Goal: Information Seeking & Learning: Learn about a topic

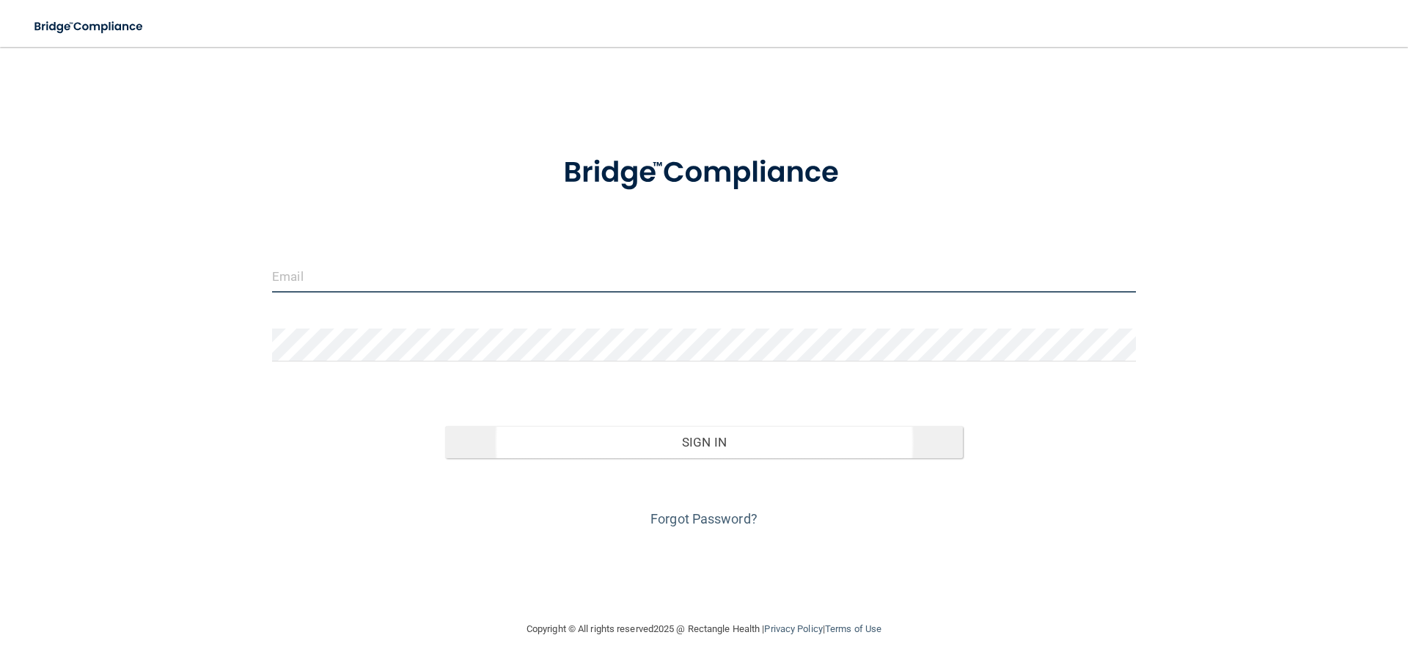
type input "[EMAIL_ADDRESS][DOMAIN_NAME]"
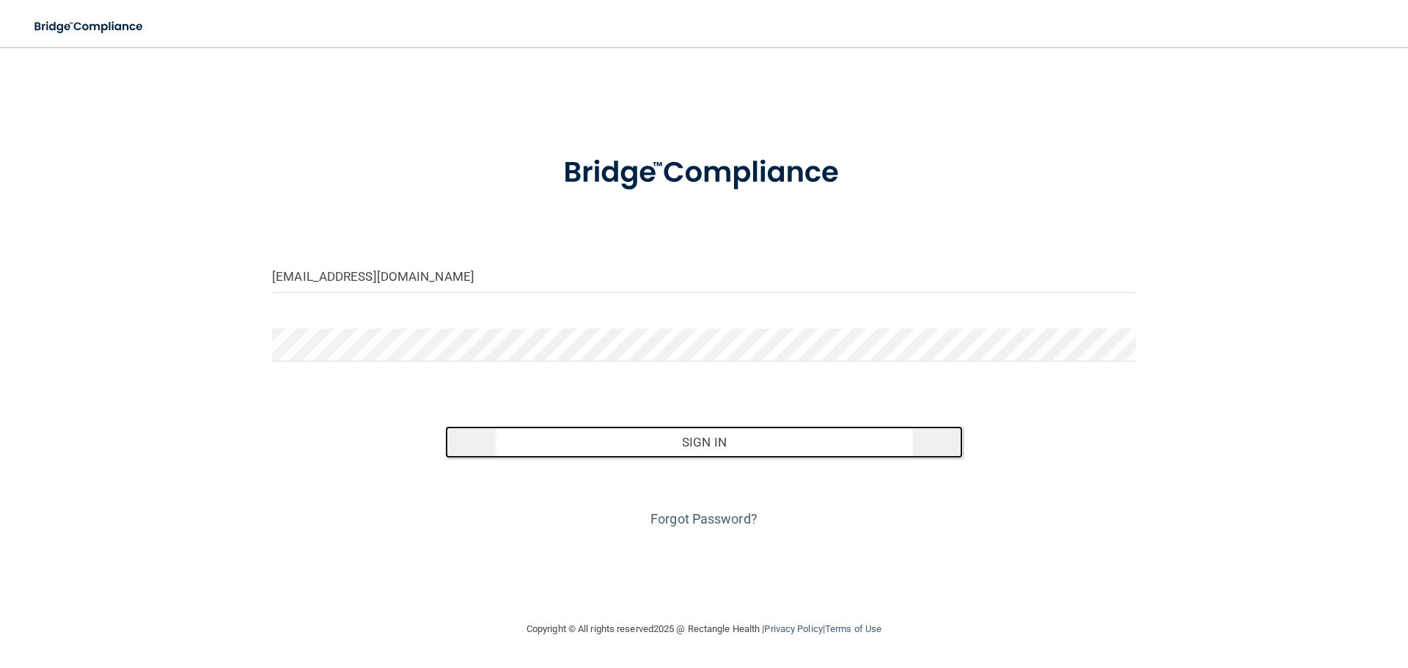
click at [656, 428] on button "Sign In" at bounding box center [704, 442] width 519 height 32
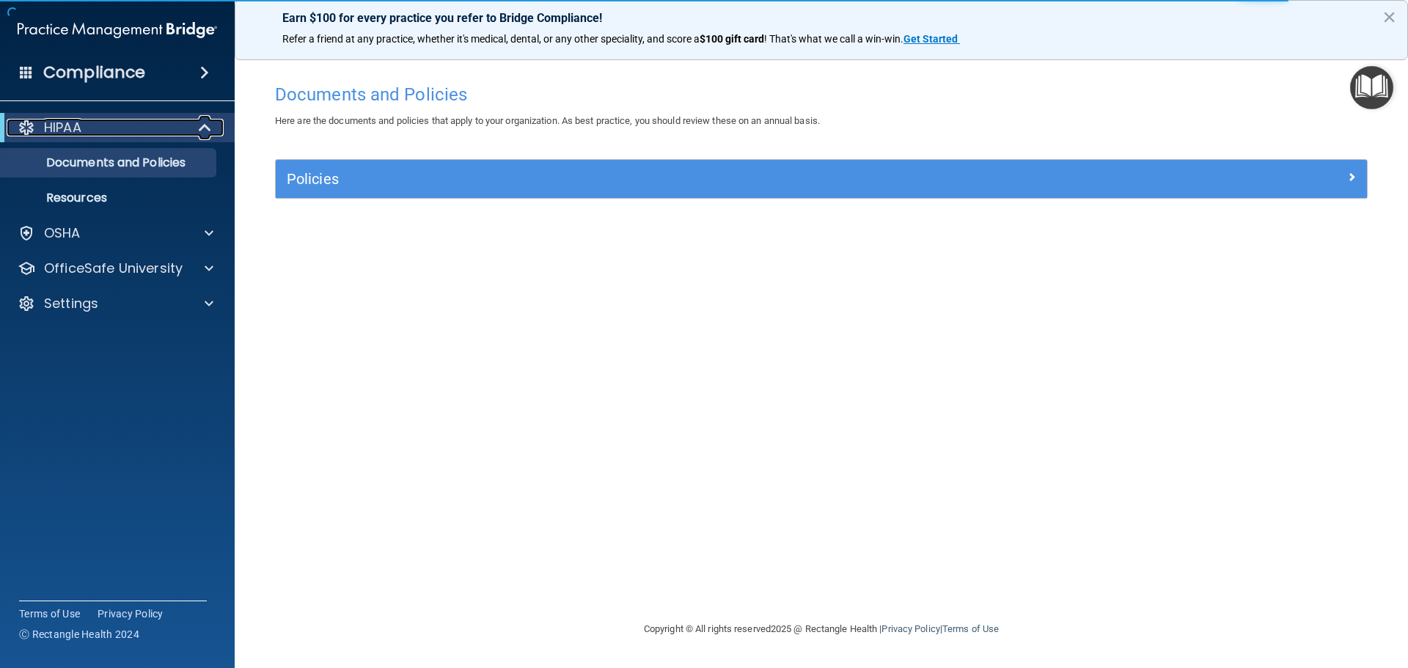
click at [141, 131] on div "HIPAA" at bounding box center [97, 128] width 181 height 18
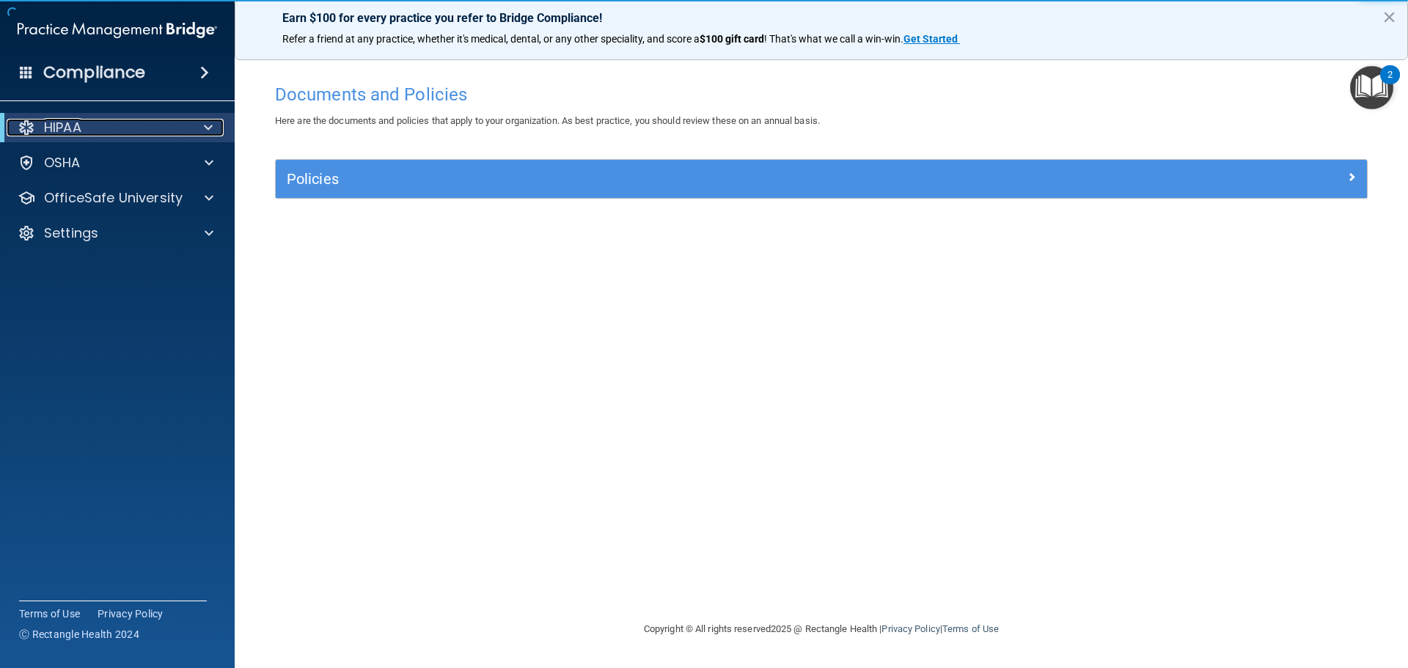
click at [141, 131] on div "HIPAA" at bounding box center [97, 128] width 181 height 18
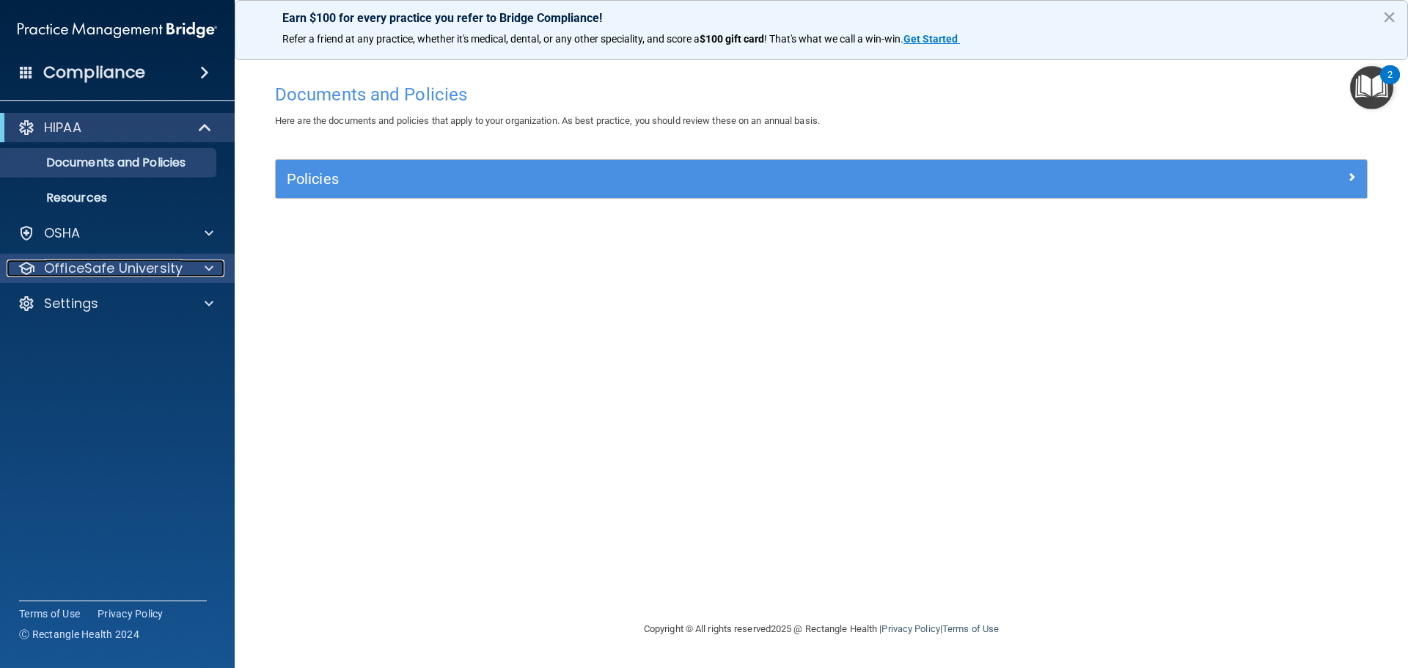
click at [89, 269] on p "OfficeSafe University" at bounding box center [113, 269] width 139 height 18
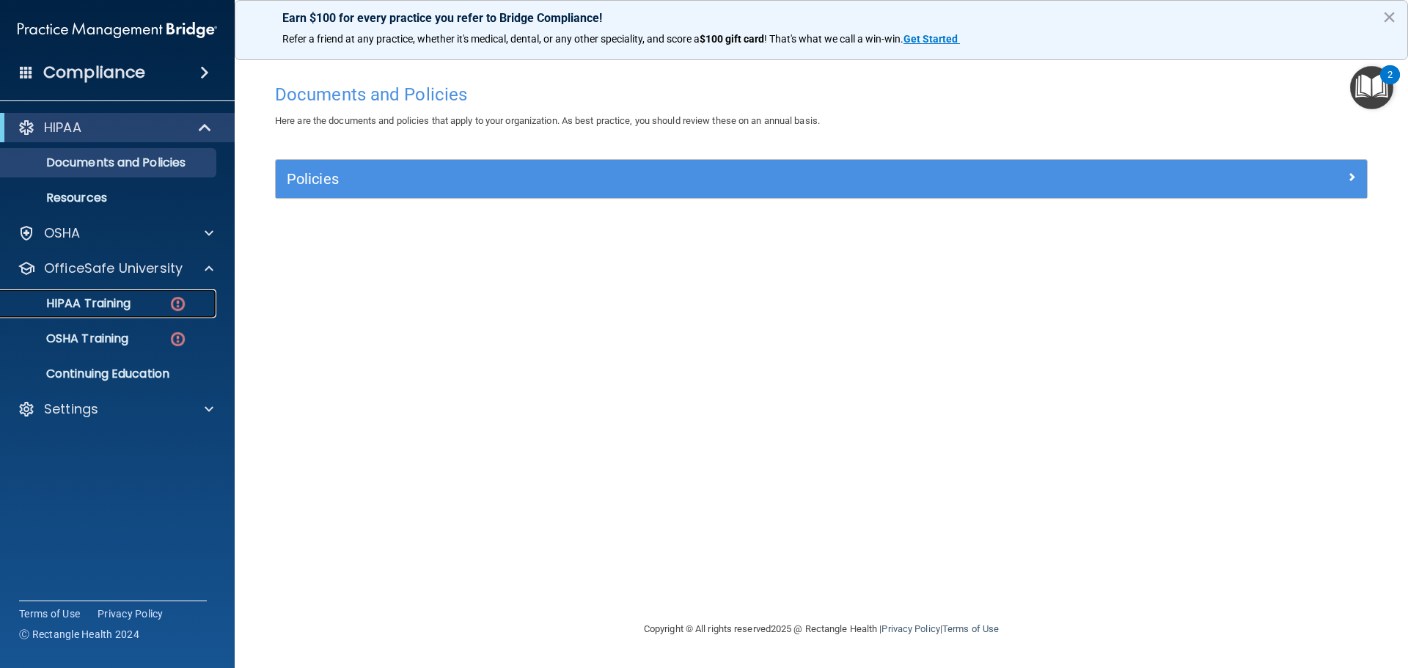
click at [177, 310] on img at bounding box center [178, 304] width 18 height 18
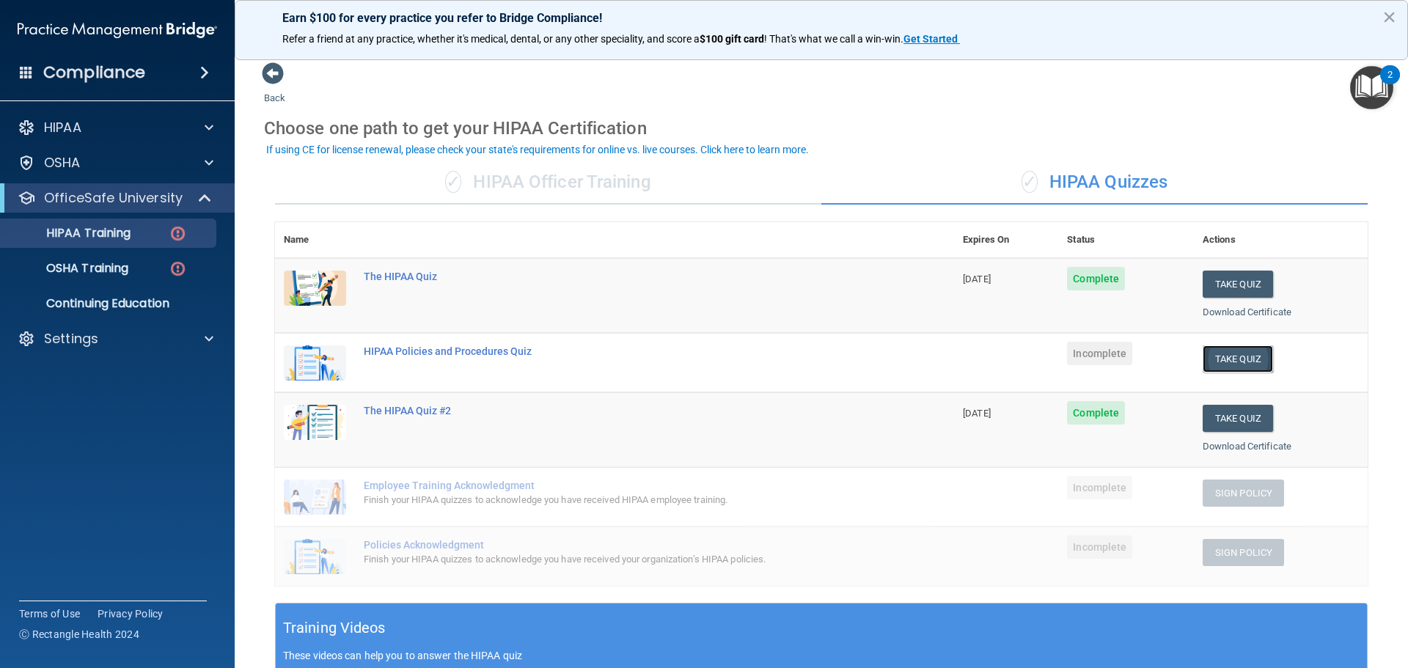
click at [1222, 356] on button "Take Quiz" at bounding box center [1238, 358] width 70 height 27
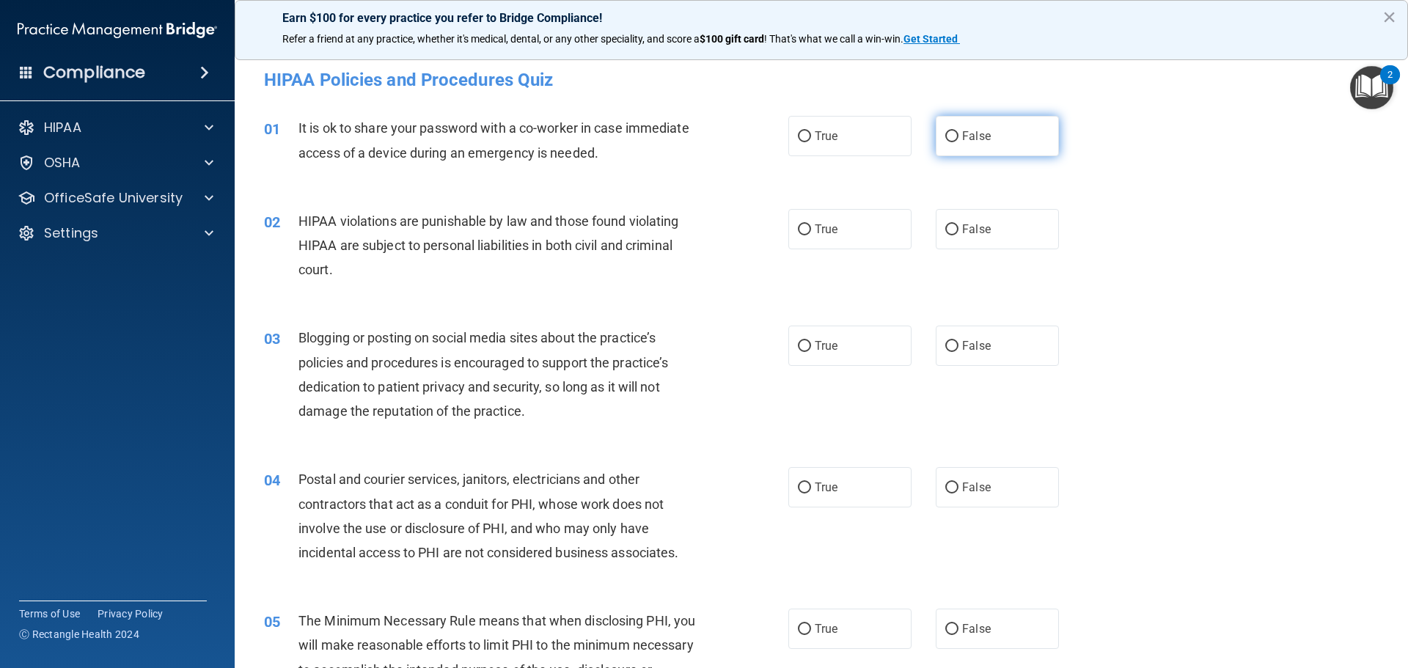
click at [1000, 136] on label "False" at bounding box center [997, 136] width 123 height 40
click at [959, 136] on input "False" at bounding box center [952, 136] width 13 height 11
radio input "true"
click at [850, 244] on label "True" at bounding box center [850, 229] width 123 height 40
click at [811, 235] on input "True" at bounding box center [804, 229] width 13 height 11
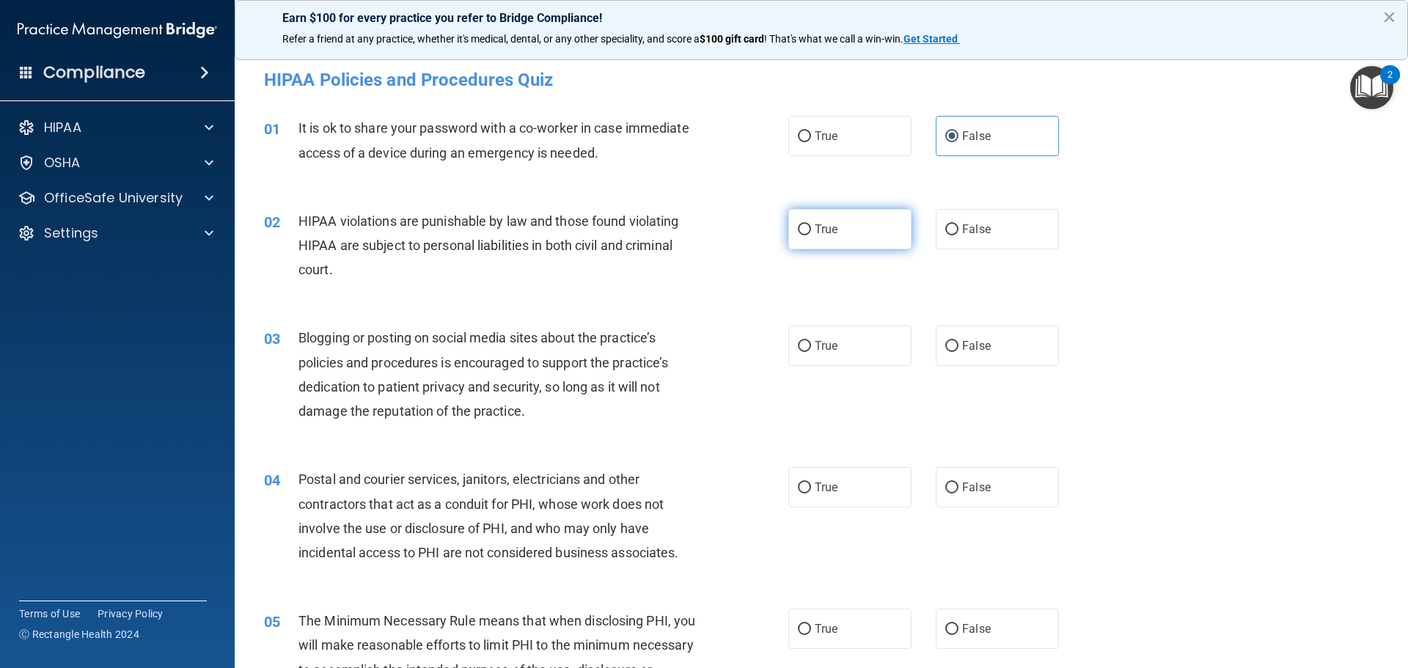
radio input "true"
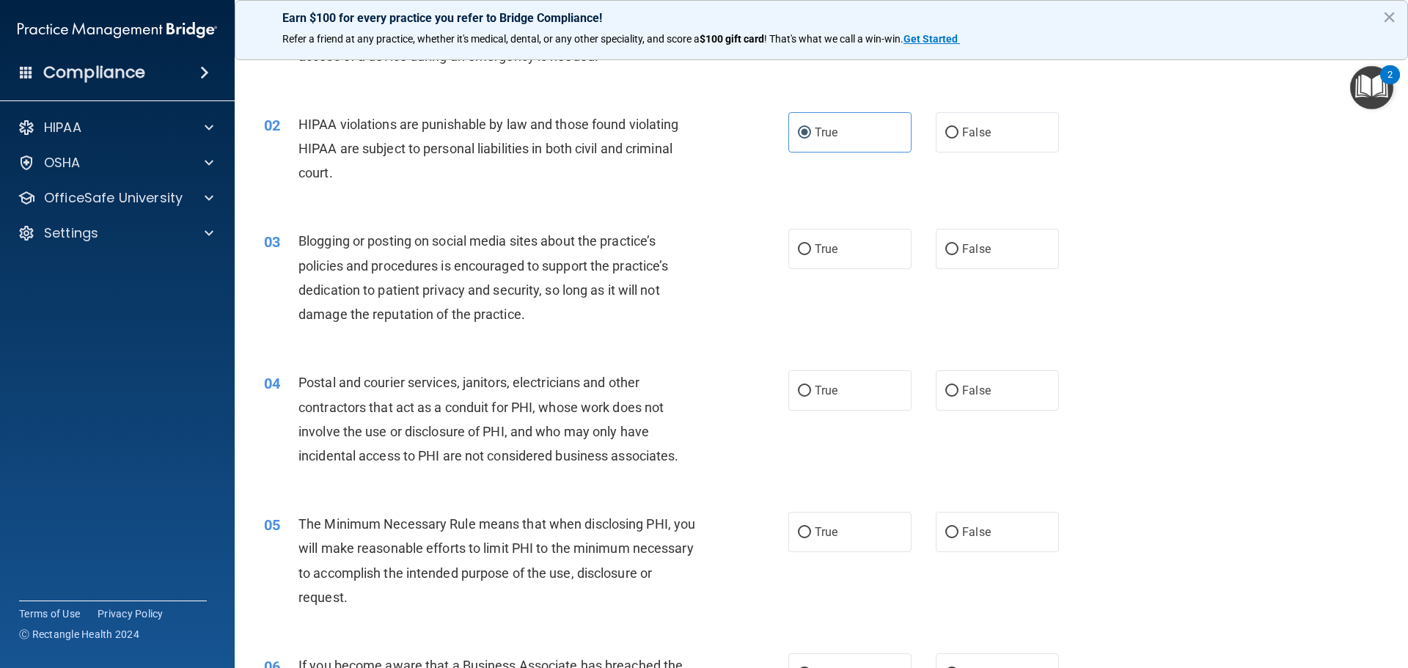
scroll to position [147, 0]
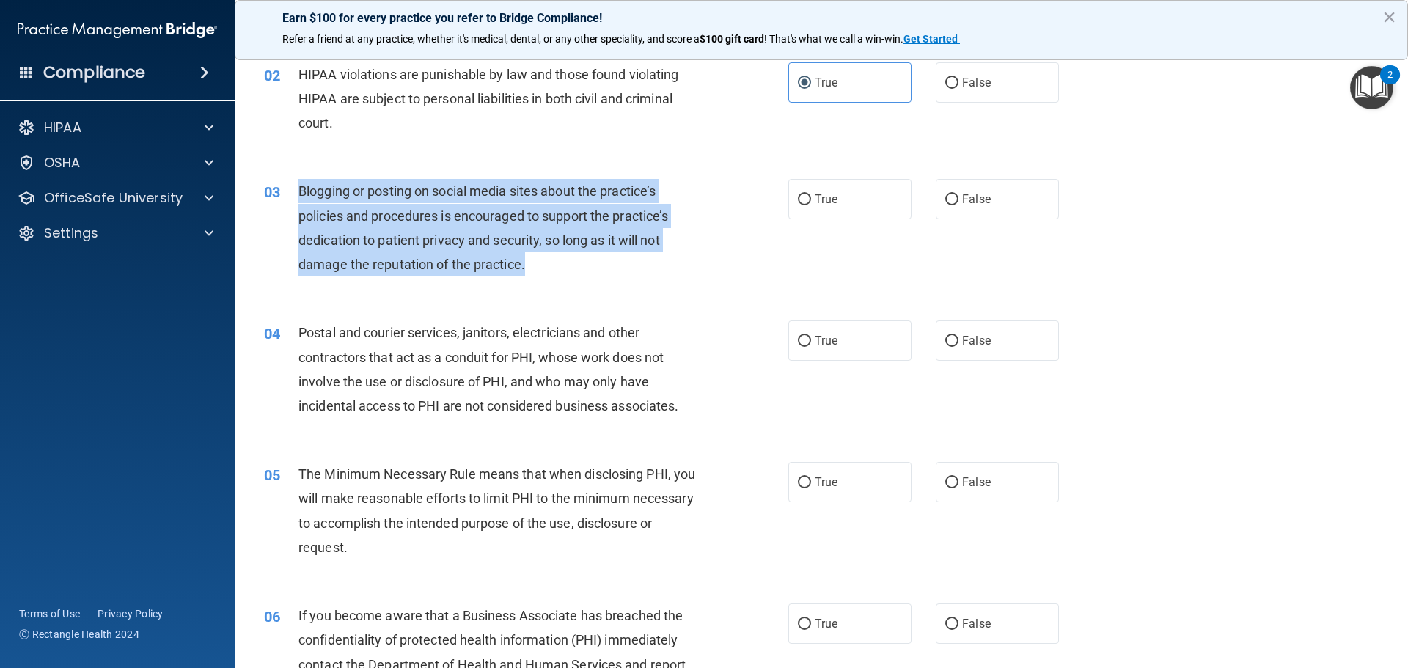
drag, startPoint x: 553, startPoint y: 276, endPoint x: 290, endPoint y: 202, distance: 272.9
click at [290, 202] on div "03 Blogging or posting on social media sites about the practice’s policies and …" at bounding box center [526, 231] width 568 height 105
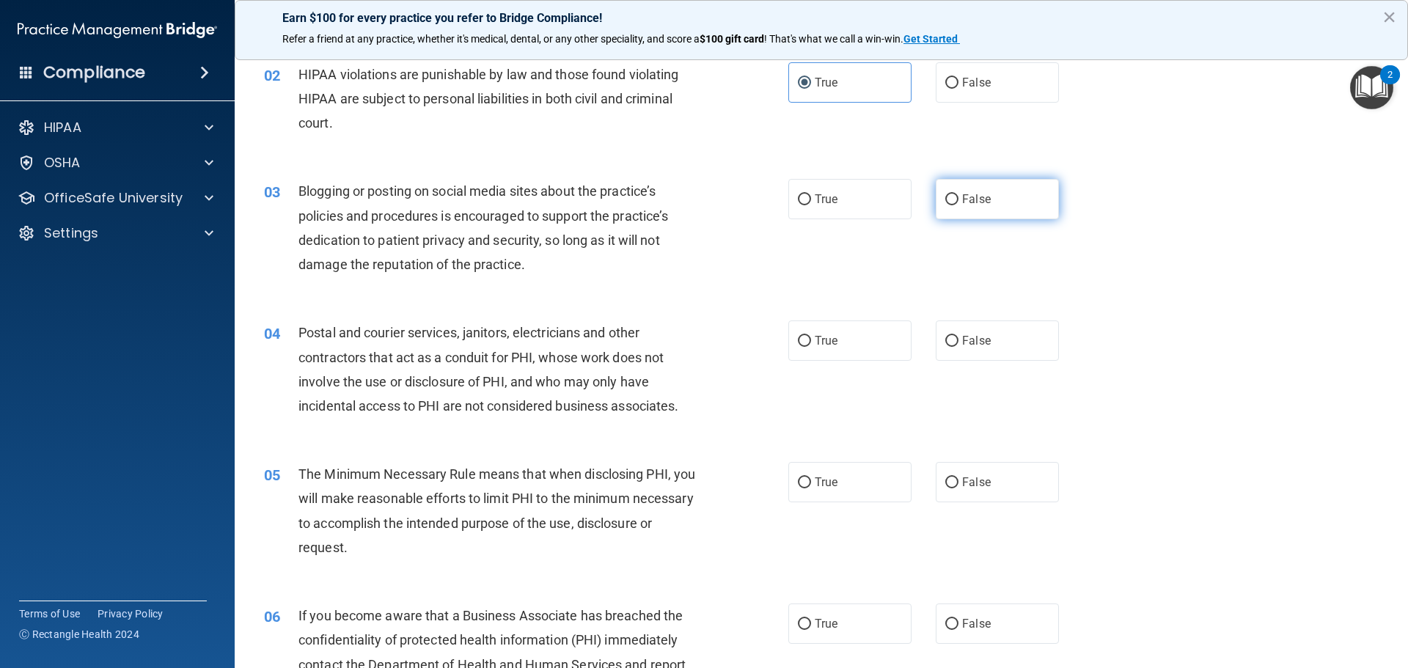
click at [973, 187] on label "False" at bounding box center [997, 199] width 123 height 40
click at [959, 194] on input "False" at bounding box center [952, 199] width 13 height 11
radio input "true"
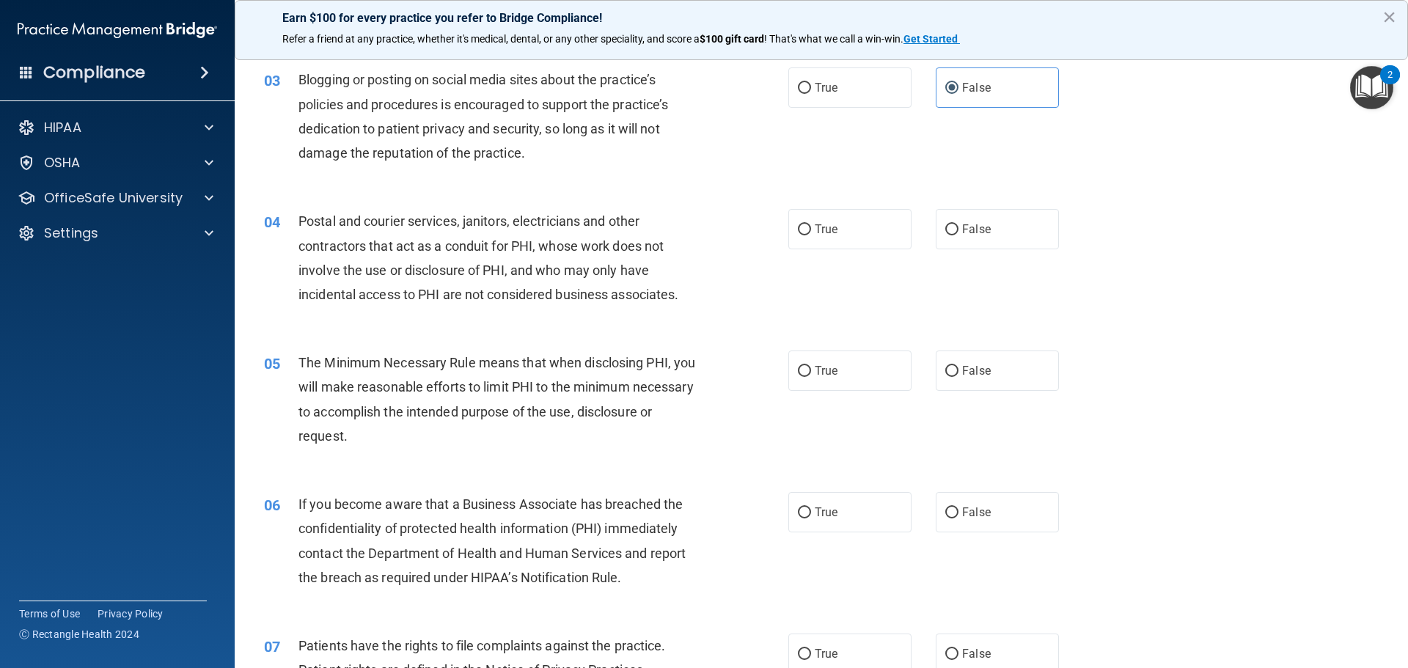
scroll to position [293, 0]
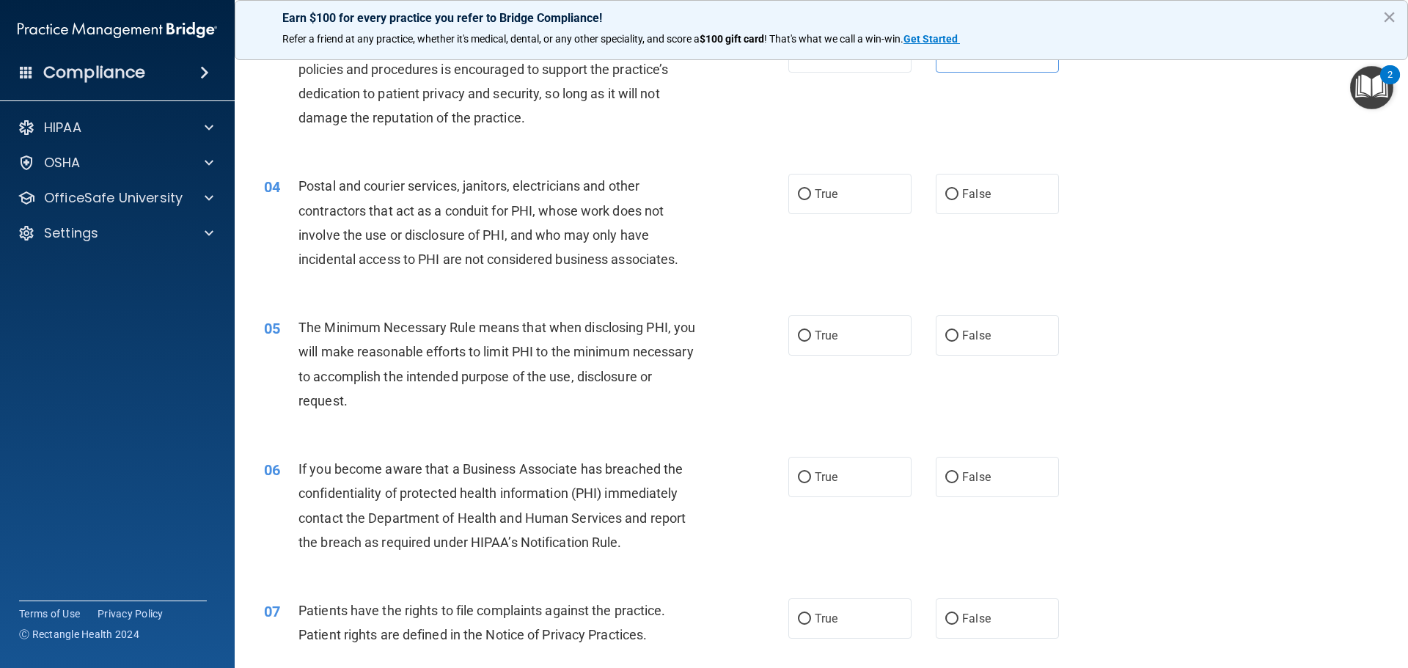
click at [406, 243] on div "Postal and courier services, janitors, electricians and other contractors that …" at bounding box center [504, 223] width 410 height 98
click at [807, 196] on label "True" at bounding box center [850, 194] width 123 height 40
click at [807, 196] on input "True" at bounding box center [804, 194] width 13 height 11
radio input "true"
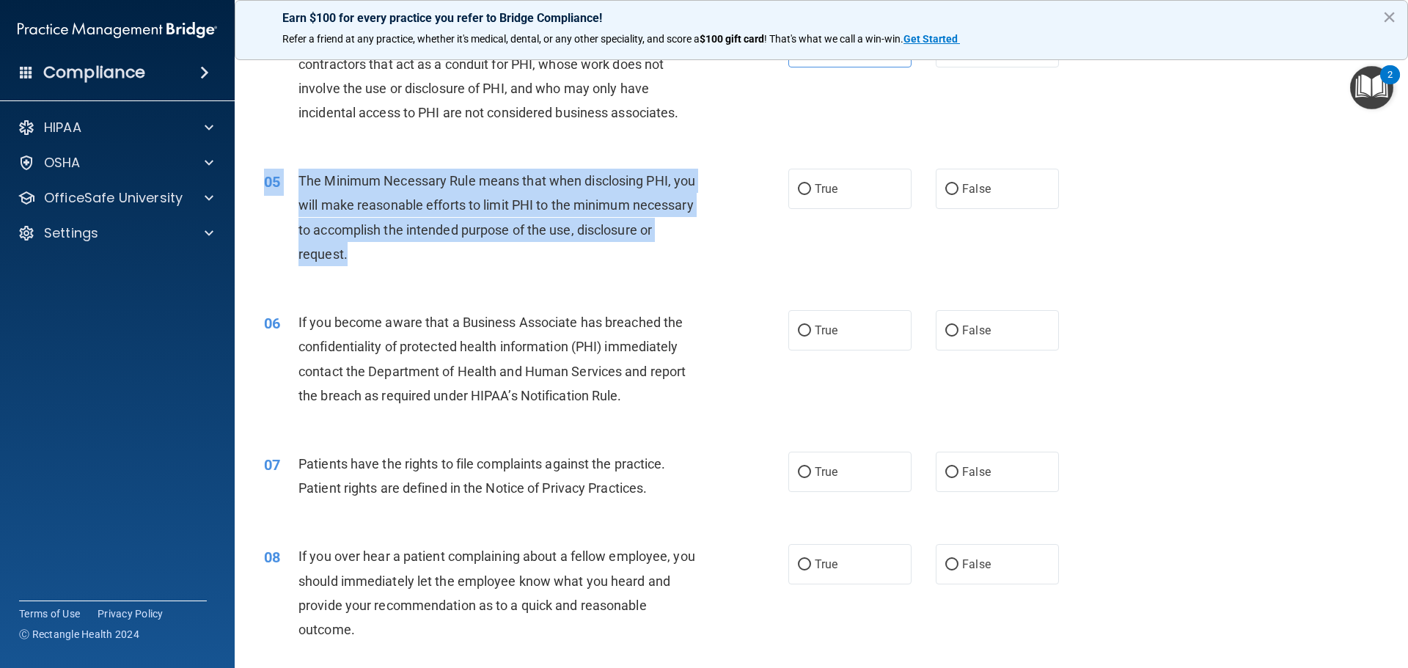
drag, startPoint x: 433, startPoint y: 255, endPoint x: 279, endPoint y: 167, distance: 177.8
click at [279, 167] on div "05 The Minimum Necessary Rule means that when disclosing PHI, you will make rea…" at bounding box center [821, 221] width 1137 height 142
click at [348, 203] on span "The Minimum Necessary Rule means that when disclosing PHI, you will make reason…" at bounding box center [497, 217] width 397 height 89
drag, startPoint x: 434, startPoint y: 253, endPoint x: 299, endPoint y: 175, distance: 155.8
click at [299, 175] on div "The Minimum Necessary Rule means that when disclosing PHI, you will make reason…" at bounding box center [504, 218] width 410 height 98
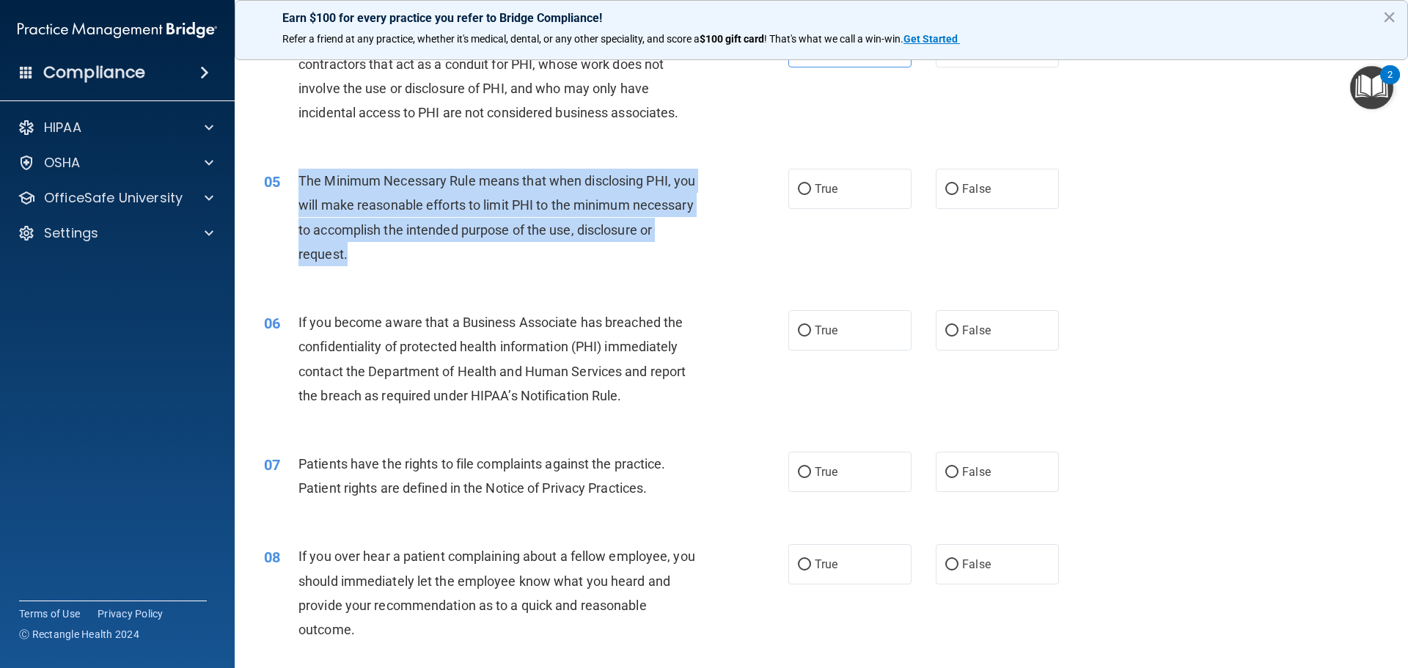
copy span "The Minimum Necessary Rule means that when disclosing PHI, you will make reason…"
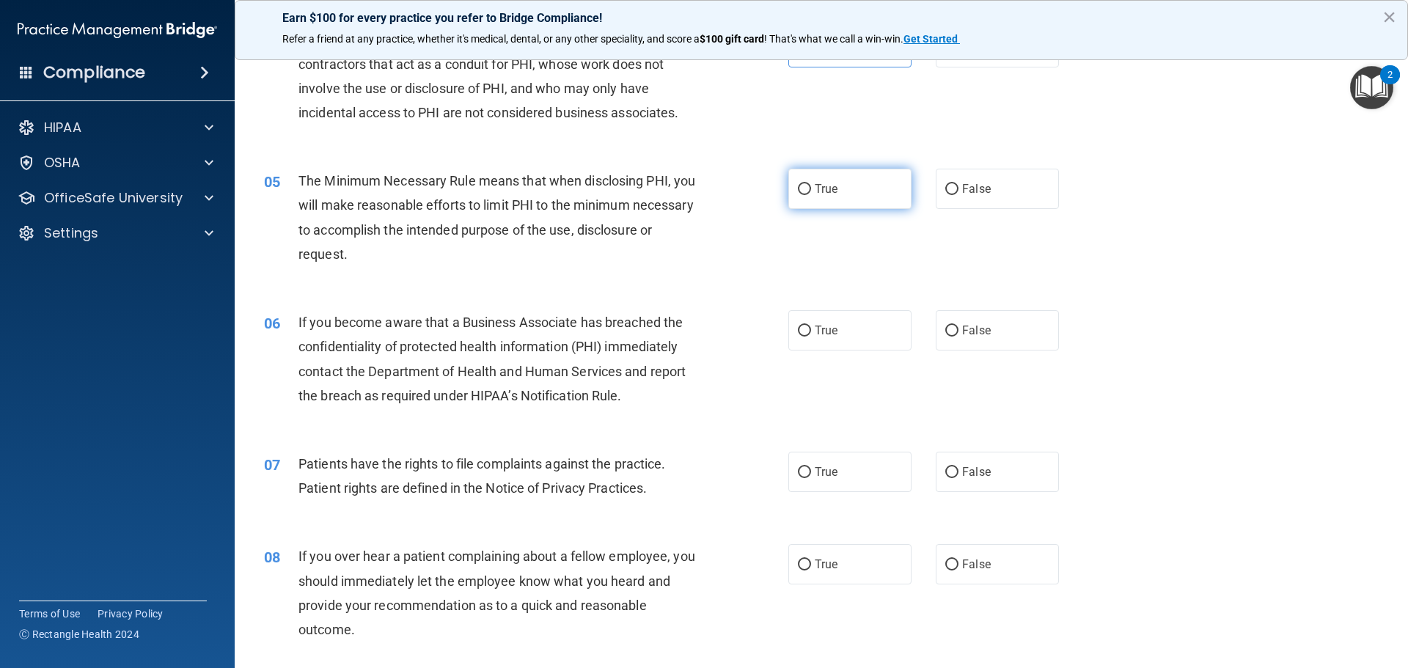
click at [831, 189] on span "True" at bounding box center [826, 189] width 23 height 14
click at [811, 189] on input "True" at bounding box center [804, 189] width 13 height 11
radio input "true"
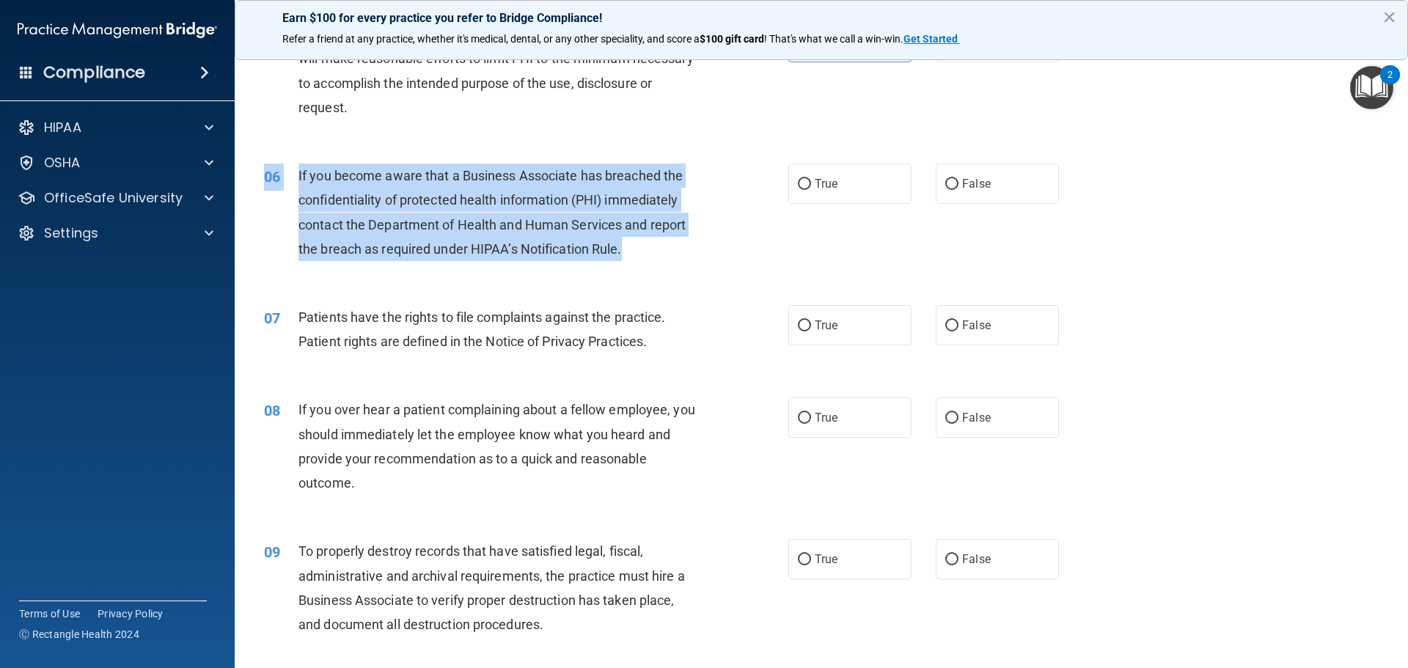
drag, startPoint x: 642, startPoint y: 240, endPoint x: 260, endPoint y: 176, distance: 386.7
click at [260, 176] on div "06 If you become aware that a Business Associate has breached the confidentiali…" at bounding box center [526, 216] width 568 height 105
click at [357, 183] on span "If you become aware that a Business Associate has breached the confidentiality …" at bounding box center [492, 212] width 387 height 89
drag, startPoint x: 632, startPoint y: 260, endPoint x: 288, endPoint y: 183, distance: 352.5
click at [288, 183] on div "06 If you become aware that a Business Associate has breached the confidentiali…" at bounding box center [526, 216] width 568 height 105
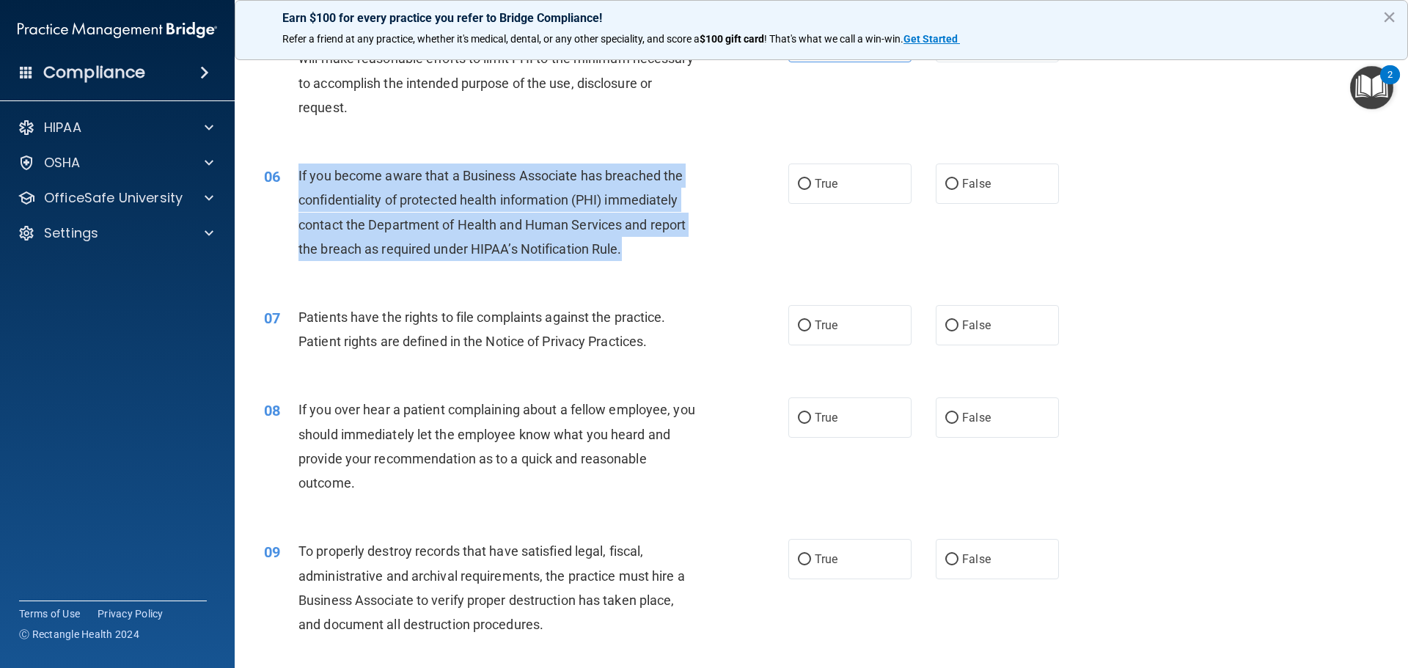
copy div "If you become aware that a Business Associate has breached the confidentiality …"
click at [518, 131] on div "05 The Minimum Necessary Rule means that when disclosing PHI, you will make rea…" at bounding box center [821, 75] width 1137 height 142
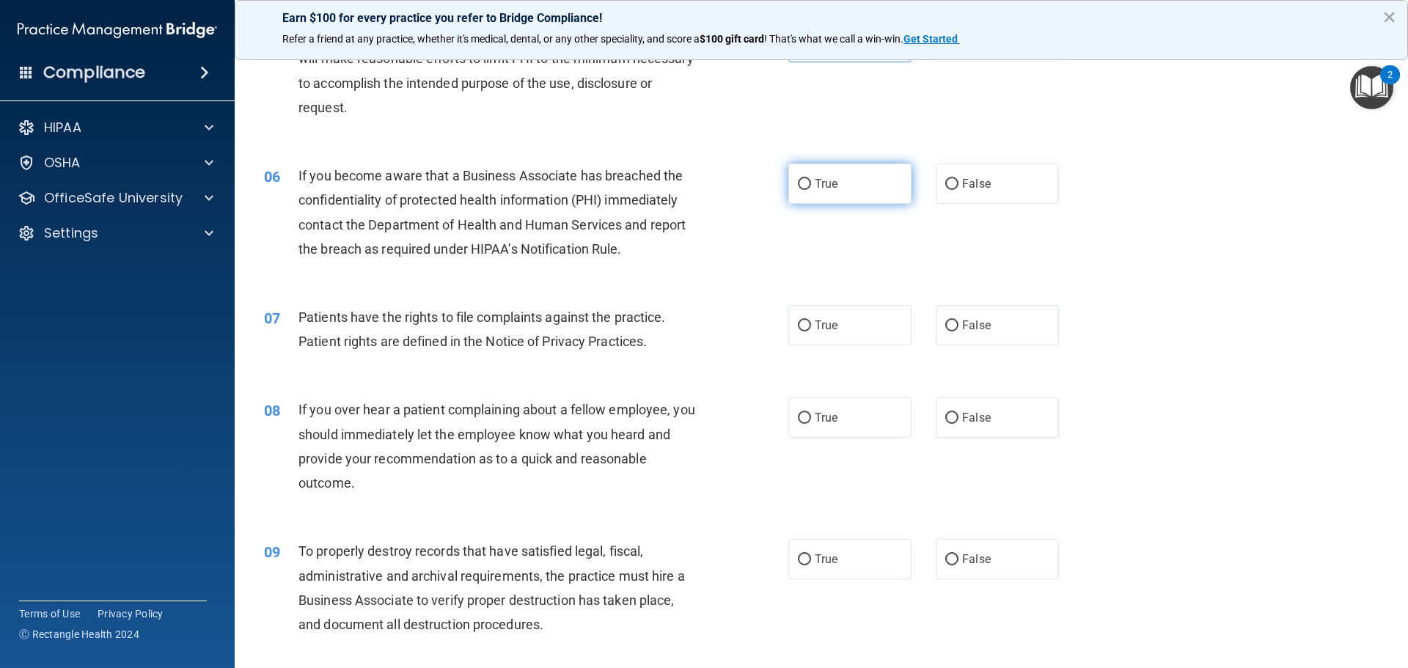
click at [819, 175] on label "True" at bounding box center [850, 184] width 123 height 40
click at [811, 179] on input "True" at bounding box center [804, 184] width 13 height 11
radio input "true"
click at [369, 334] on span "Patients have the rights to file complaints against the practice. Patient right…" at bounding box center [482, 330] width 367 height 40
click at [654, 339] on div "Patients have the rights to file complaints against the practice. Patient right…" at bounding box center [504, 329] width 410 height 48
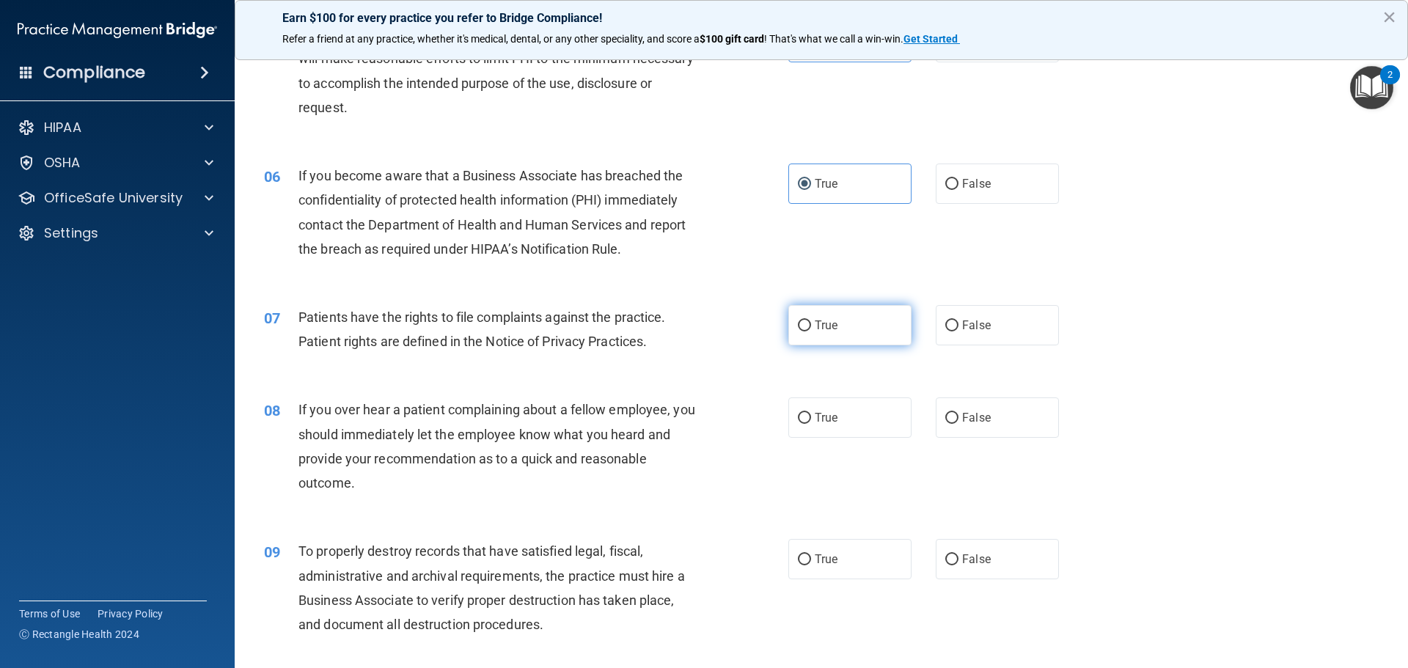
click at [881, 337] on label "True" at bounding box center [850, 325] width 123 height 40
click at [811, 332] on input "True" at bounding box center [804, 326] width 13 height 11
radio input "true"
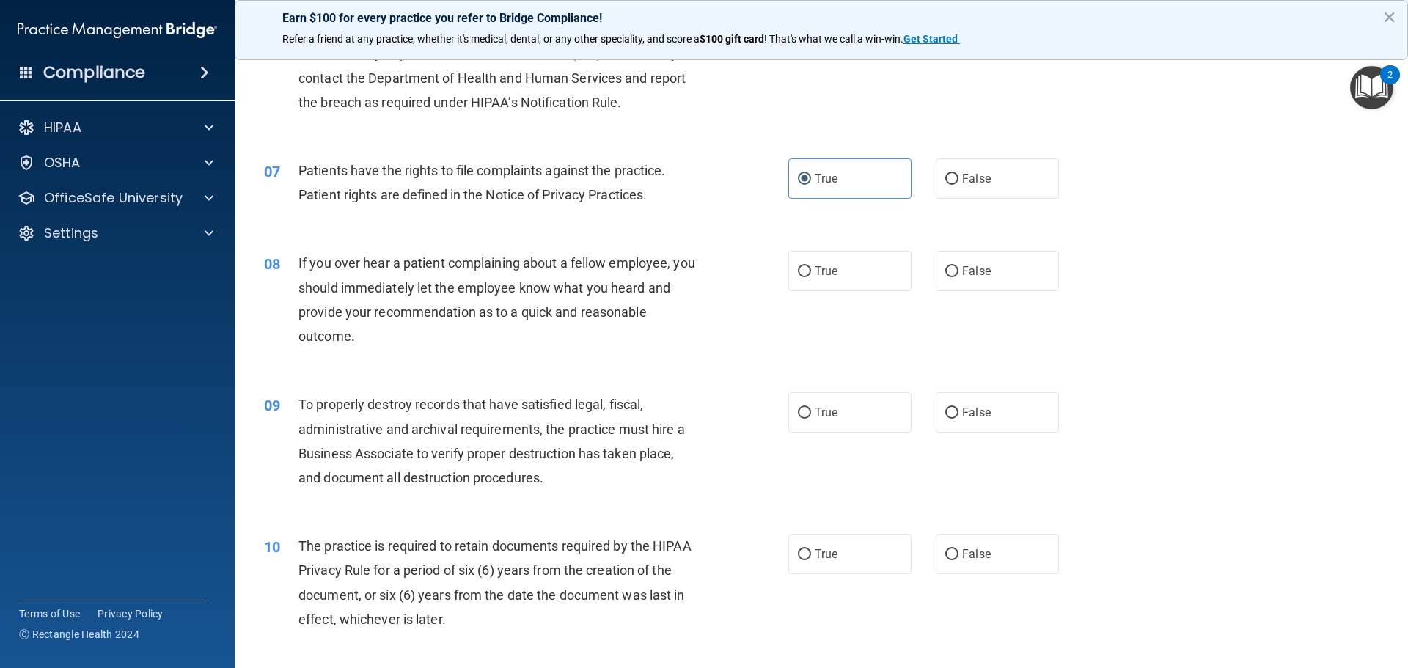
click at [437, 323] on div "If you over hear a patient complaining about a fellow employee, you should imme…" at bounding box center [504, 300] width 410 height 98
click at [981, 264] on span "False" at bounding box center [976, 271] width 29 height 14
click at [959, 266] on input "False" at bounding box center [952, 271] width 13 height 11
radio input "true"
click at [640, 317] on span "If you over hear a patient complaining about a fellow employee, you should imme…" at bounding box center [497, 299] width 397 height 89
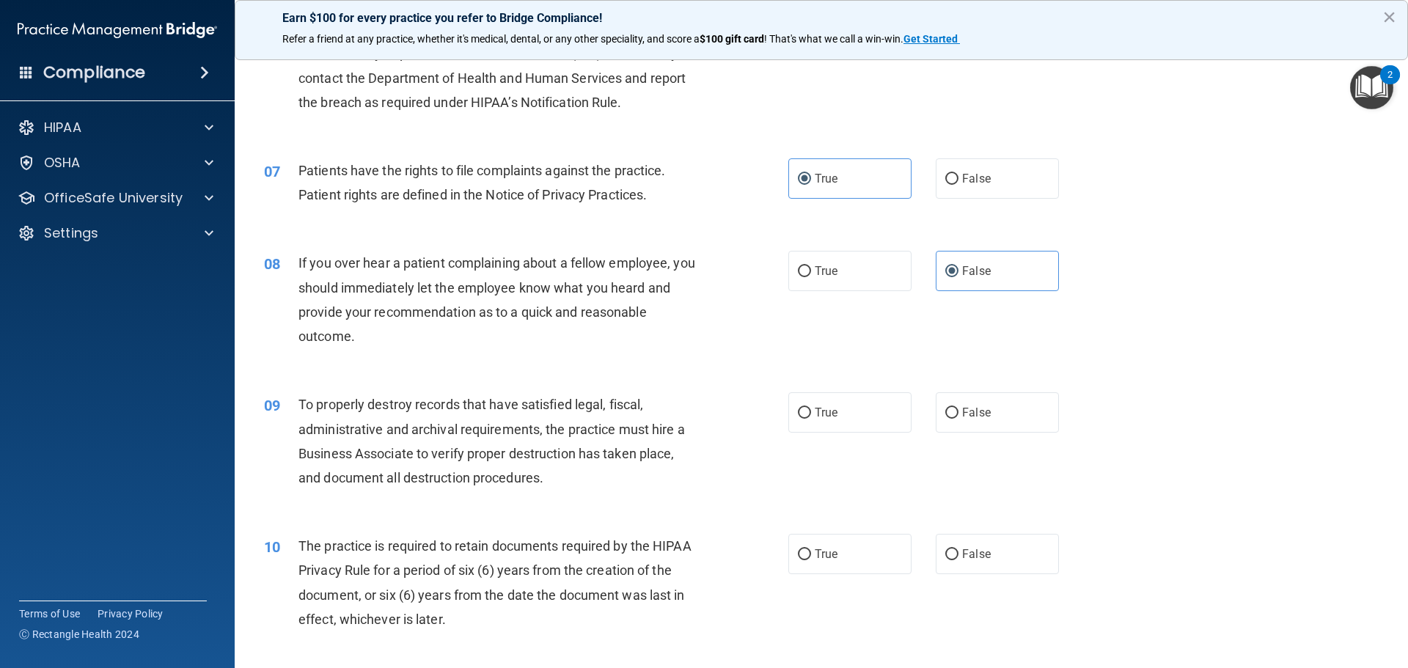
scroll to position [880, 0]
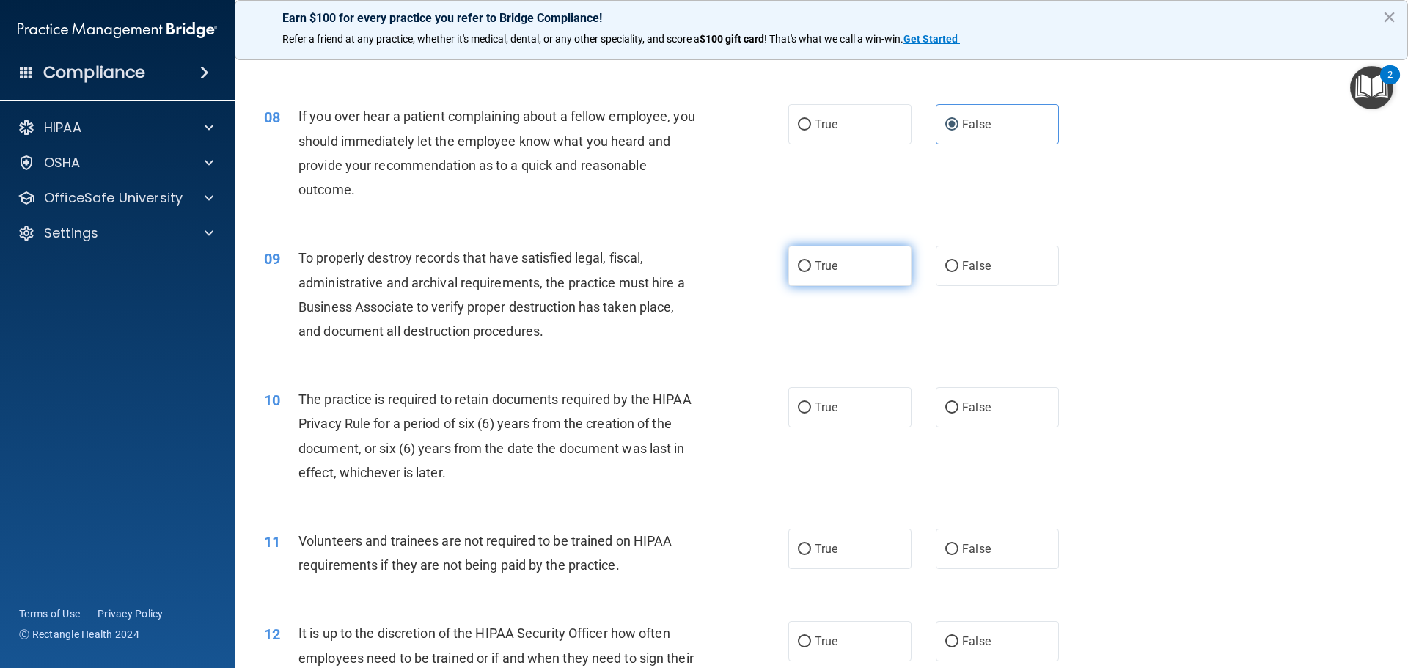
click at [845, 276] on label "True" at bounding box center [850, 266] width 123 height 40
click at [811, 272] on input "True" at bounding box center [804, 266] width 13 height 11
radio input "true"
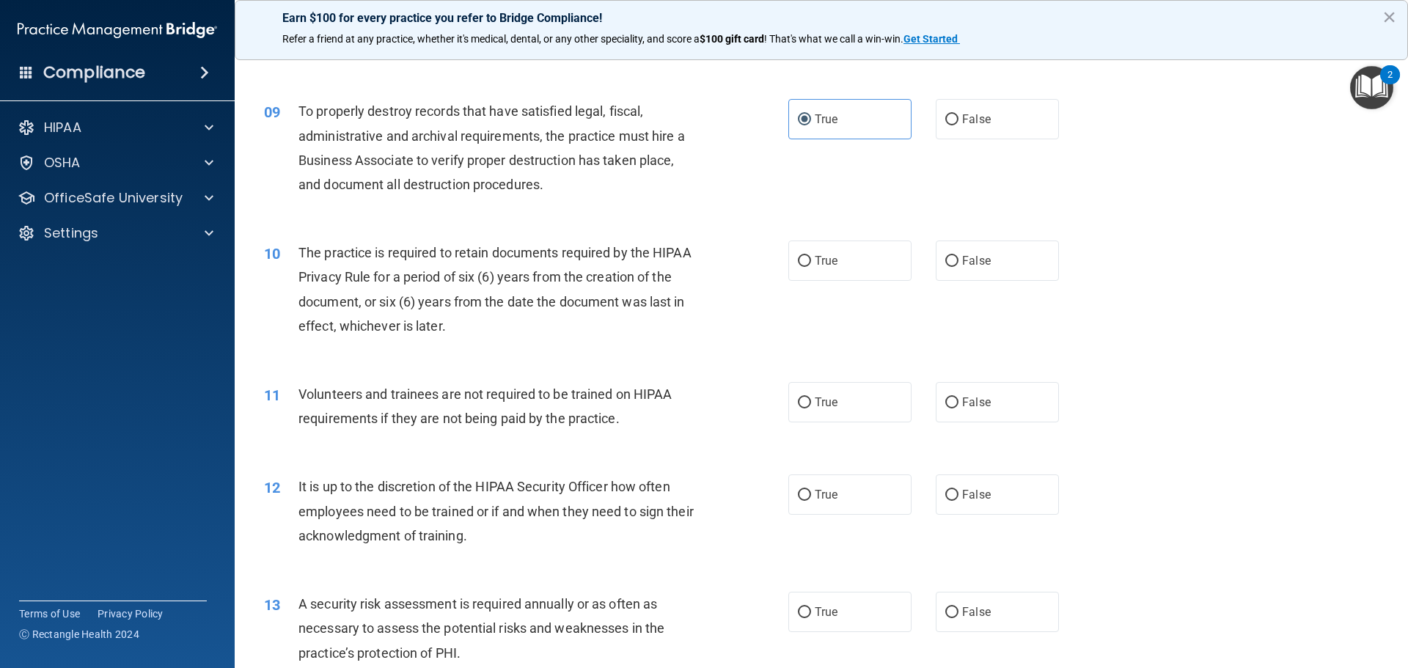
click at [458, 316] on div "The practice is required to retain documents required by the HIPAA Privacy Rule…" at bounding box center [504, 290] width 410 height 98
click at [814, 279] on label "True" at bounding box center [850, 261] width 123 height 40
click at [811, 267] on input "True" at bounding box center [804, 261] width 13 height 11
radio input "true"
click at [458, 337] on div "The practice is required to retain documents required by the HIPAA Privacy Rule…" at bounding box center [504, 290] width 410 height 98
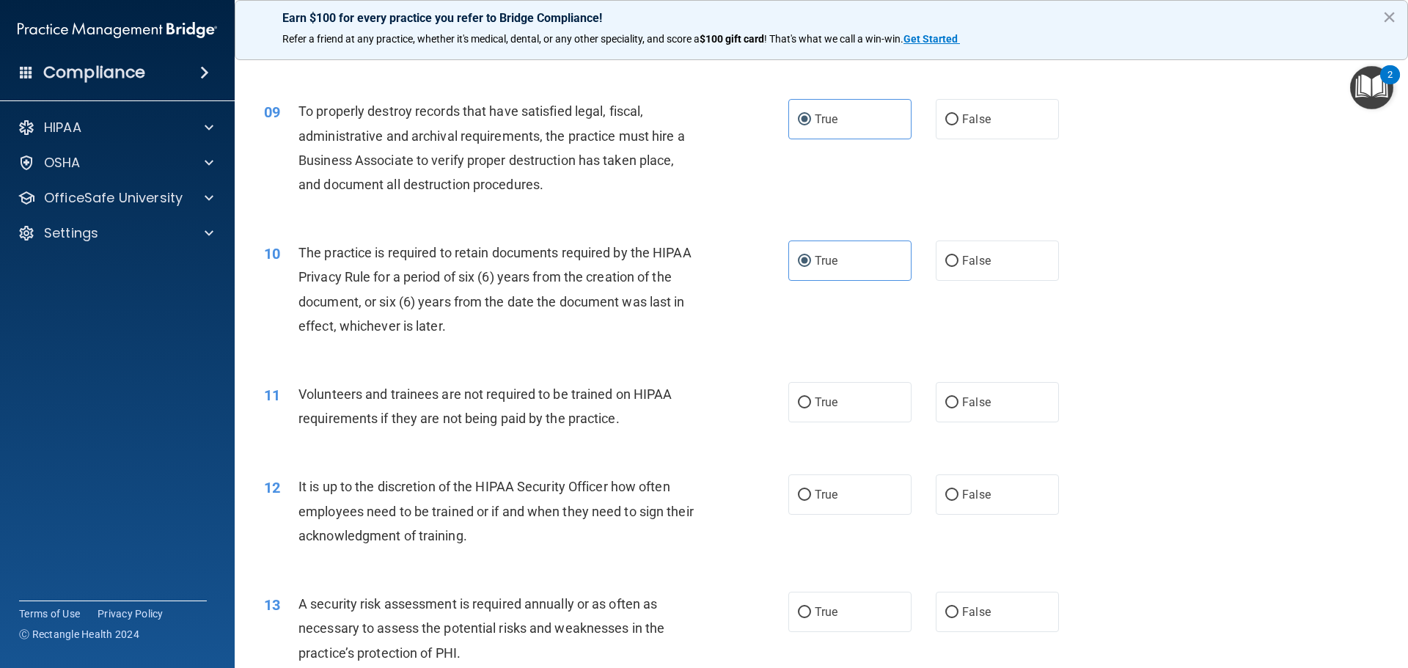
scroll to position [1174, 0]
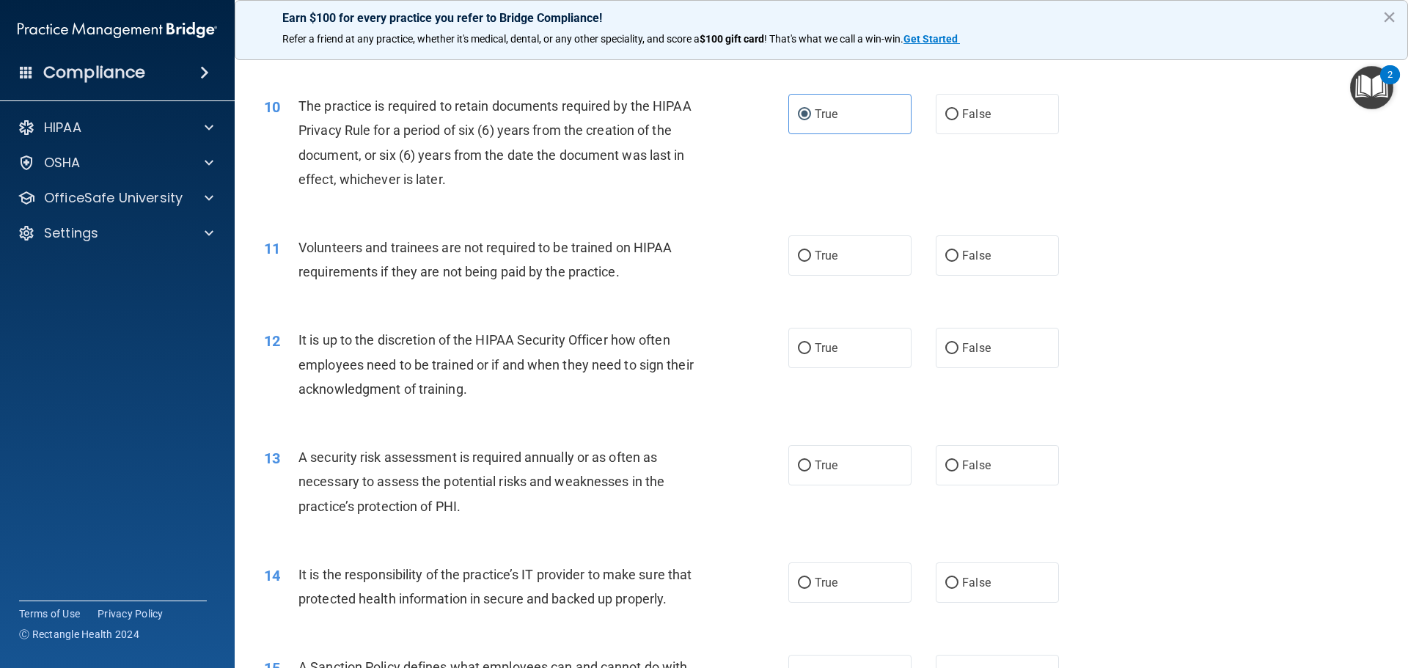
click at [518, 275] on span "Volunteers and trainees are not required to be trained on HIPAA requirements if…" at bounding box center [485, 260] width 373 height 40
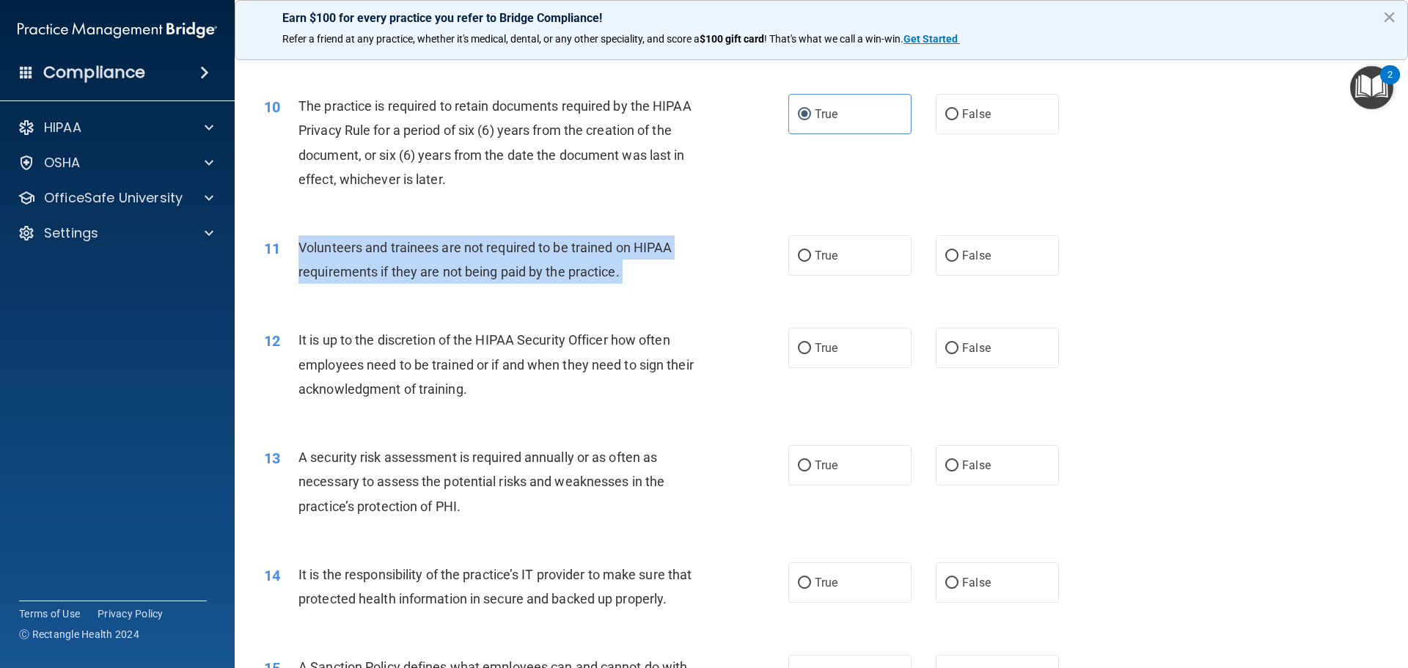
click at [518, 275] on span "Volunteers and trainees are not required to be trained on HIPAA requirements if…" at bounding box center [485, 260] width 373 height 40
copy ng-form "Volunteers and trainees are not required to be trained on HIPAA requirements if…"
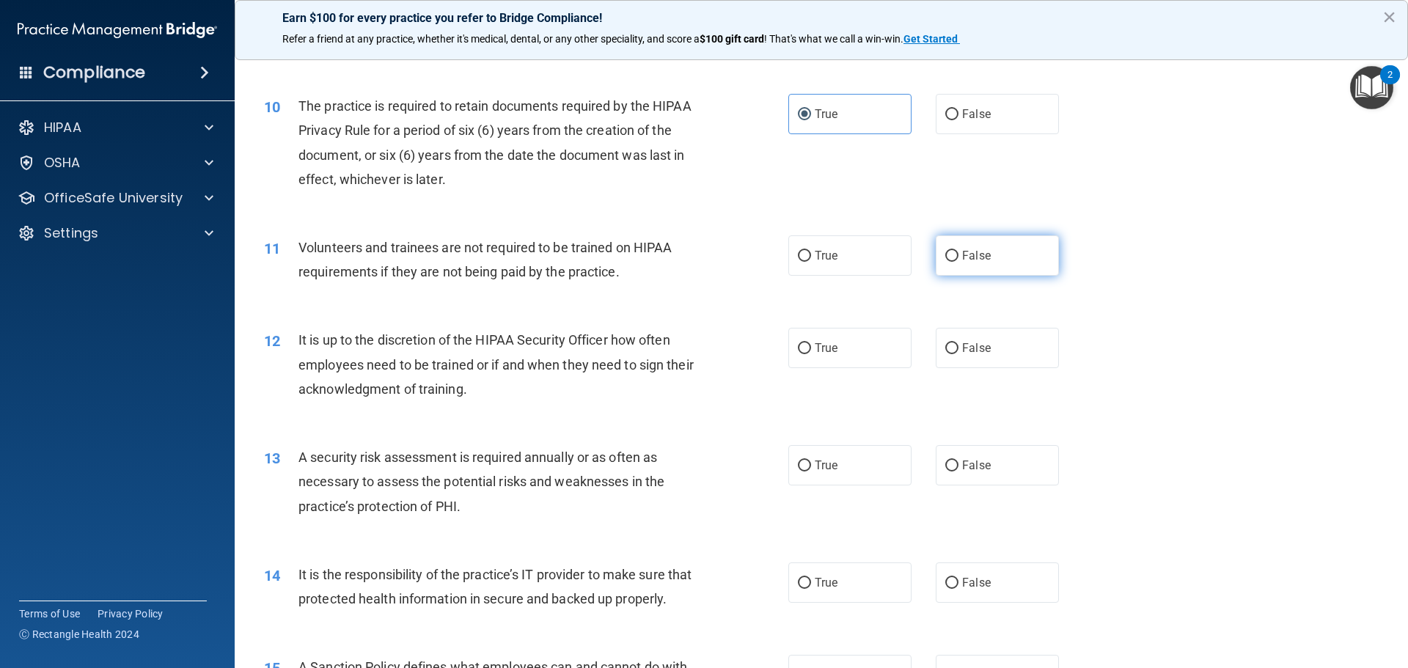
click at [995, 256] on label "False" at bounding box center [997, 255] width 123 height 40
click at [959, 256] on input "False" at bounding box center [952, 256] width 13 height 11
radio input "true"
click at [369, 354] on div "It is up to the discretion of the HIPAA Security Officer how often employees ne…" at bounding box center [504, 364] width 410 height 73
click at [366, 354] on div "It is up to the discretion of the HIPAA Security Officer how often employees ne…" at bounding box center [504, 364] width 410 height 73
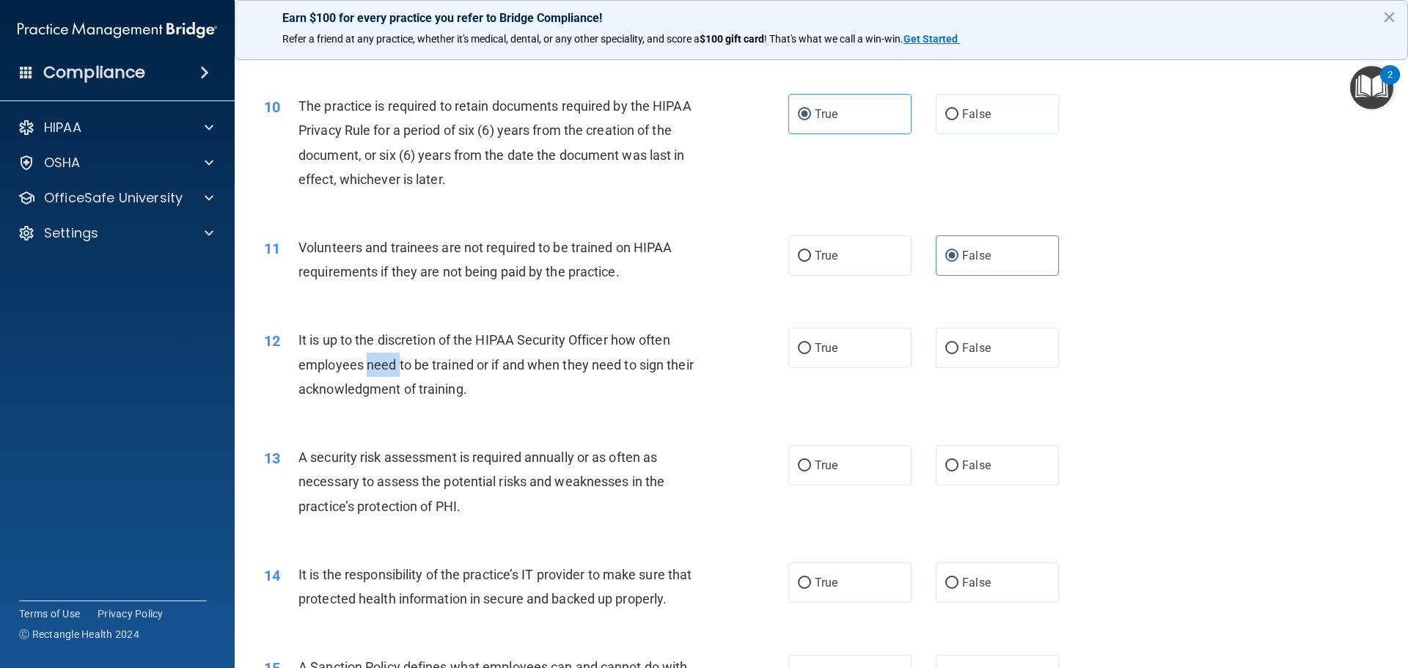
click at [366, 354] on div "It is up to the discretion of the HIPAA Security Officer how often employees ne…" at bounding box center [504, 364] width 410 height 73
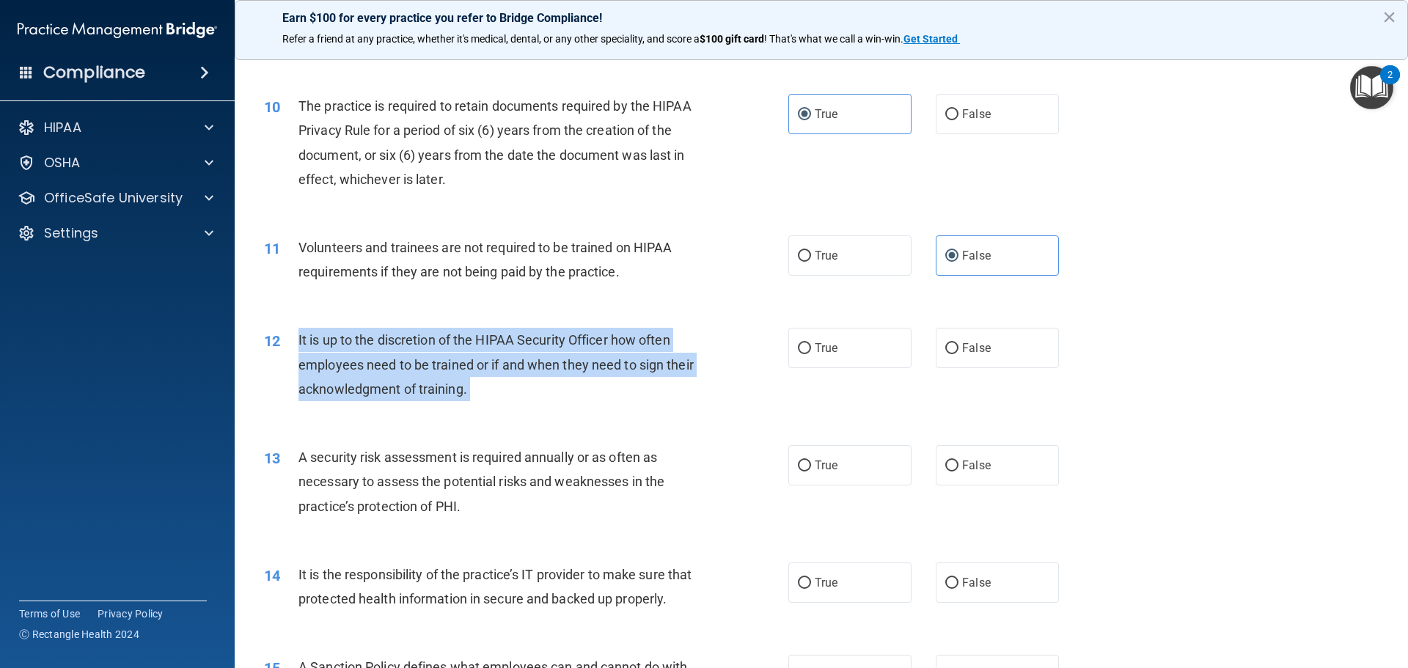
click at [366, 354] on div "It is up to the discretion of the HIPAA Security Officer how often employees ne…" at bounding box center [504, 364] width 410 height 73
copy ng-form "It is up to the discretion of the HIPAA Security Officer how often employees ne…"
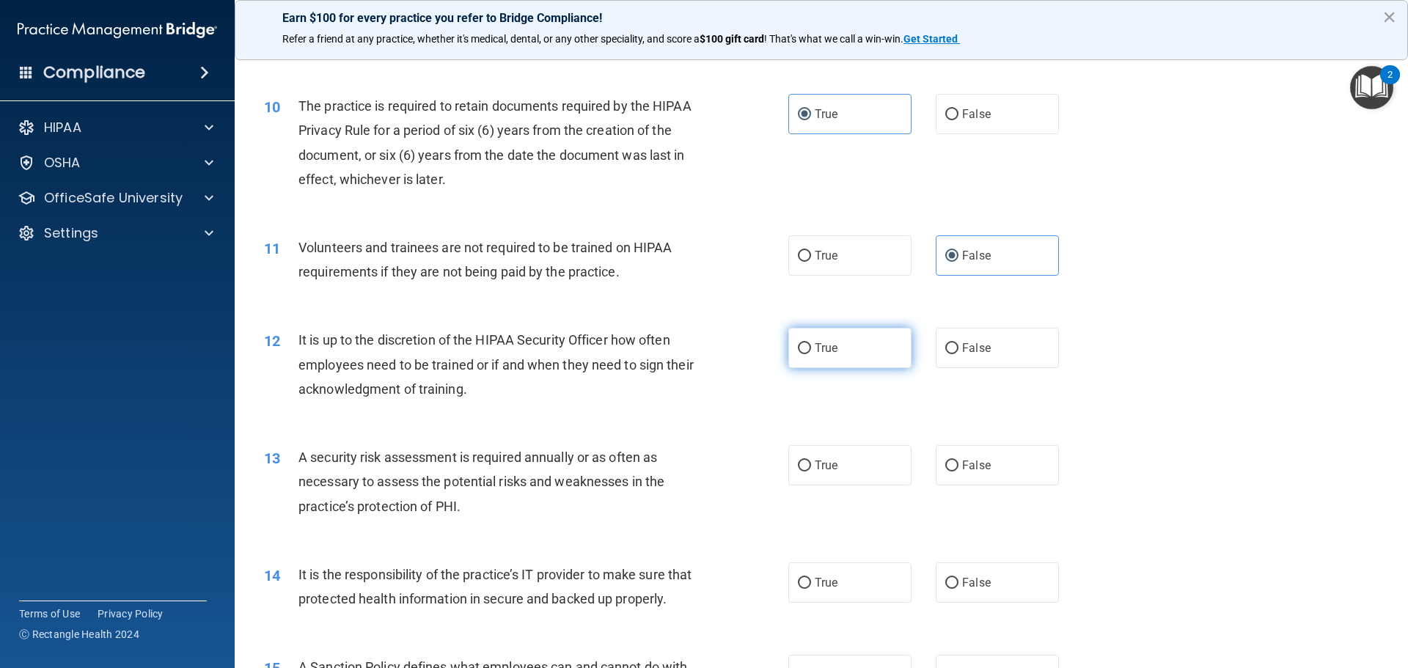
click at [844, 344] on label "True" at bounding box center [850, 348] width 123 height 40
click at [811, 344] on input "True" at bounding box center [804, 348] width 13 height 11
radio input "true"
click at [594, 412] on div "12 It is up to the discretion of the HIPAA Security Officer how often employees…" at bounding box center [821, 368] width 1137 height 117
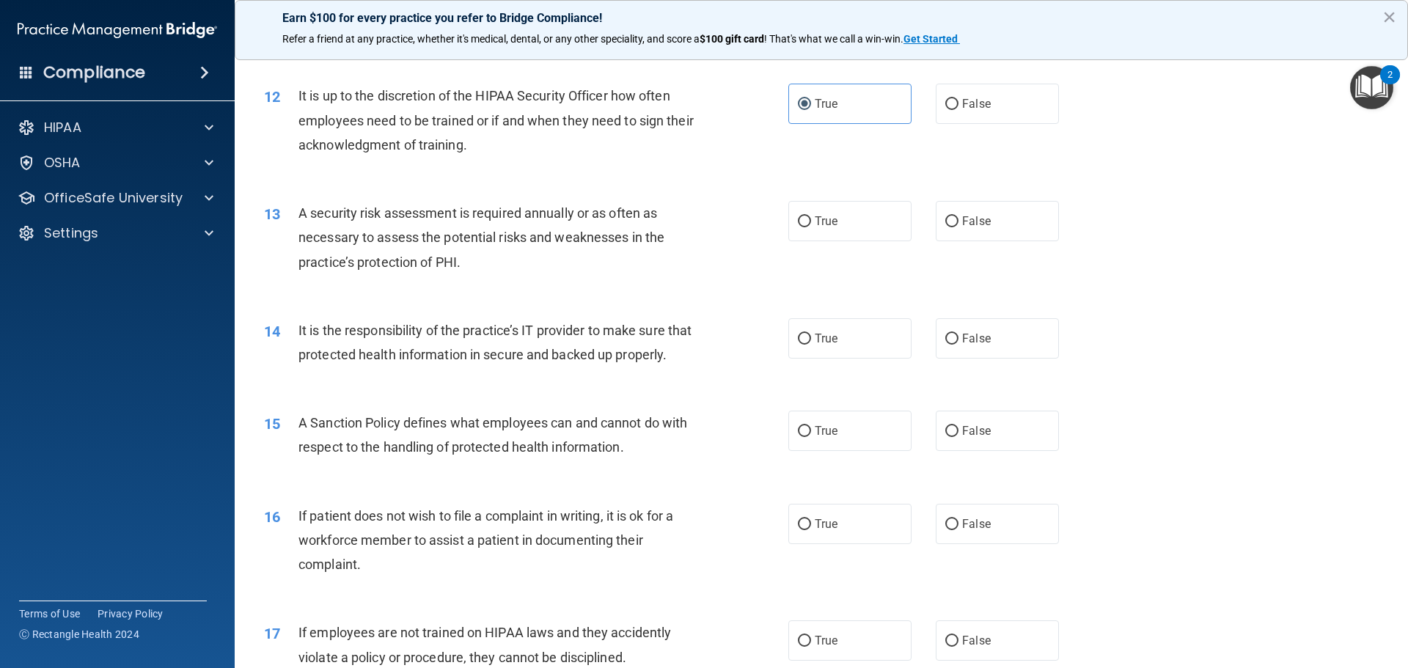
scroll to position [1467, 0]
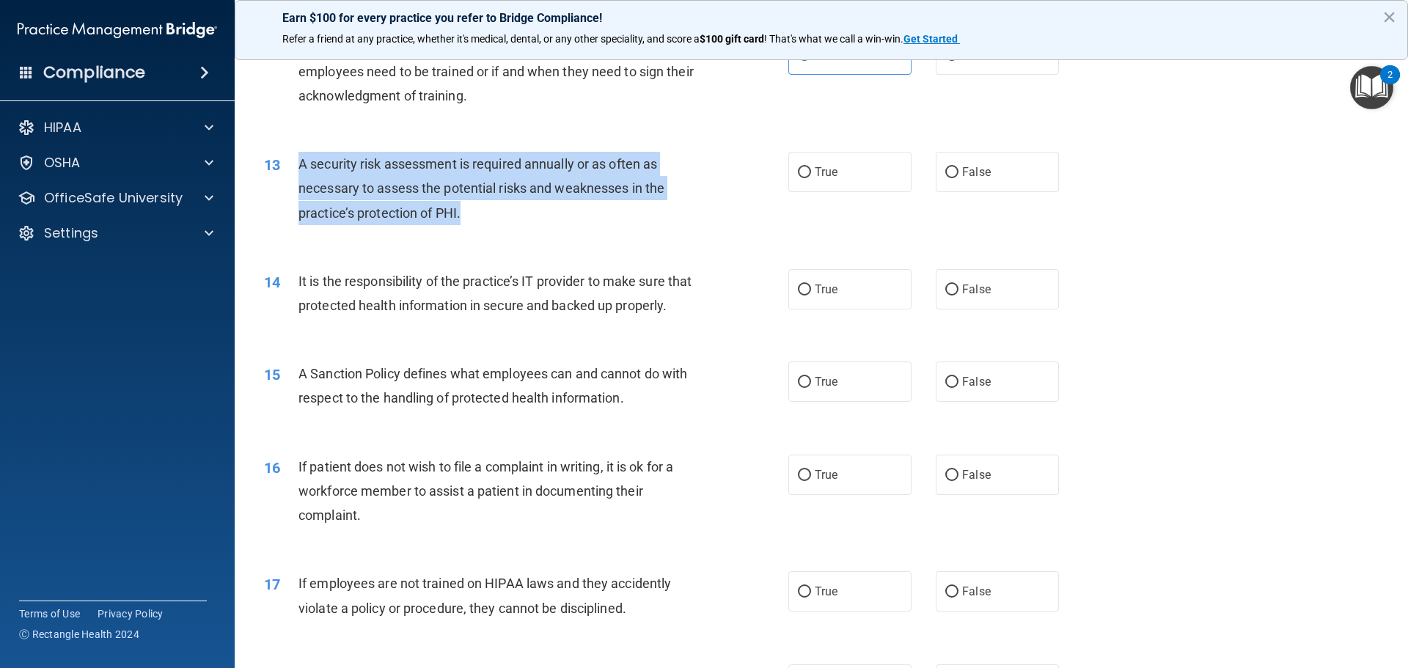
drag, startPoint x: 473, startPoint y: 226, endPoint x: 299, endPoint y: 154, distance: 188.8
click at [299, 154] on div "13 A security risk assessment is required annually or as often as necessary to …" at bounding box center [526, 192] width 568 height 81
copy span "A security risk assessment is required annually or as often as necessary to ass…"
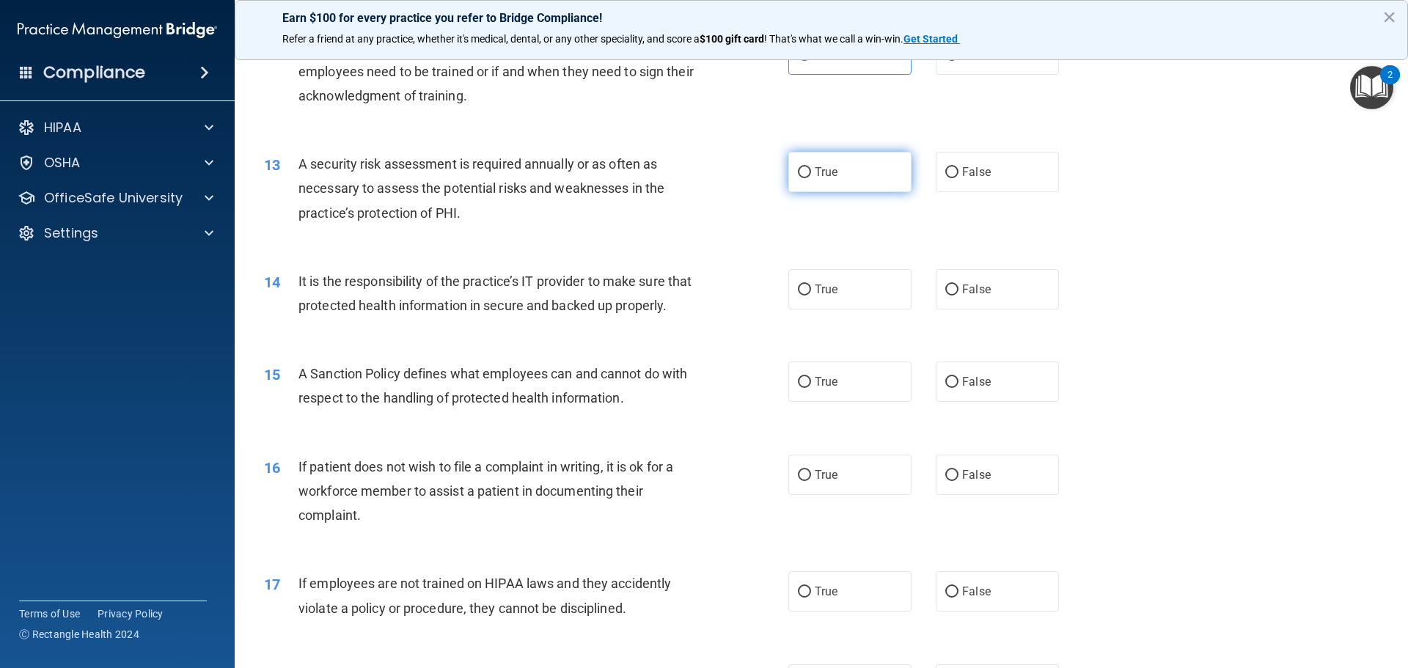
click at [822, 186] on label "True" at bounding box center [850, 172] width 123 height 40
click at [811, 178] on input "True" at bounding box center [804, 172] width 13 height 11
radio input "true"
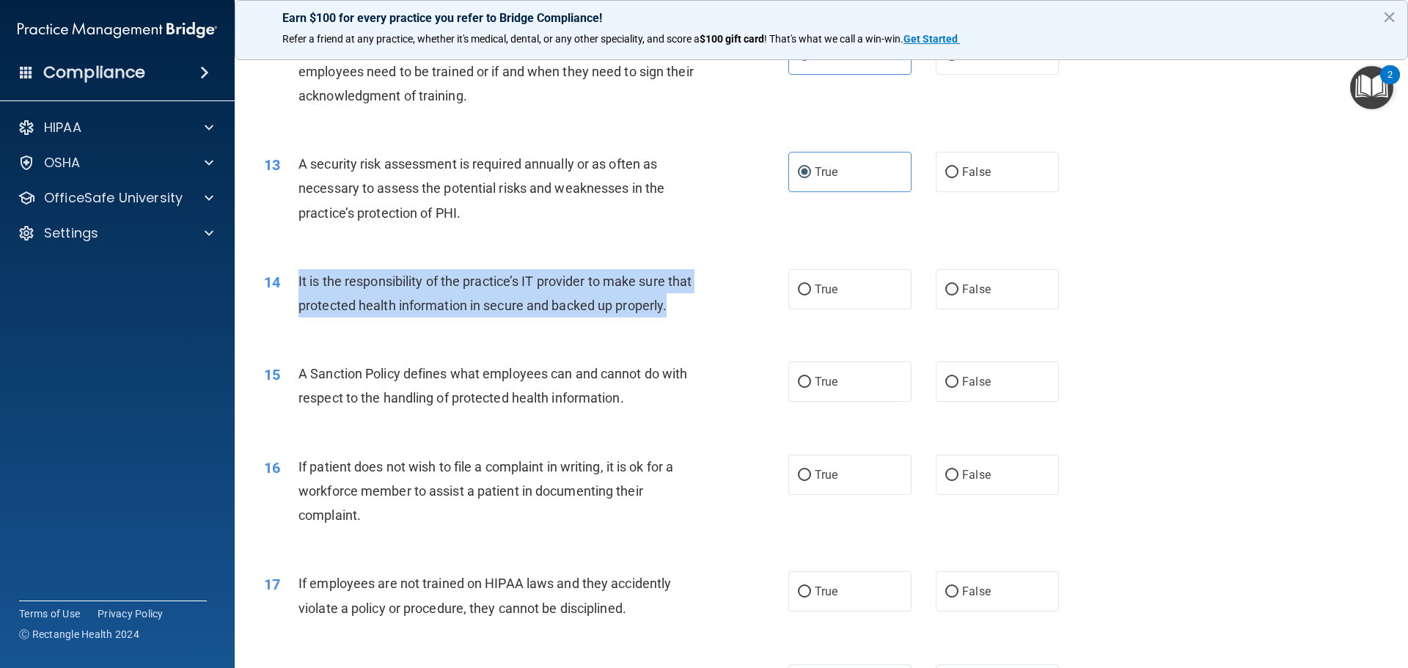
drag, startPoint x: 370, startPoint y: 326, endPoint x: 295, endPoint y: 281, distance: 87.2
click at [295, 281] on div "14 It is the responsibility of the practice’s IT provider to make sure that pro…" at bounding box center [526, 297] width 568 height 56
copy div "It is the responsibility of the practice’s IT provider to make sure that protec…"
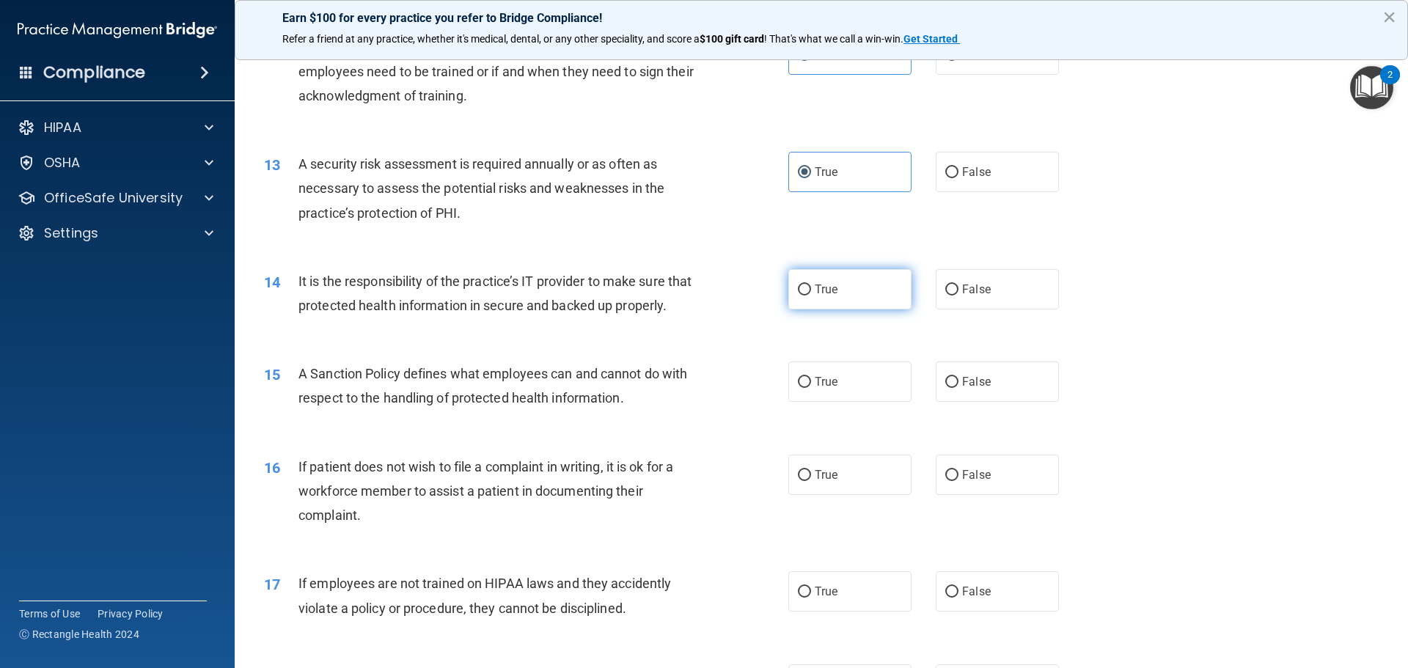
click at [824, 273] on label "True" at bounding box center [850, 289] width 123 height 40
click at [811, 285] on input "True" at bounding box center [804, 290] width 13 height 11
radio input "true"
click at [612, 318] on div "It is the responsibility of the practice’s IT provider to make sure that protec…" at bounding box center [504, 293] width 410 height 48
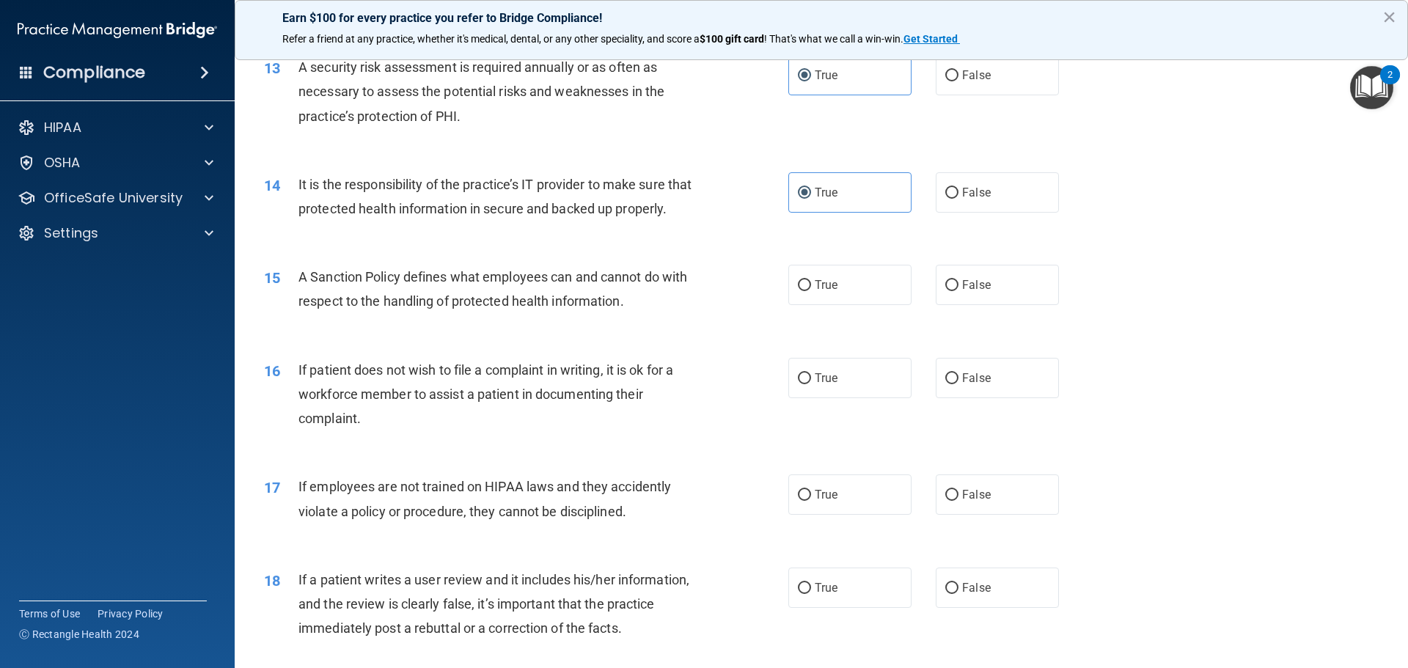
scroll to position [1614, 0]
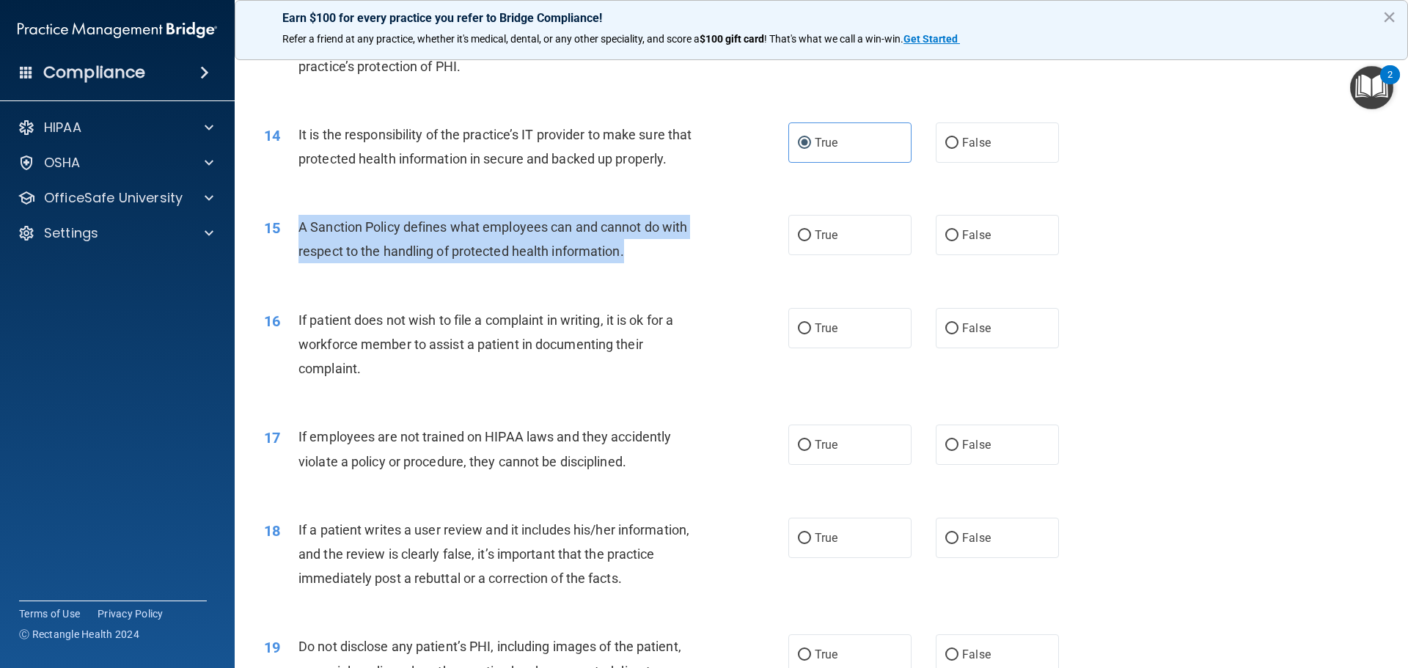
drag, startPoint x: 664, startPoint y: 273, endPoint x: 295, endPoint y: 257, distance: 369.3
click at [295, 257] on div "15 A Sanction Policy defines what employees can and cannot do with respect to t…" at bounding box center [526, 243] width 568 height 56
copy div "A Sanction Policy defines what employees can and cannot do with respect to the …"
click at [827, 242] on span "True" at bounding box center [826, 235] width 23 height 14
click at [811, 241] on input "True" at bounding box center [804, 235] width 13 height 11
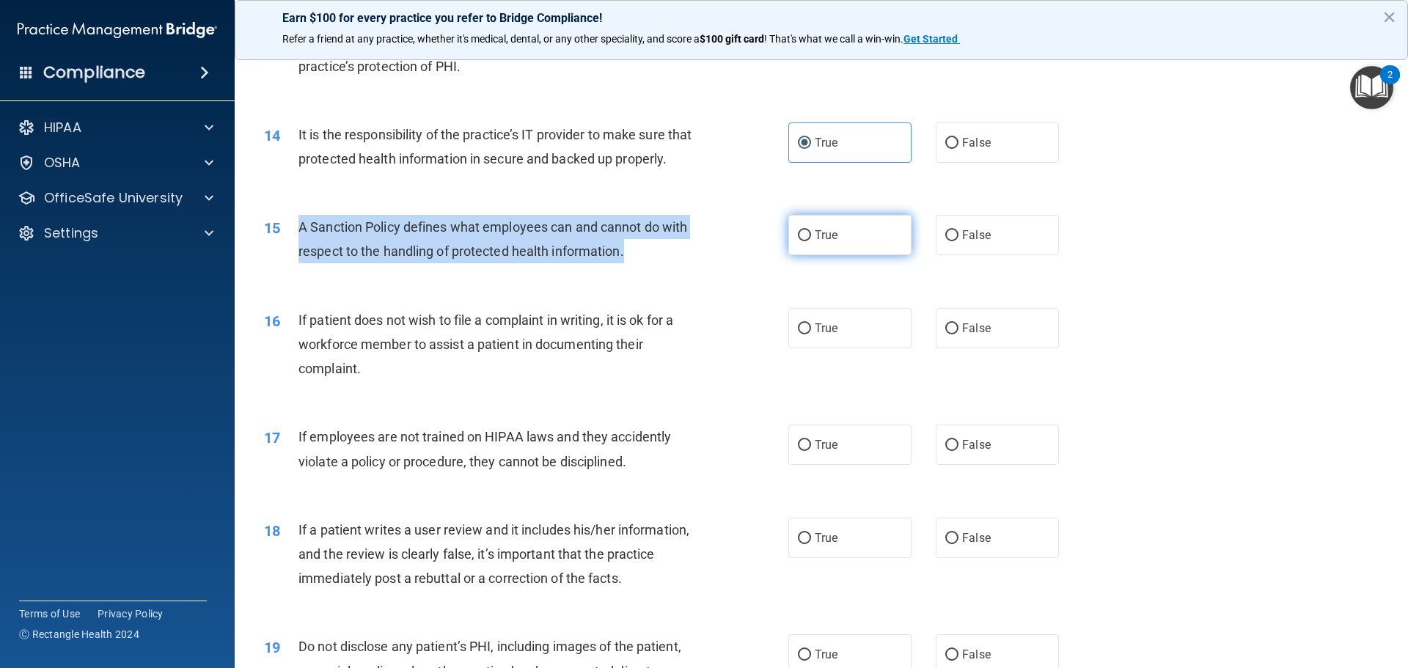
radio input "true"
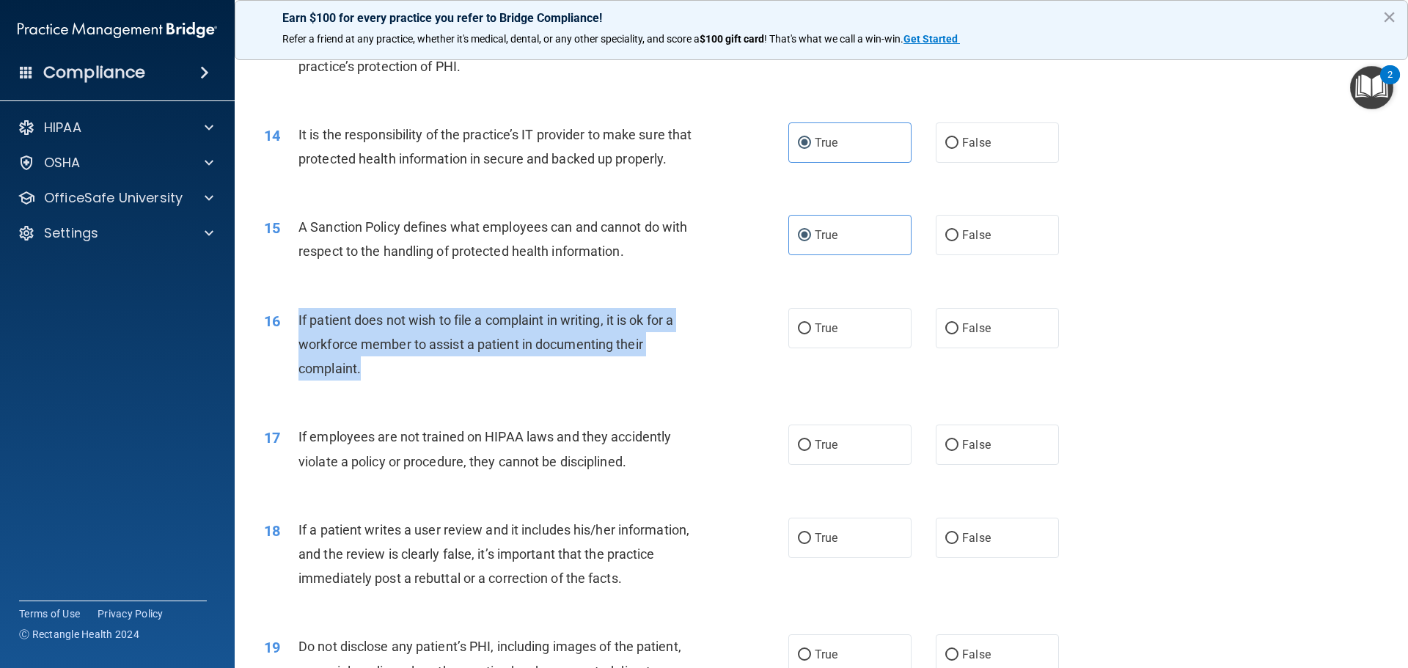
drag, startPoint x: 664, startPoint y: 387, endPoint x: 299, endPoint y: 332, distance: 368.8
click at [299, 332] on div "If patient does not wish to file a complaint in writing, it is ok for a workfor…" at bounding box center [504, 344] width 410 height 73
copy span "If patient does not wish to file a complaint in writing, it is ok for a workfor…"
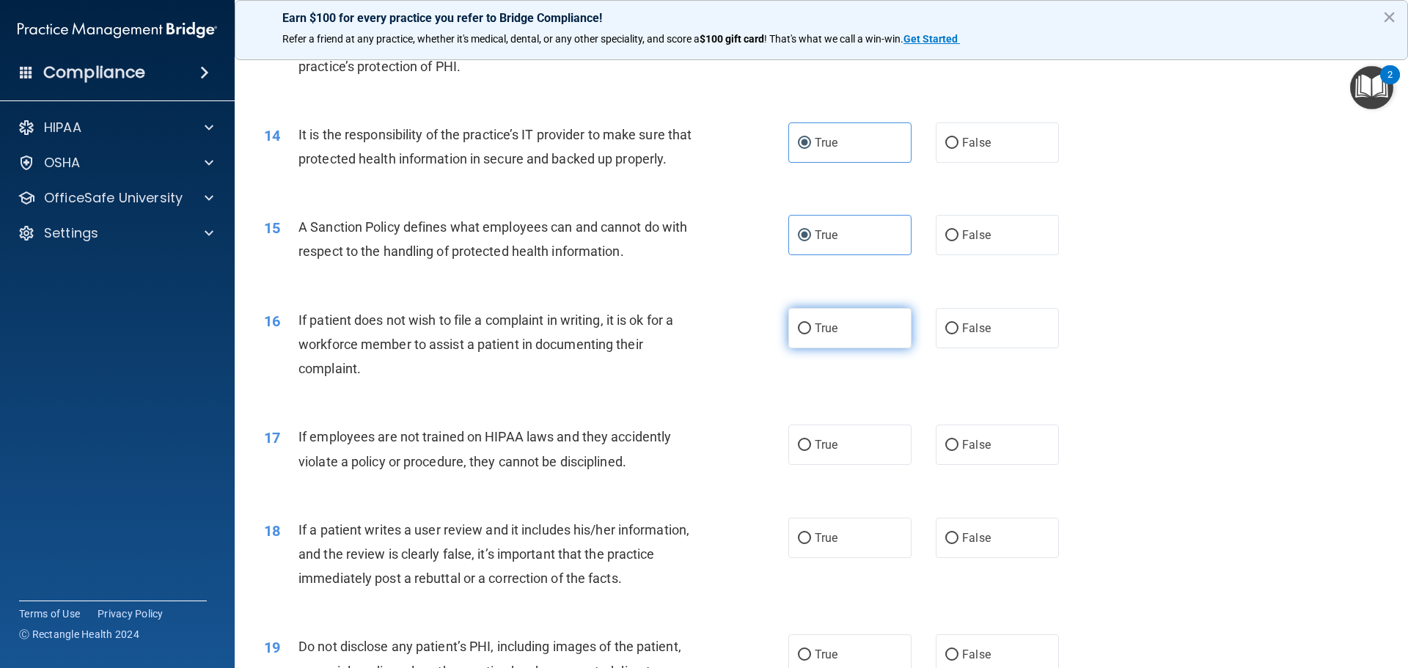
click at [853, 345] on label "True" at bounding box center [850, 328] width 123 height 40
click at [811, 334] on input "True" at bounding box center [804, 328] width 13 height 11
radio input "true"
click at [559, 367] on span "If patient does not wish to file a complaint in writing, it is ok for a workfor…" at bounding box center [486, 344] width 375 height 64
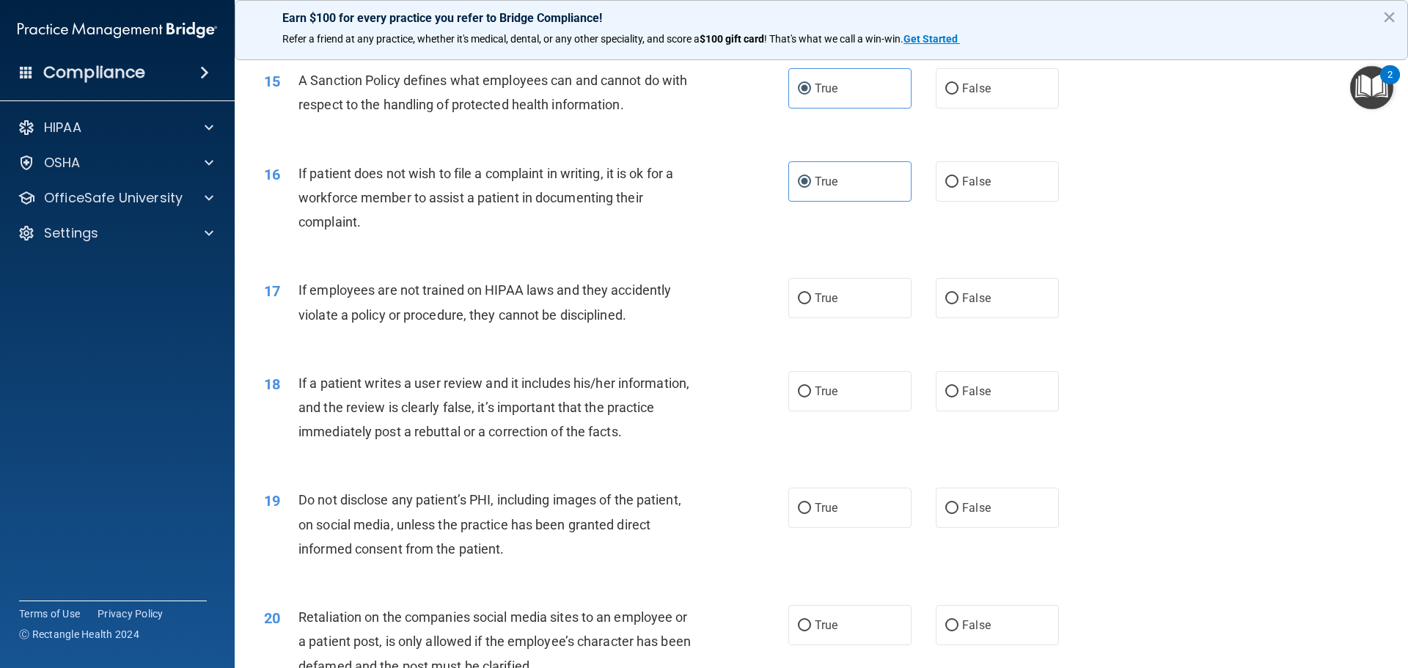
click at [648, 326] on div "If employees are not trained on HIPAA laws and they accidently violate a policy…" at bounding box center [504, 302] width 410 height 48
click at [973, 318] on label "False" at bounding box center [997, 298] width 123 height 40
click at [959, 304] on input "False" at bounding box center [952, 298] width 13 height 11
radio input "true"
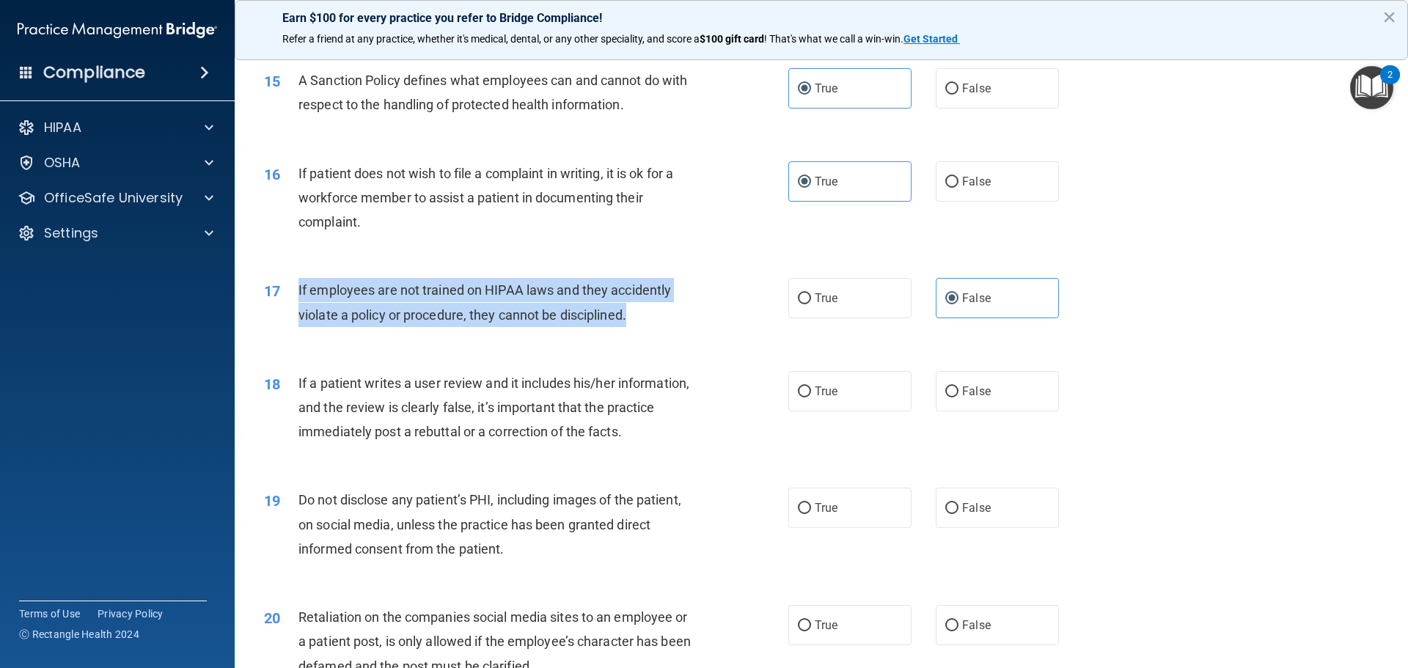
drag, startPoint x: 689, startPoint y: 334, endPoint x: 295, endPoint y: 304, distance: 395.1
click at [295, 304] on div "17 If employees are not trained on HIPAA laws and they accidently violate a pol…" at bounding box center [526, 306] width 568 height 56
copy div "If employees are not trained on HIPAA laws and they accidently violate a policy…"
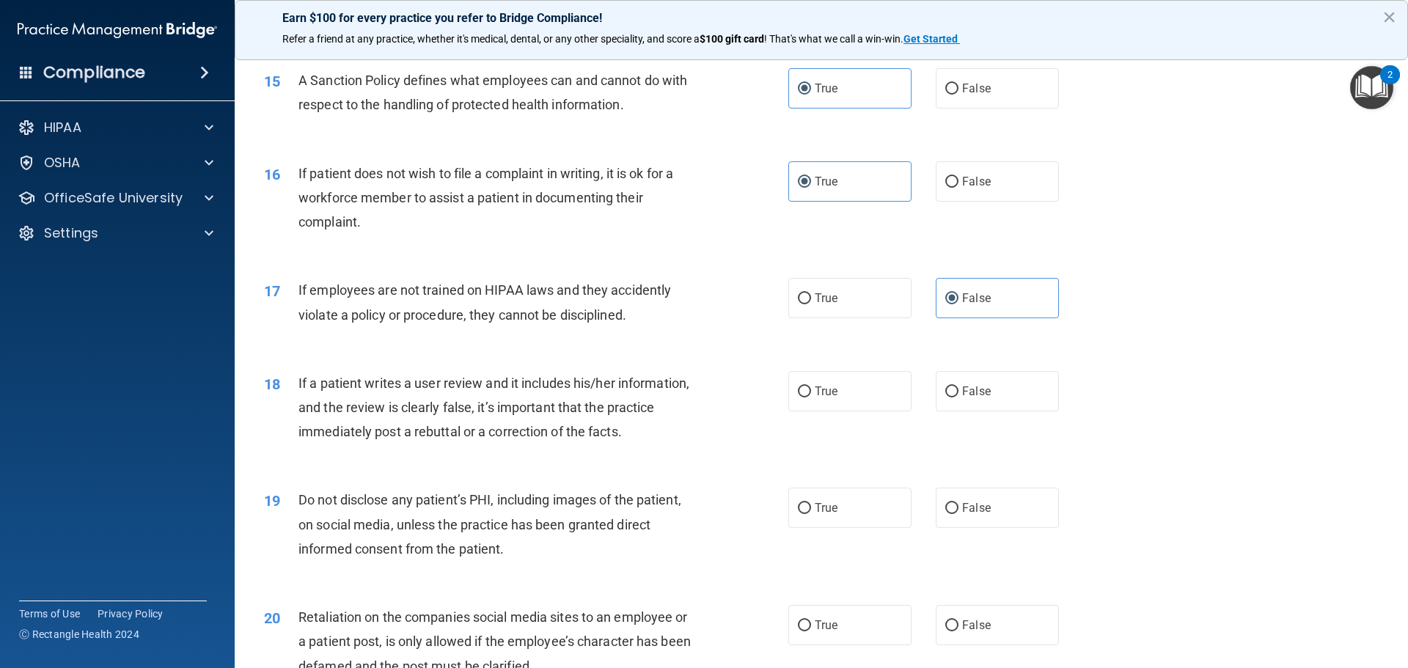
click at [450, 425] on span "If a patient writes a user review and it includes his/her information, and the …" at bounding box center [494, 408] width 391 height 64
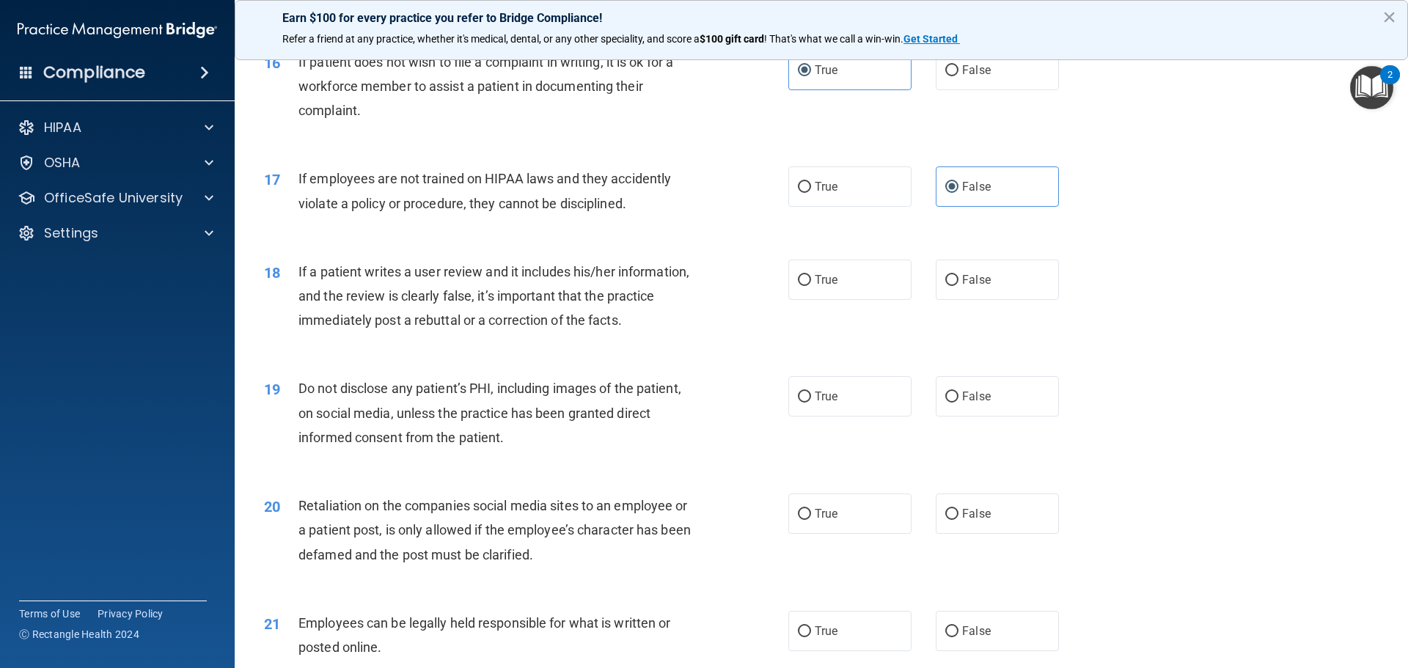
scroll to position [1907, 0]
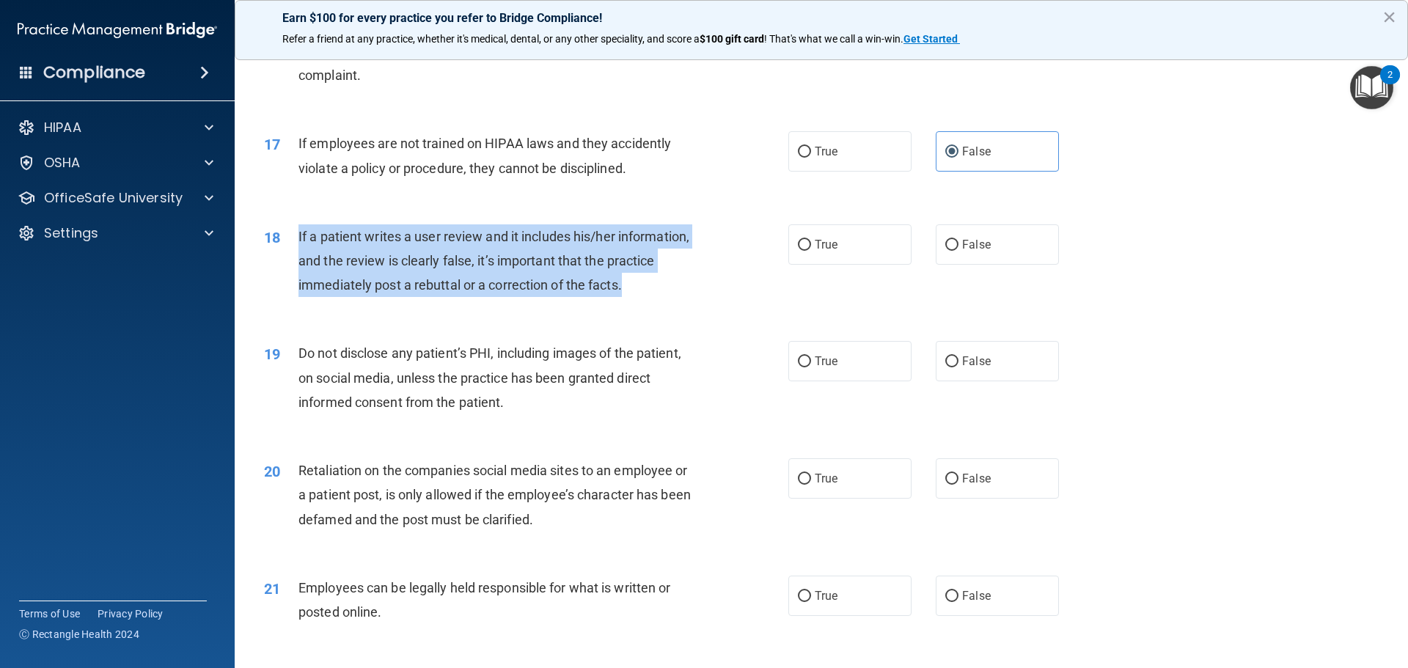
drag, startPoint x: 635, startPoint y: 321, endPoint x: 290, endPoint y: 263, distance: 349.6
click at [290, 263] on div "18 If a patient writes a user review and it includes his/her information, and t…" at bounding box center [526, 264] width 568 height 81
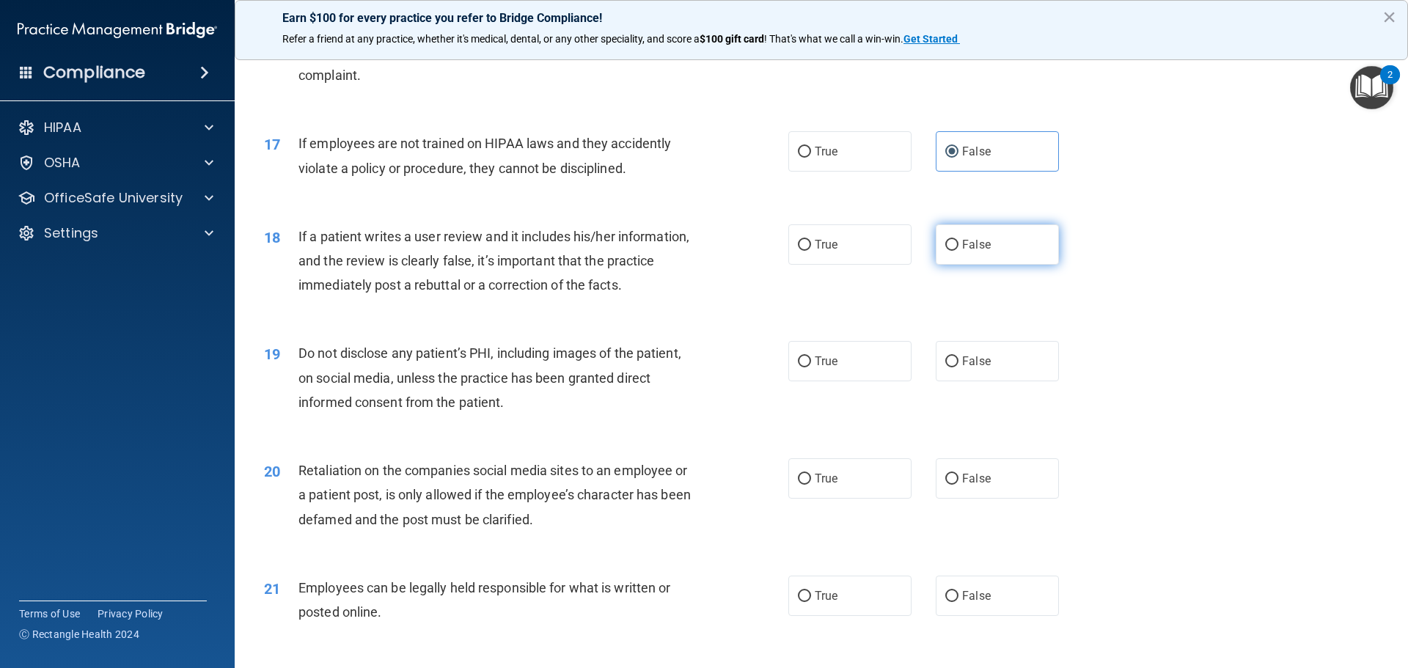
click at [1025, 265] on label "False" at bounding box center [997, 244] width 123 height 40
click at [959, 251] on input "False" at bounding box center [952, 245] width 13 height 11
radio input "true"
click at [561, 361] on div "19 Do not disclose any patient’s PHI, including images of the patient, on socia…" at bounding box center [821, 381] width 1137 height 117
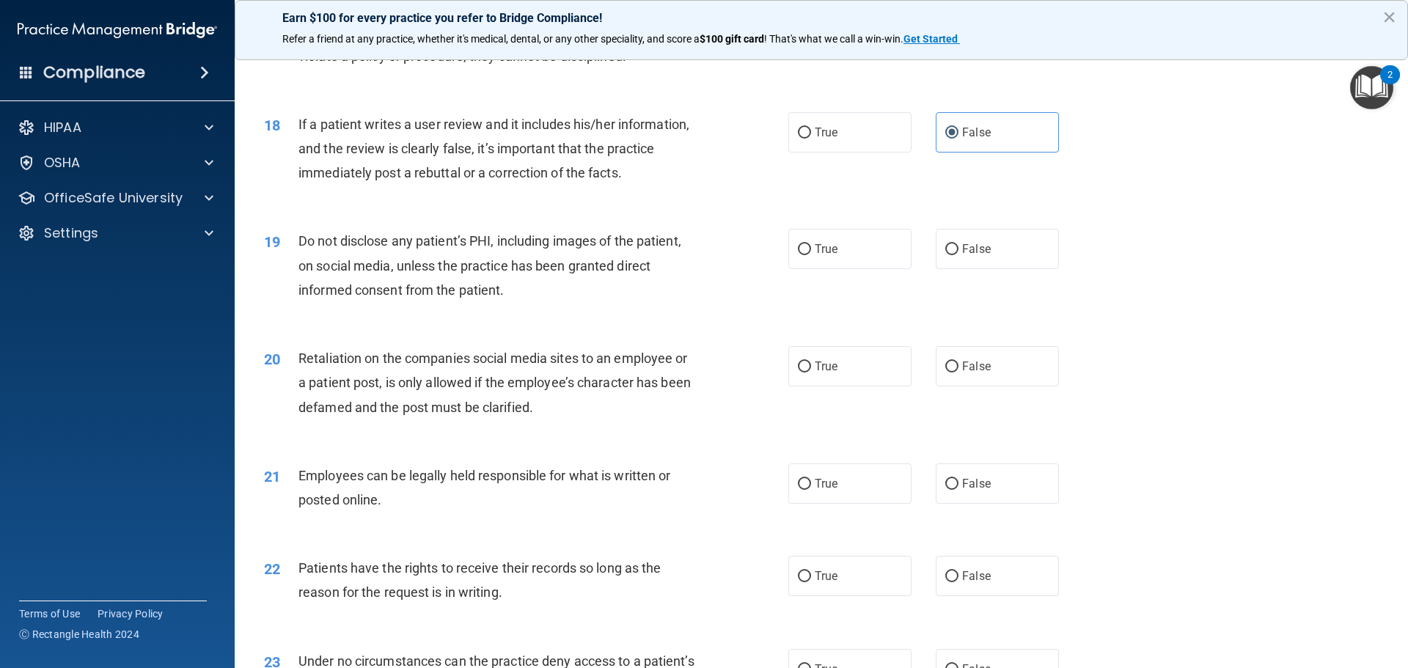
scroll to position [2054, 0]
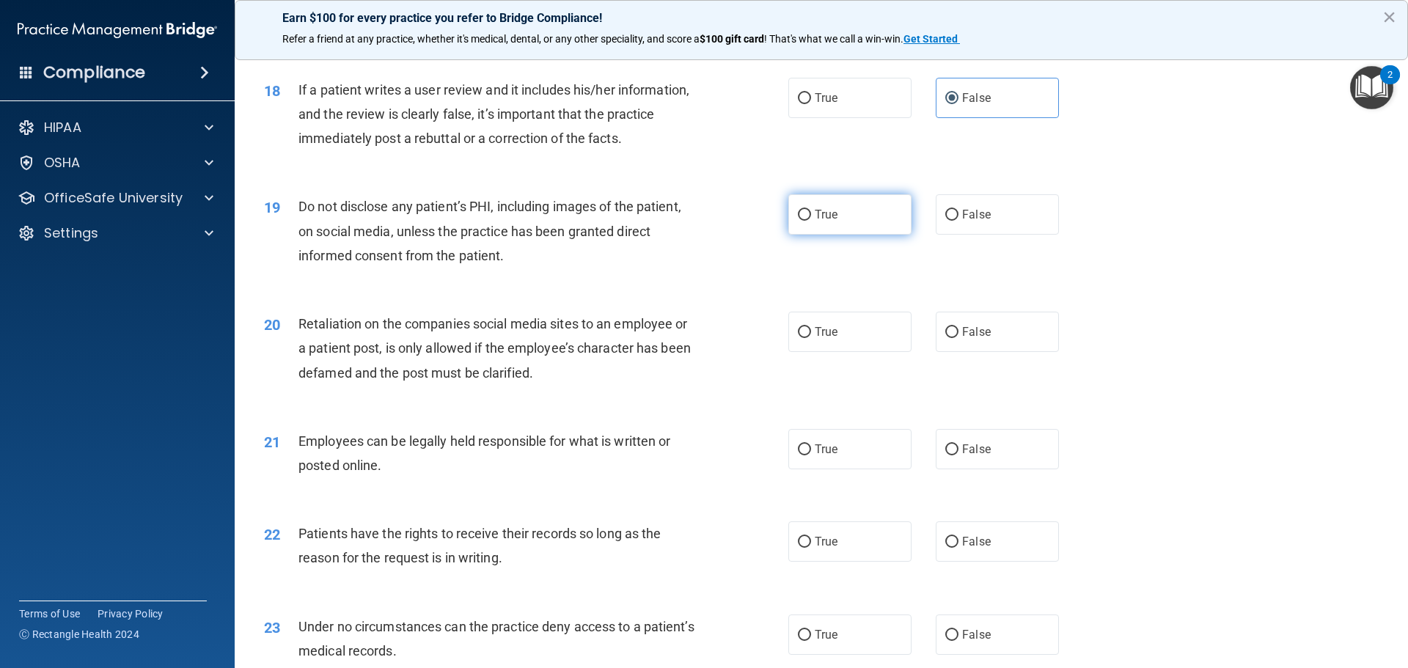
click at [805, 233] on label "True" at bounding box center [850, 214] width 123 height 40
click at [805, 221] on input "True" at bounding box center [804, 215] width 13 height 11
radio input "true"
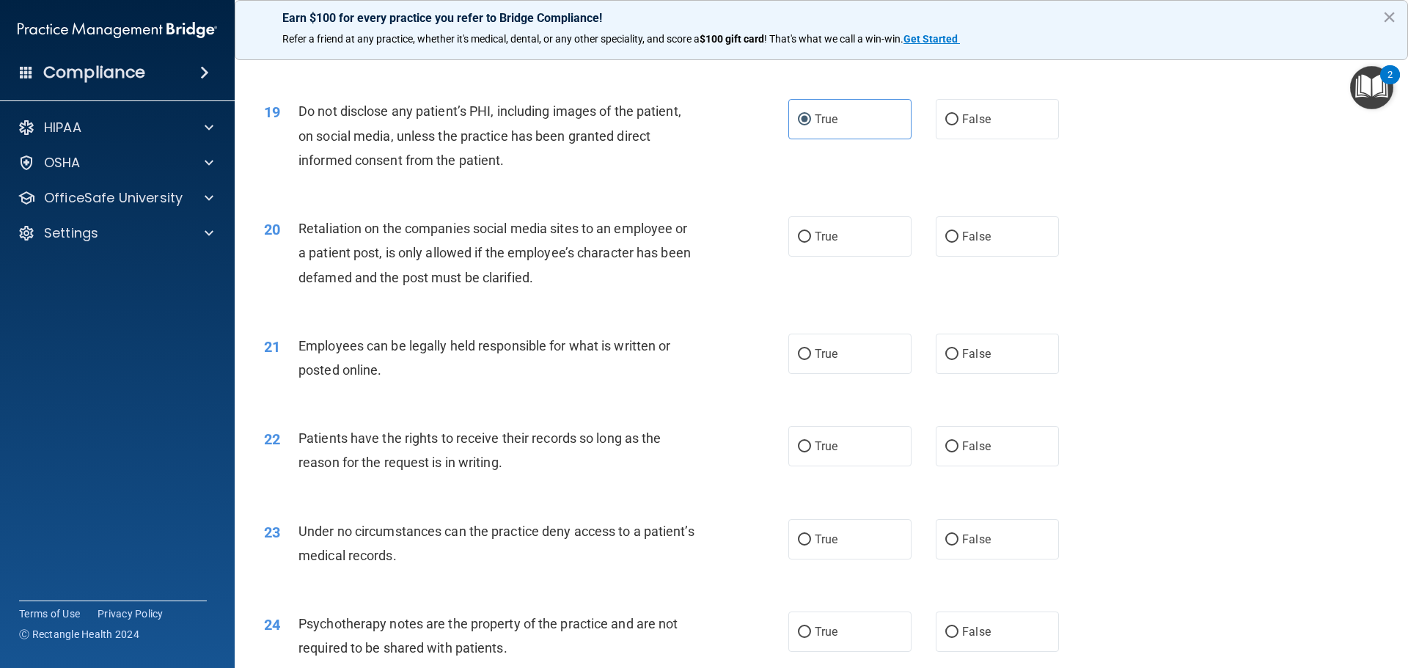
scroll to position [2201, 0]
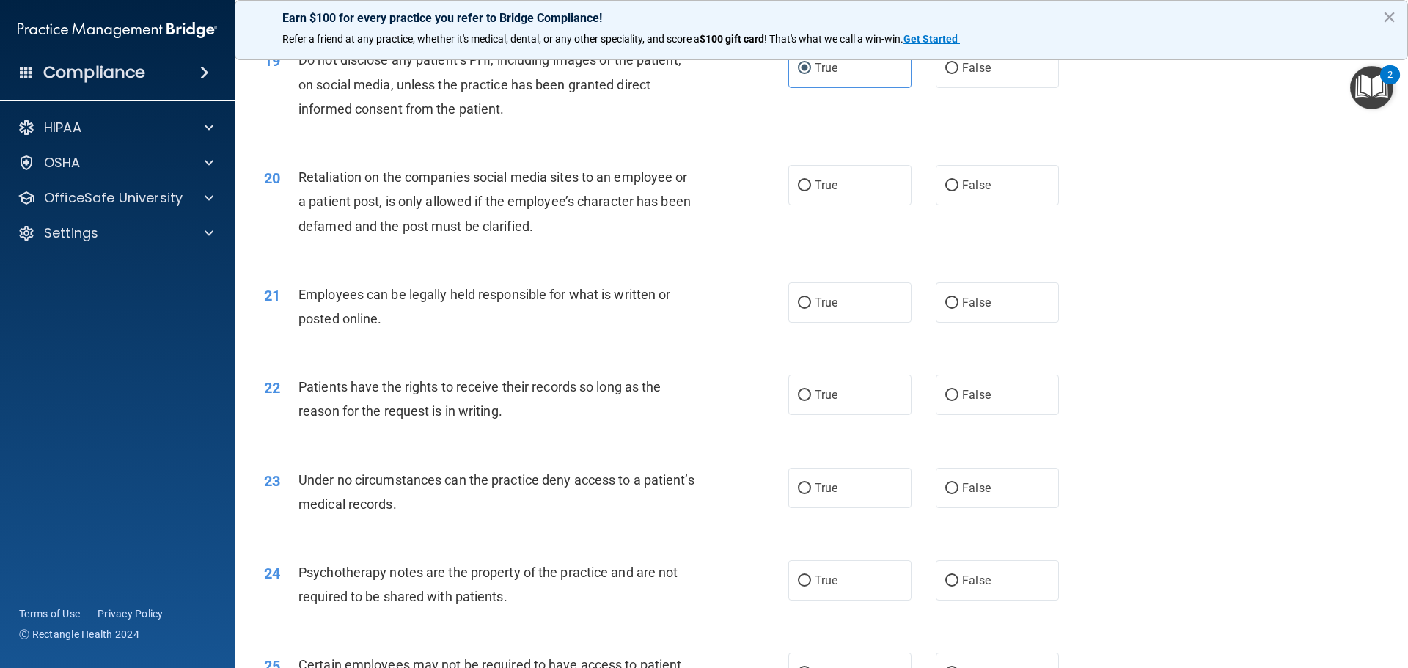
click at [463, 233] on span "Retaliation on the companies social media sites to an employee or a patient pos…" at bounding box center [495, 201] width 392 height 64
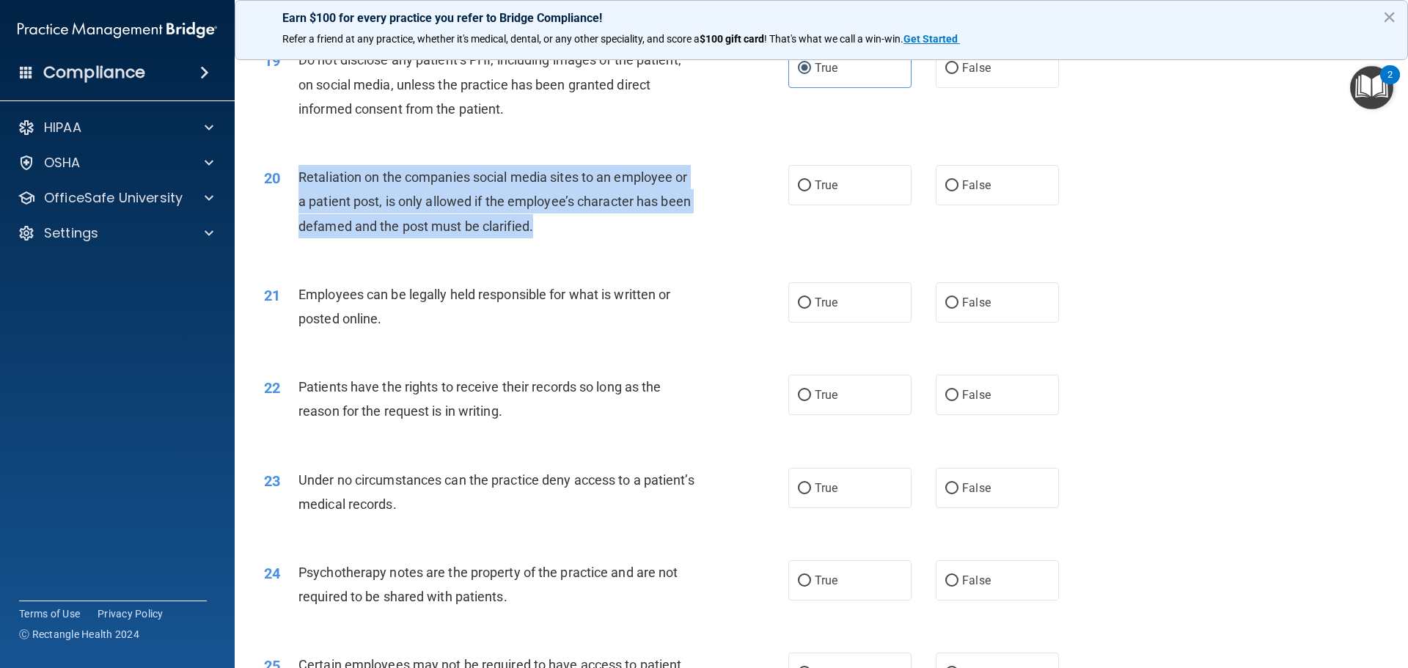
drag, startPoint x: 541, startPoint y: 252, endPoint x: 287, endPoint y: 216, distance: 257.1
click at [279, 218] on div "20 Retaliation on the companies social media sites to an employee or a patient …" at bounding box center [526, 205] width 568 height 81
copy div "Retaliation on the companies social media sites to an employee or a patient pos…"
click at [946, 191] on input "False" at bounding box center [952, 185] width 13 height 11
radio input "true"
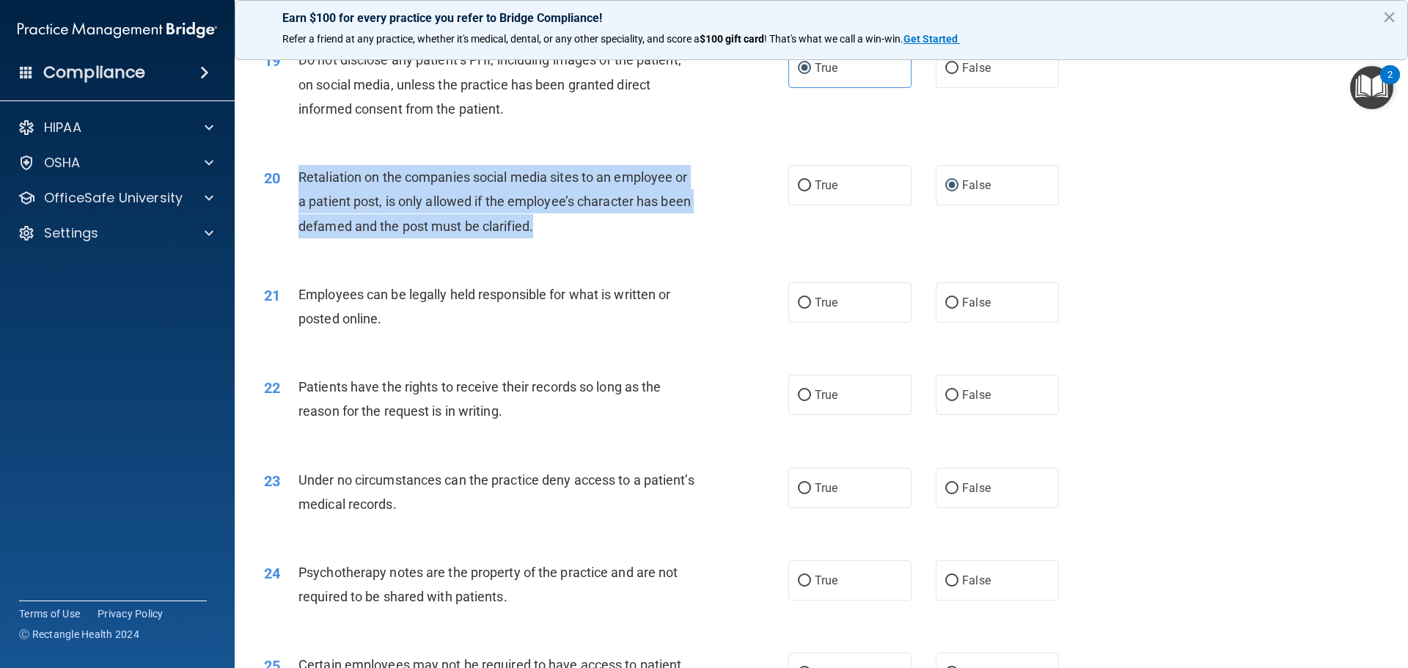
click at [561, 238] on div "Retaliation on the companies social media sites to an employee or a patient pos…" at bounding box center [504, 201] width 410 height 73
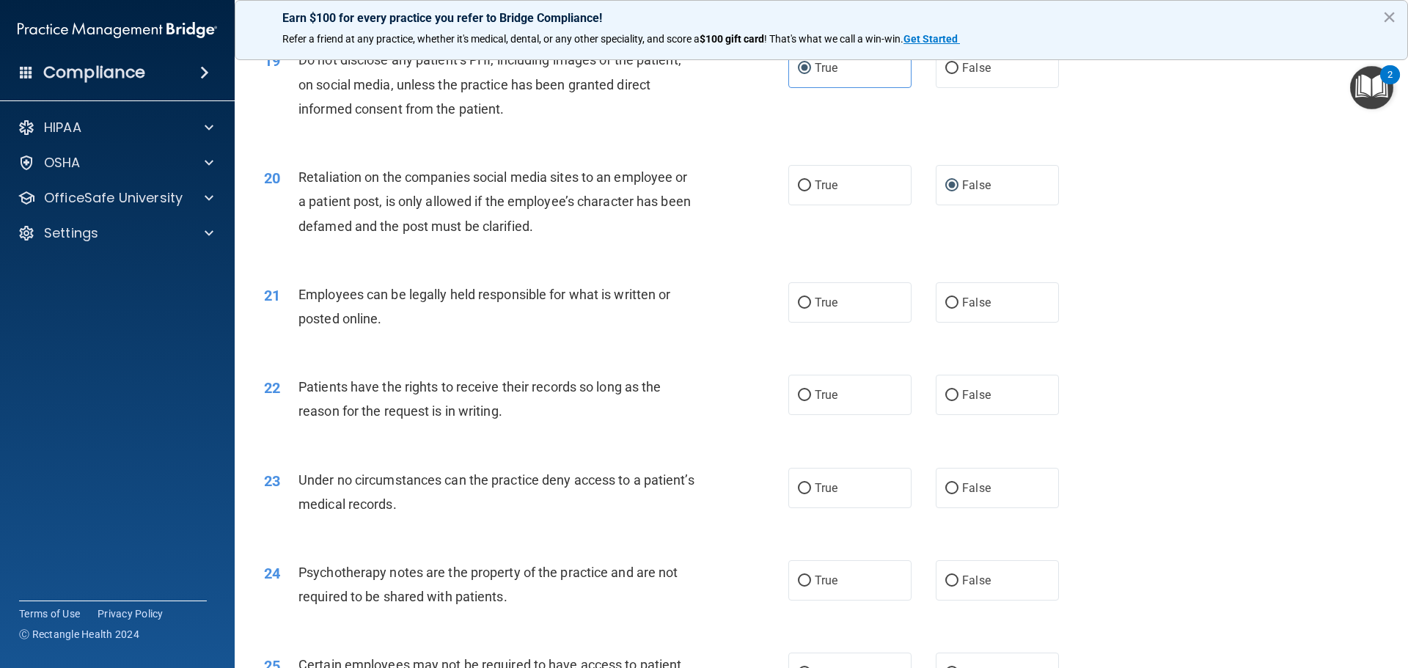
click at [392, 331] on div "Employees can be legally held responsible for what is written or posted online." at bounding box center [504, 306] width 410 height 48
click at [832, 310] on span "True" at bounding box center [826, 303] width 23 height 14
click at [811, 309] on input "True" at bounding box center [804, 303] width 13 height 11
radio input "true"
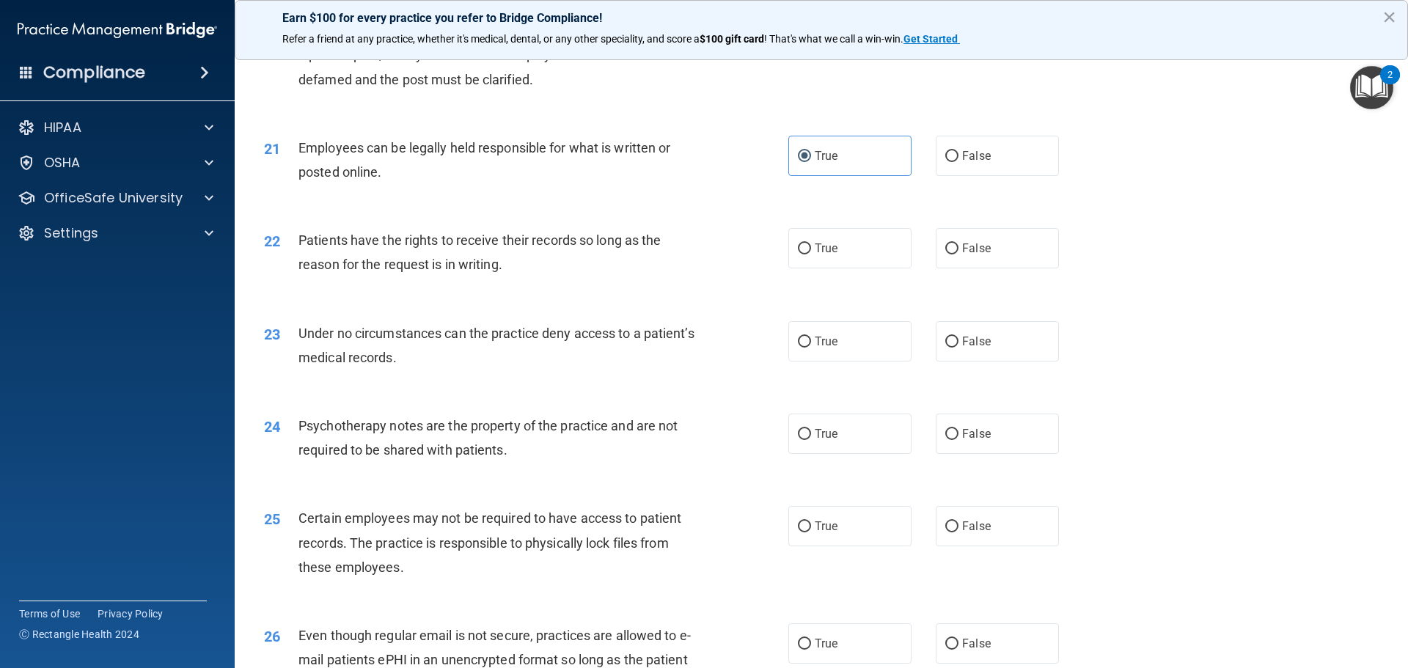
click at [489, 277] on div "Patients have the rights to receive their records so long as the reason for the…" at bounding box center [504, 252] width 410 height 48
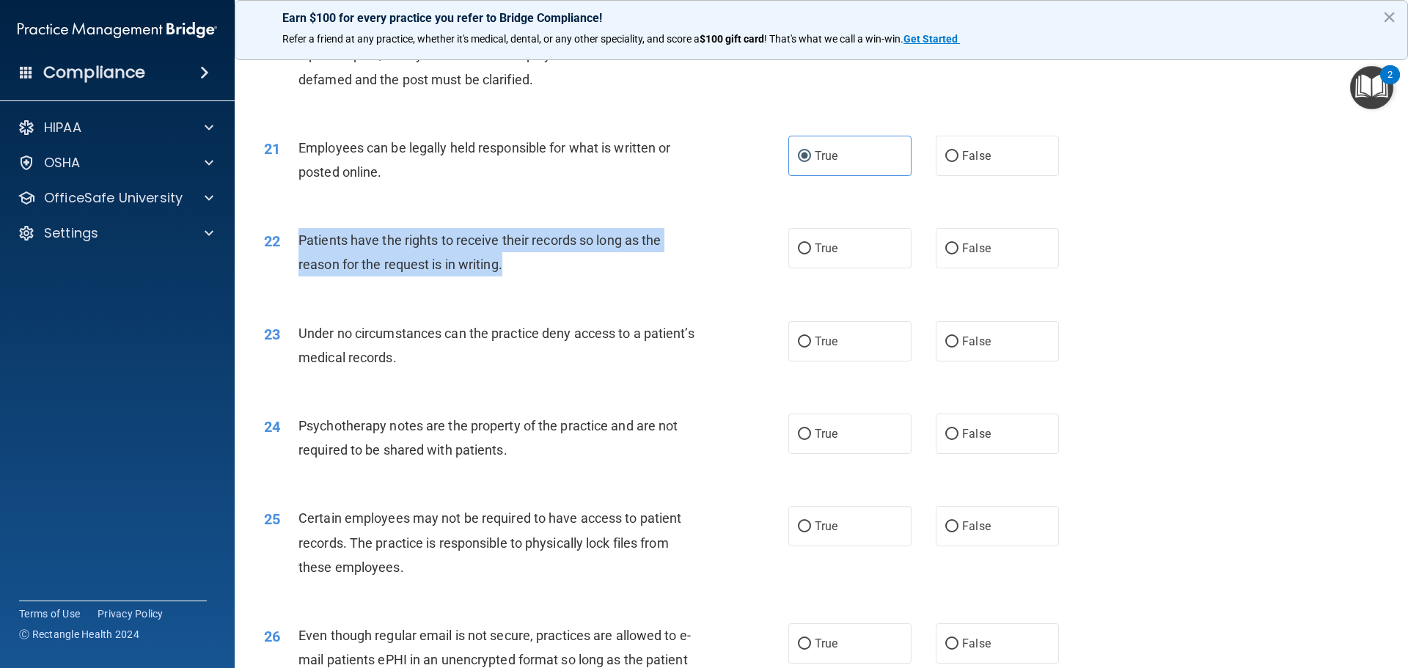
drag, startPoint x: 483, startPoint y: 293, endPoint x: 299, endPoint y: 266, distance: 186.9
click at [299, 266] on div "Patients have the rights to receive their records so long as the reason for the…" at bounding box center [504, 252] width 410 height 48
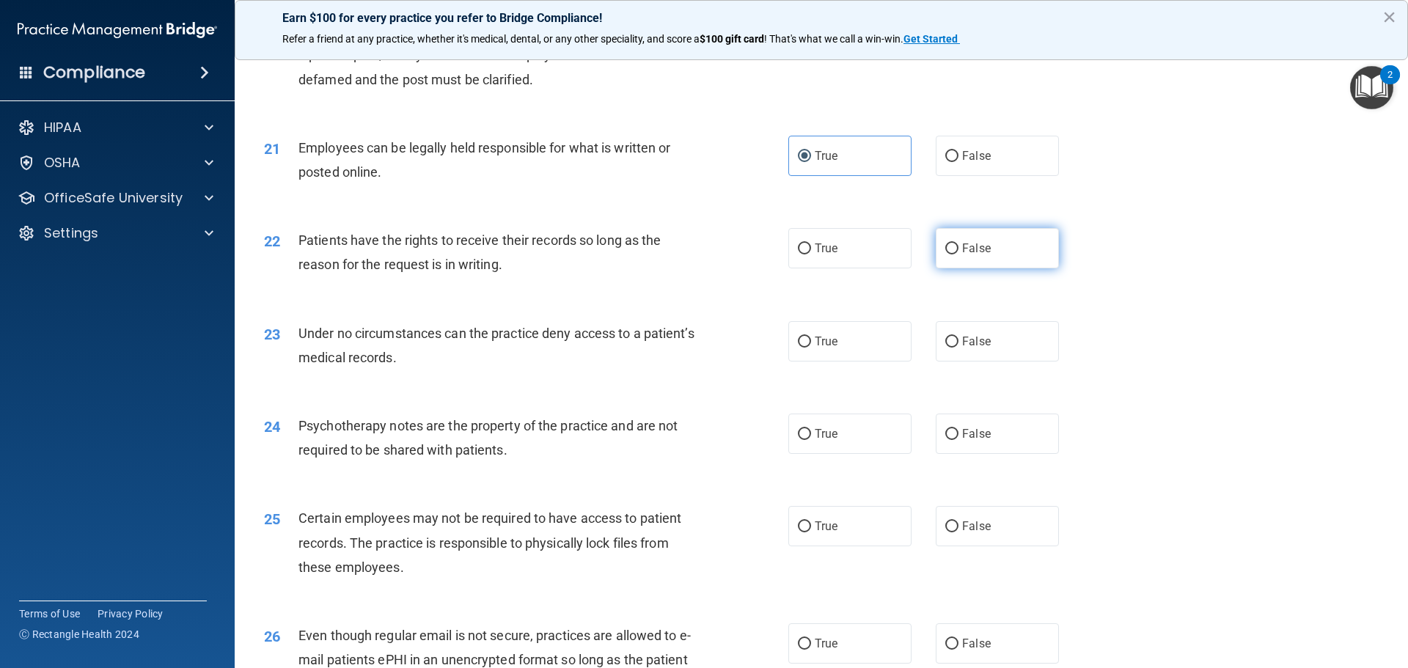
drag, startPoint x: 1035, startPoint y: 266, endPoint x: 943, endPoint y: 270, distance: 91.8
click at [1036, 266] on label "False" at bounding box center [997, 248] width 123 height 40
click at [959, 255] on input "False" at bounding box center [952, 249] width 13 height 11
radio input "true"
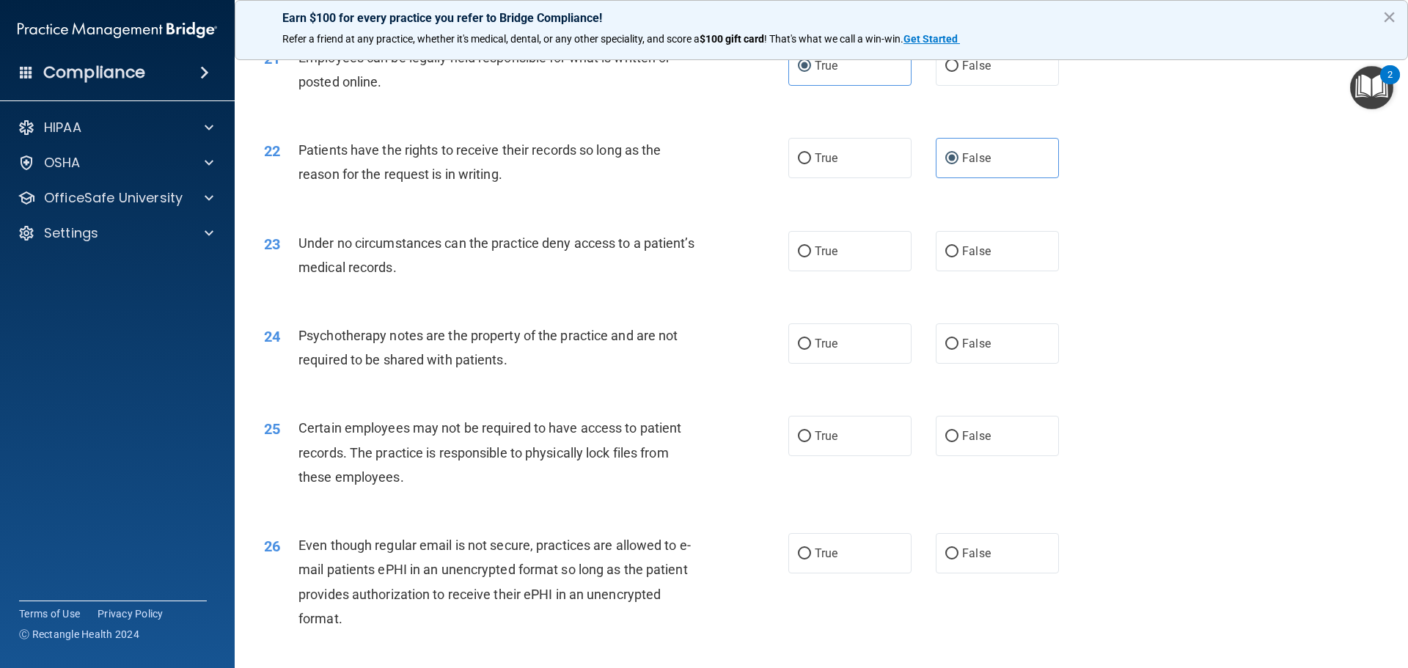
scroll to position [2494, 0]
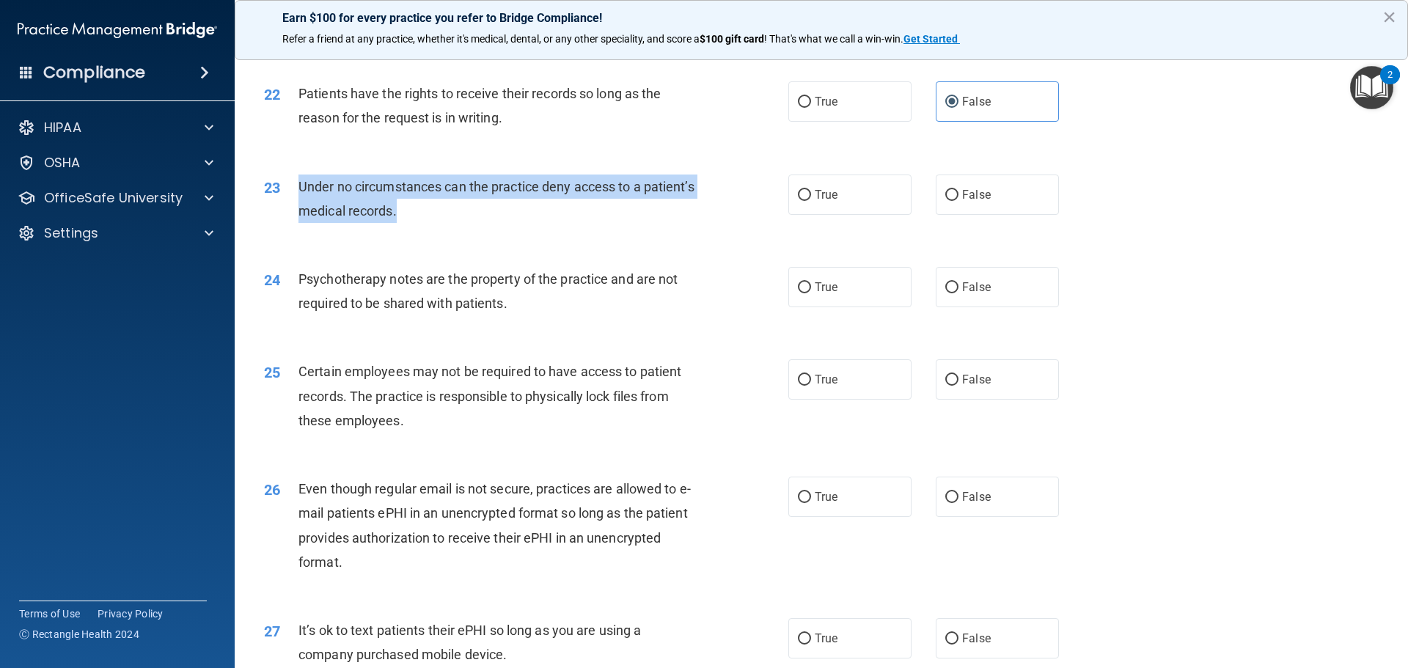
drag, startPoint x: 453, startPoint y: 233, endPoint x: 295, endPoint y: 202, distance: 161.4
click at [295, 202] on div "23 Under no circumstances can the practice deny access to a patient’s medical r…" at bounding box center [526, 203] width 568 height 56
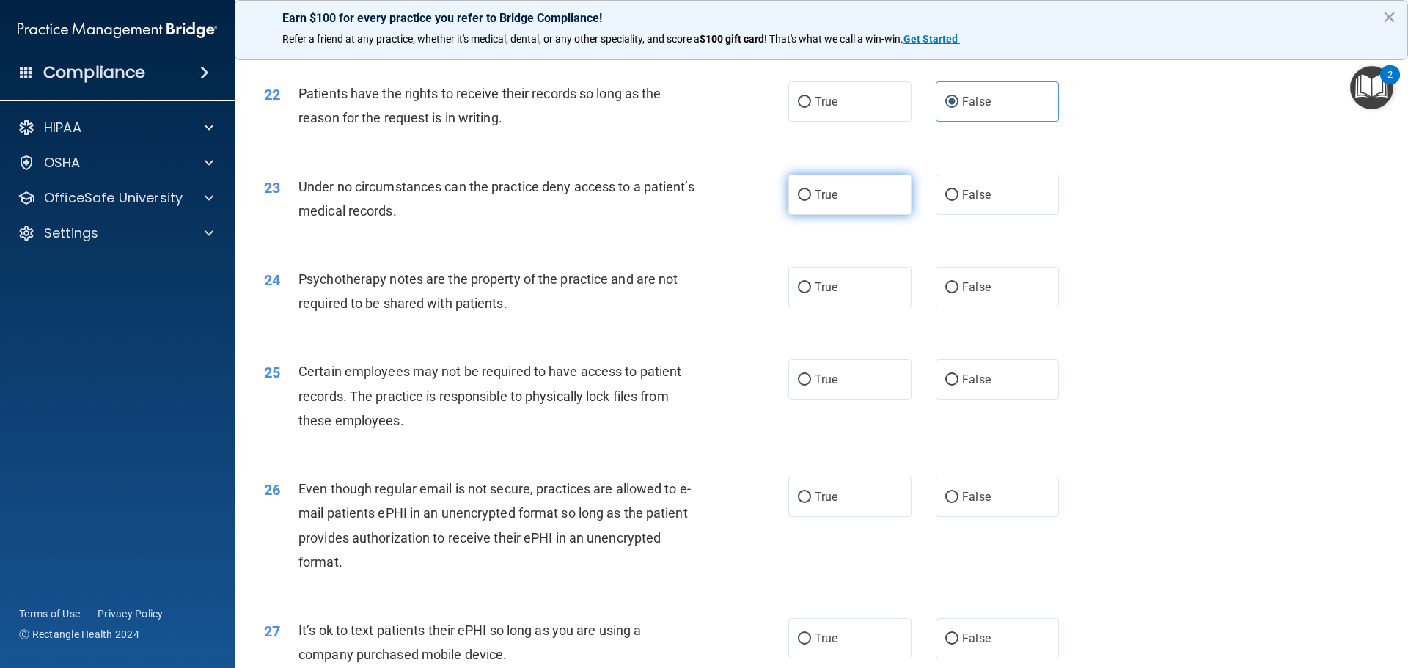
click at [855, 215] on label "True" at bounding box center [850, 195] width 123 height 40
click at [811, 201] on input "True" at bounding box center [804, 195] width 13 height 11
radio input "true"
click at [420, 288] on div "24 Psychotherapy notes are the property of the practice and are not required to…" at bounding box center [821, 295] width 1137 height 92
click at [989, 215] on label "False" at bounding box center [997, 195] width 123 height 40
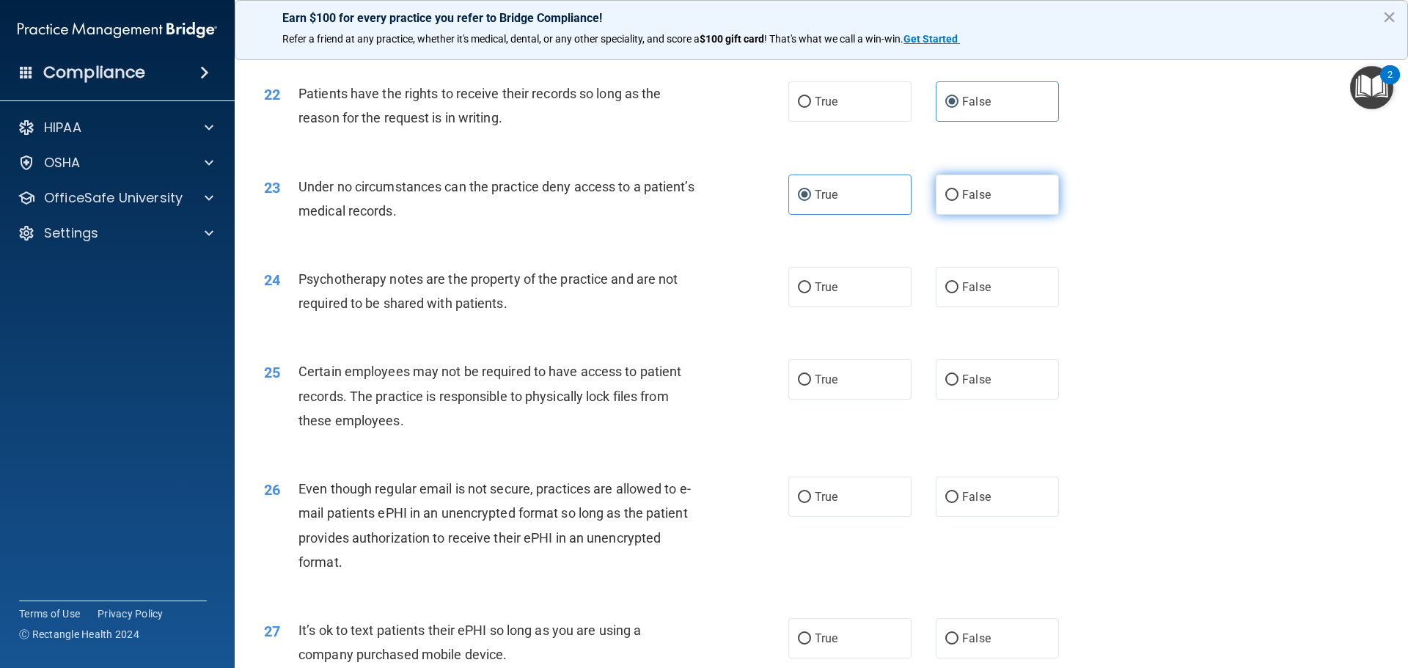
click at [959, 201] on input "False" at bounding box center [952, 195] width 13 height 11
radio input "true"
radio input "false"
click at [844, 307] on label "True" at bounding box center [850, 287] width 123 height 40
click at [811, 293] on input "True" at bounding box center [804, 287] width 13 height 11
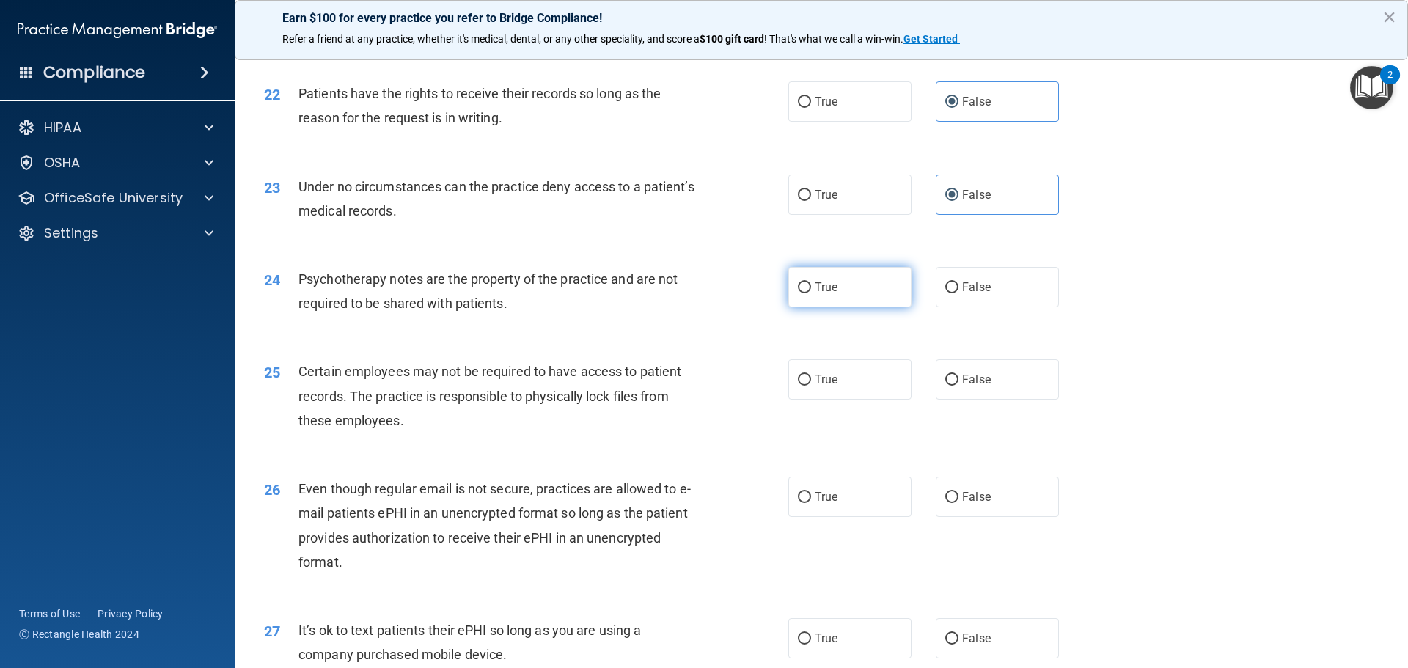
radio input "true"
click at [535, 315] on div "Psychotherapy notes are the property of the practice and are not required to be…" at bounding box center [504, 291] width 410 height 48
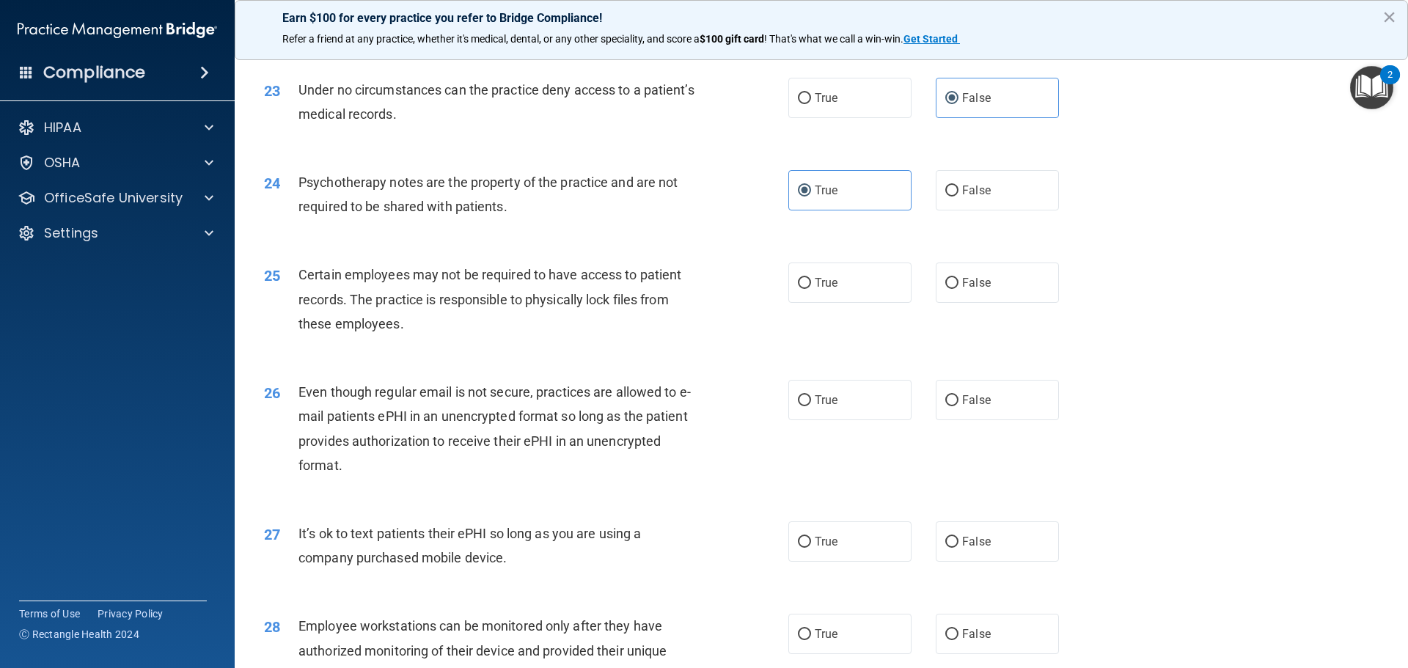
scroll to position [2641, 0]
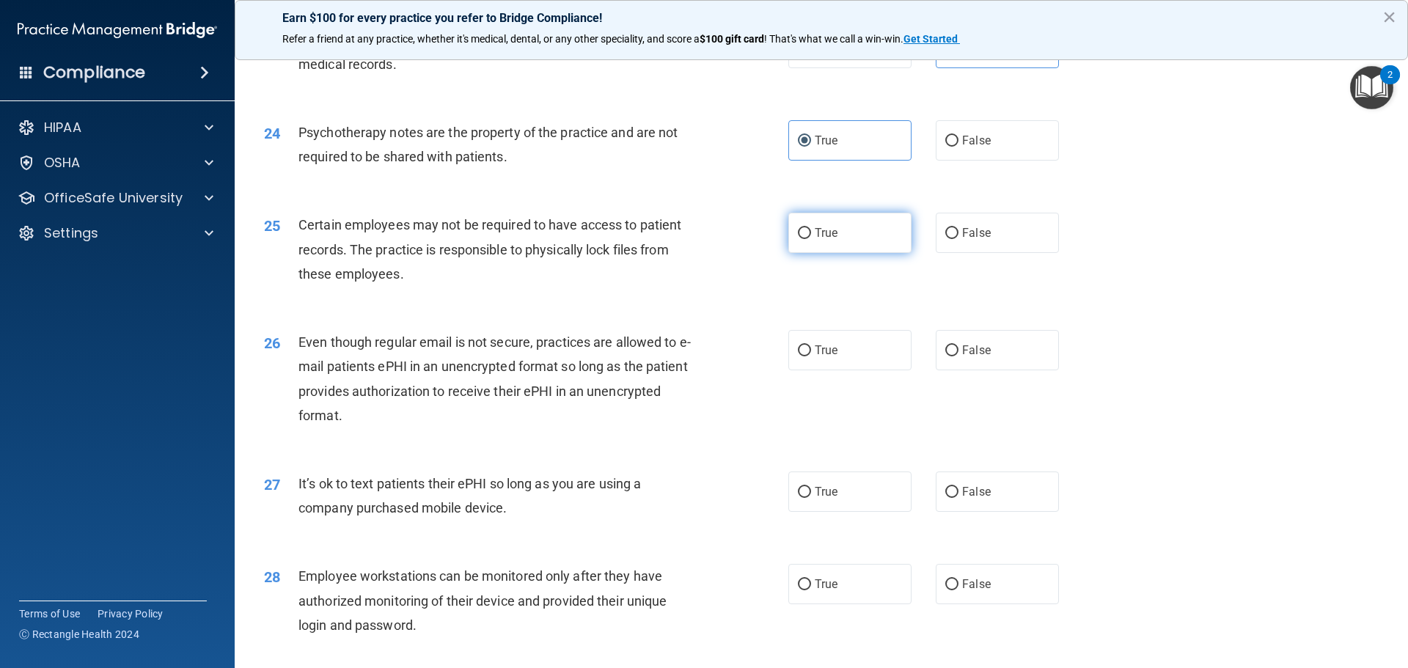
click at [843, 253] on label "True" at bounding box center [850, 233] width 123 height 40
click at [811, 239] on input "True" at bounding box center [804, 233] width 13 height 11
radio input "true"
click at [464, 312] on div "25 Certain employees may not be required to have access to patient records. The…" at bounding box center [821, 252] width 1137 height 117
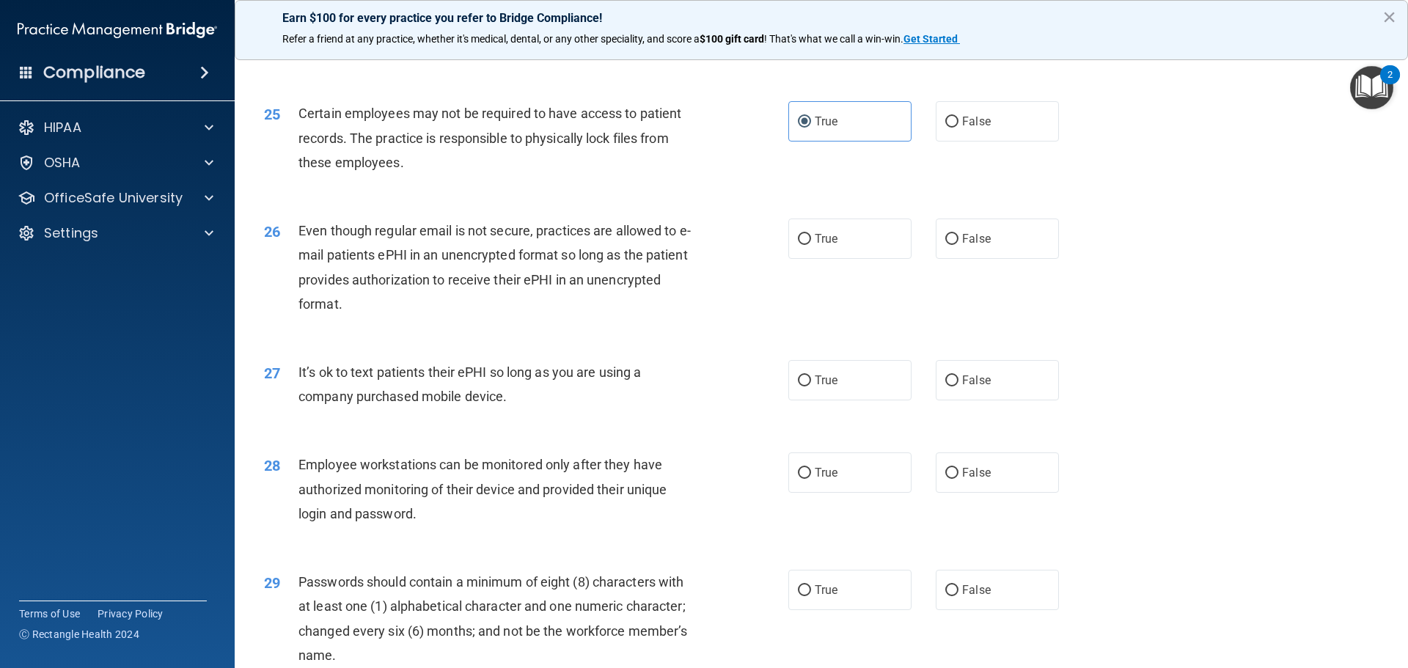
scroll to position [2787, 0]
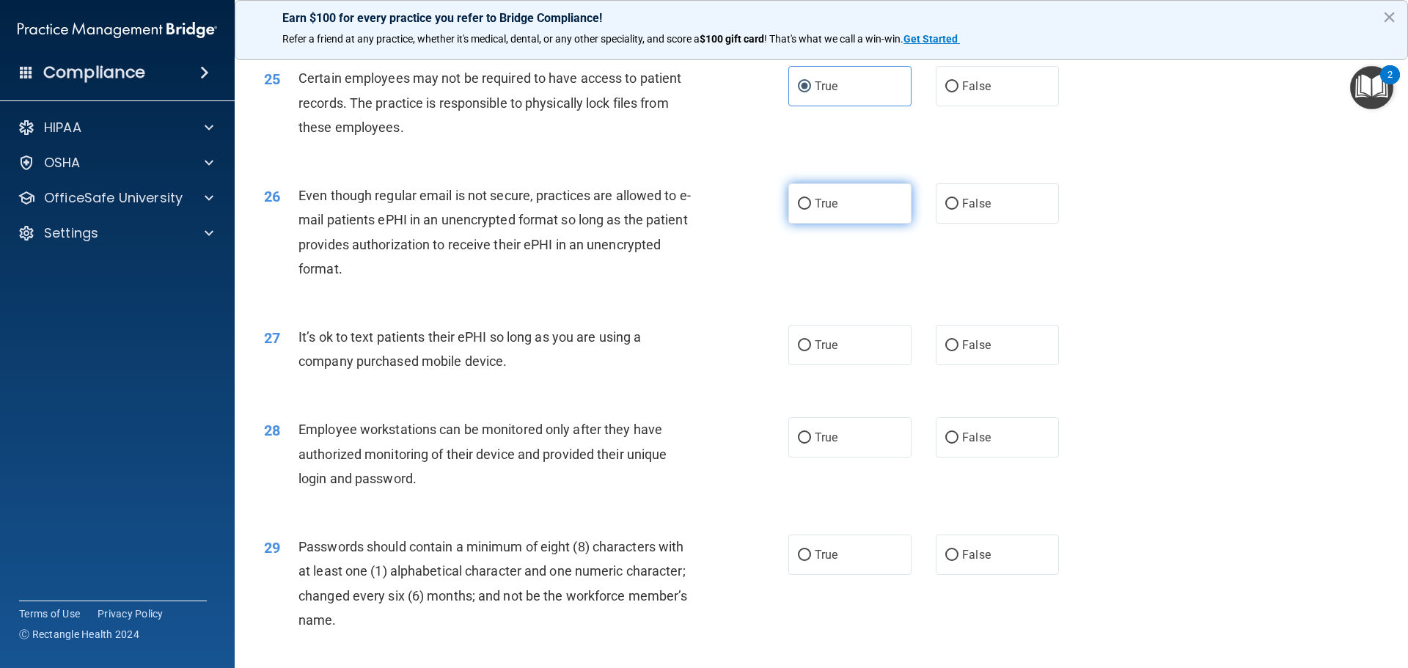
click at [833, 224] on label "True" at bounding box center [850, 203] width 123 height 40
click at [811, 210] on input "True" at bounding box center [804, 204] width 13 height 11
radio input "true"
click at [491, 307] on div "26 Even though regular email is not secure, practices are allowed to e-mail pat…" at bounding box center [821, 236] width 1137 height 142
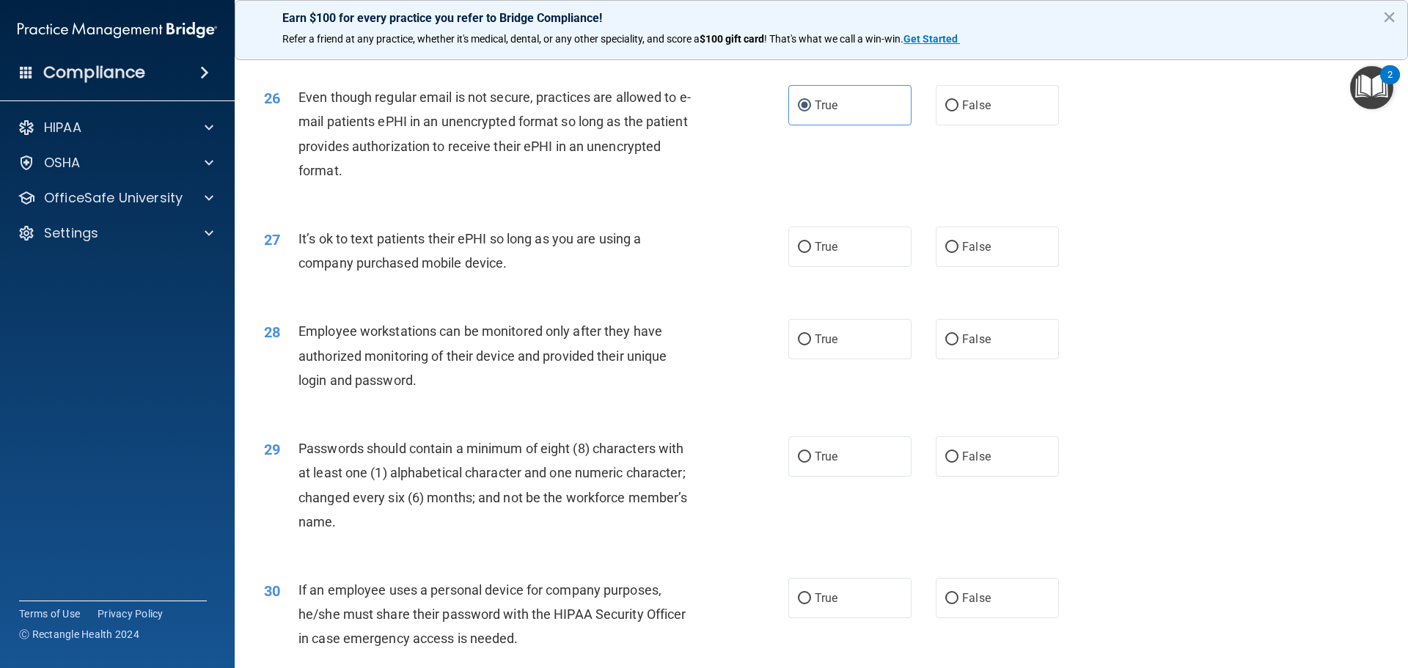
scroll to position [2934, 0]
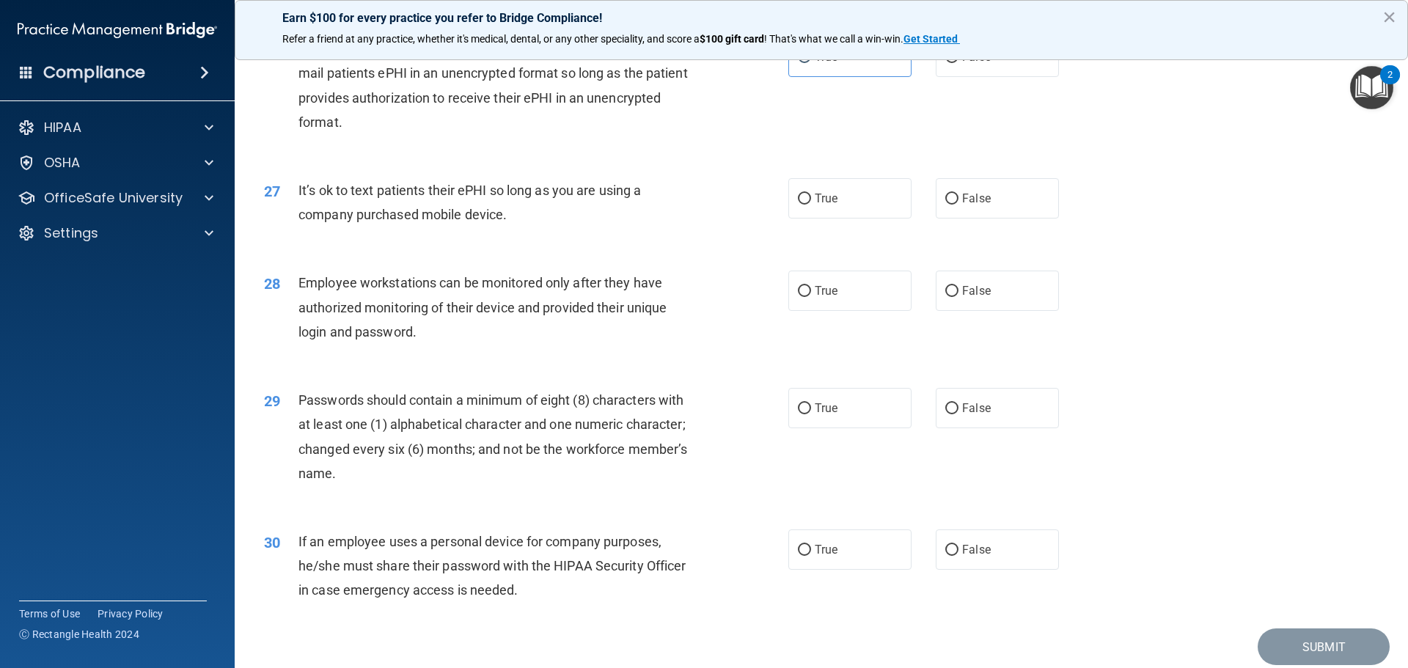
drag, startPoint x: 527, startPoint y: 252, endPoint x: 292, endPoint y: 212, distance: 238.8
click at [292, 212] on div "27 It’s ok to text patients their ePHI so long as you are using a company purch…" at bounding box center [526, 206] width 568 height 56
click at [827, 215] on label "True" at bounding box center [850, 198] width 123 height 40
click at [811, 205] on input "True" at bounding box center [804, 199] width 13 height 11
radio input "true"
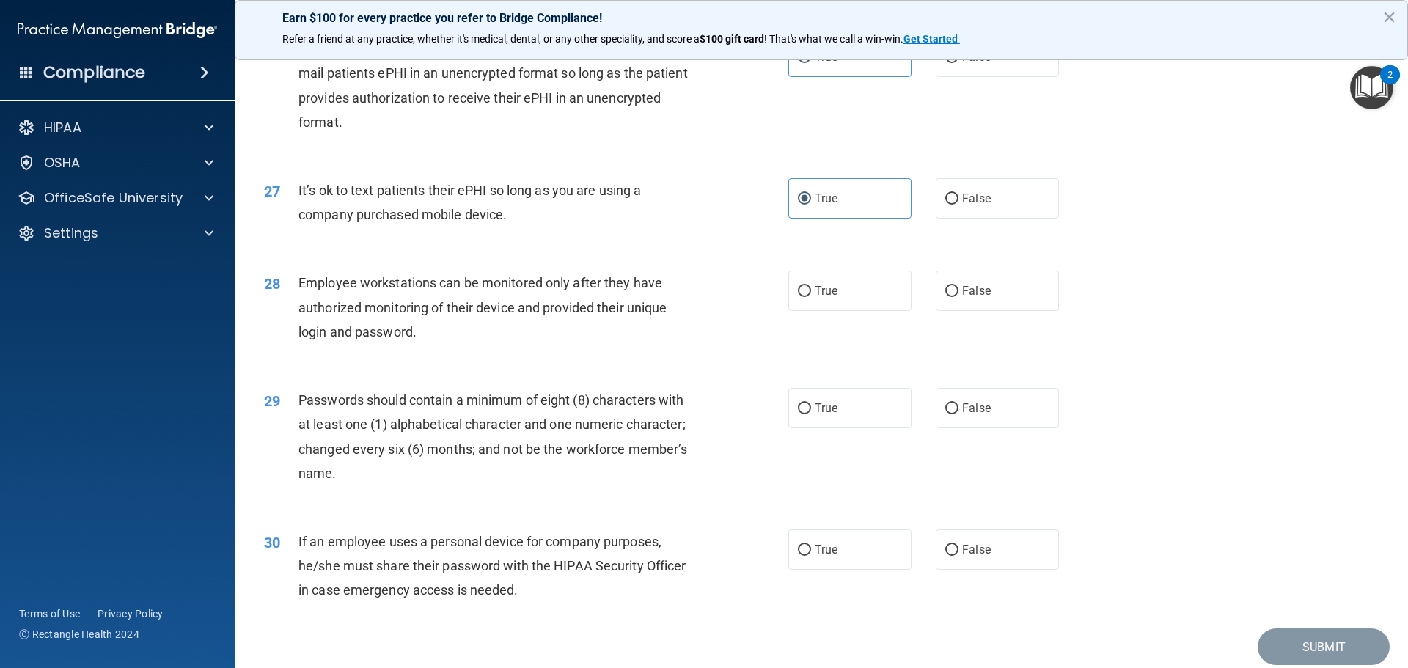
click at [489, 344] on div "Employee workstations can be monitored only after they have authorized monitori…" at bounding box center [504, 307] width 410 height 73
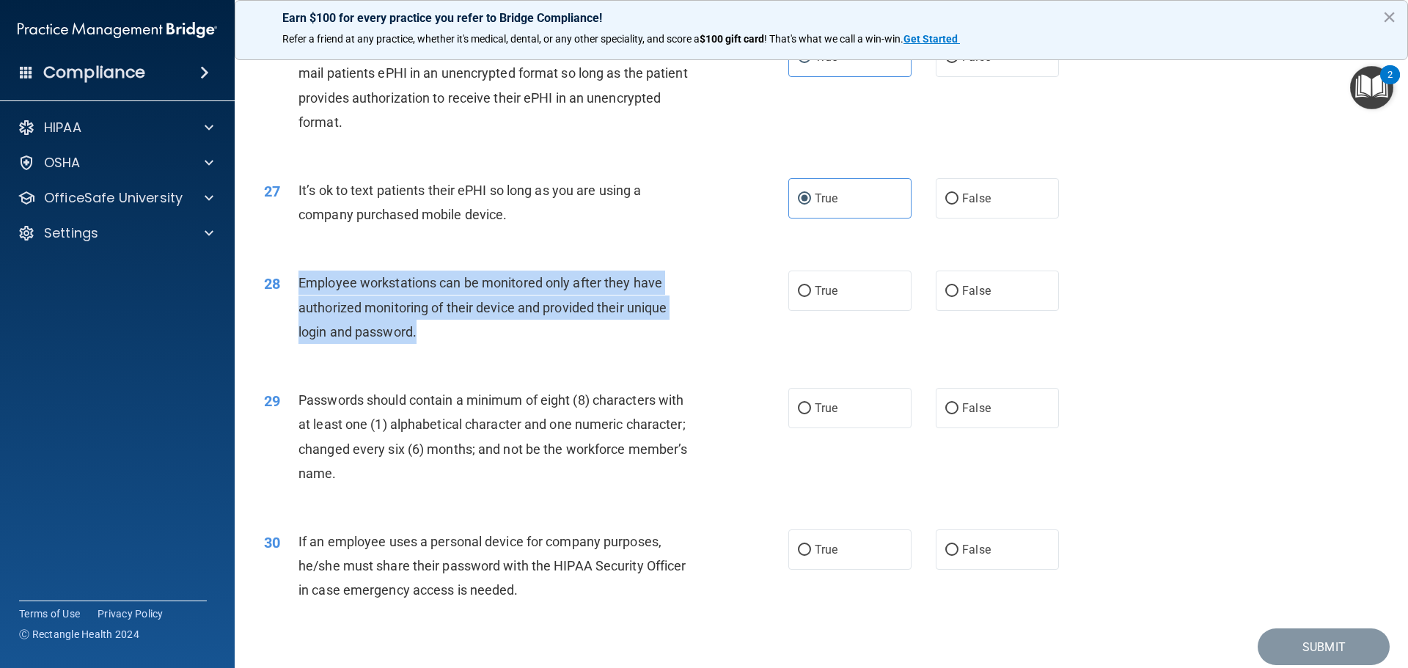
drag, startPoint x: 453, startPoint y: 356, endPoint x: 297, endPoint y: 301, distance: 165.4
click at [297, 301] on div "28 Employee workstations can be monitored only after they have authorized monit…" at bounding box center [526, 311] width 568 height 81
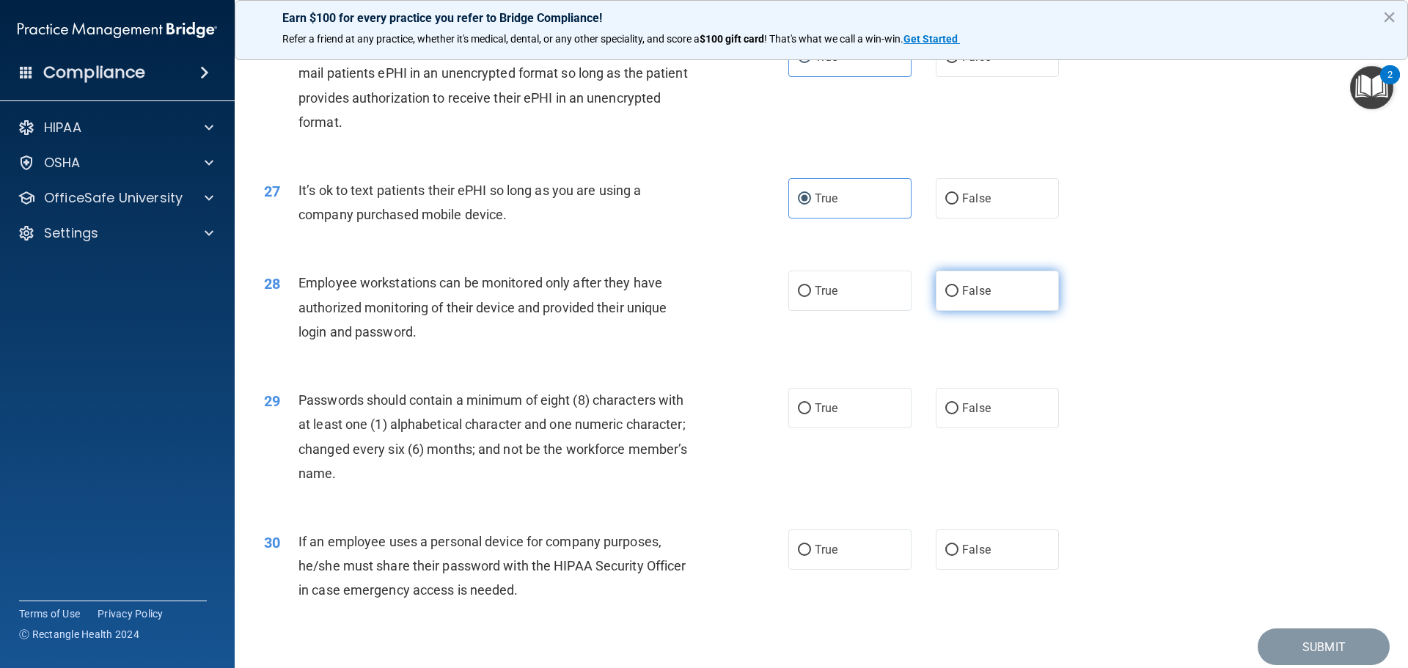
click at [1017, 311] on label "False" at bounding box center [997, 291] width 123 height 40
click at [959, 297] on input "False" at bounding box center [952, 291] width 13 height 11
radio input "true"
click at [629, 344] on div "Employee workstations can be monitored only after they have authorized monitori…" at bounding box center [504, 307] width 410 height 73
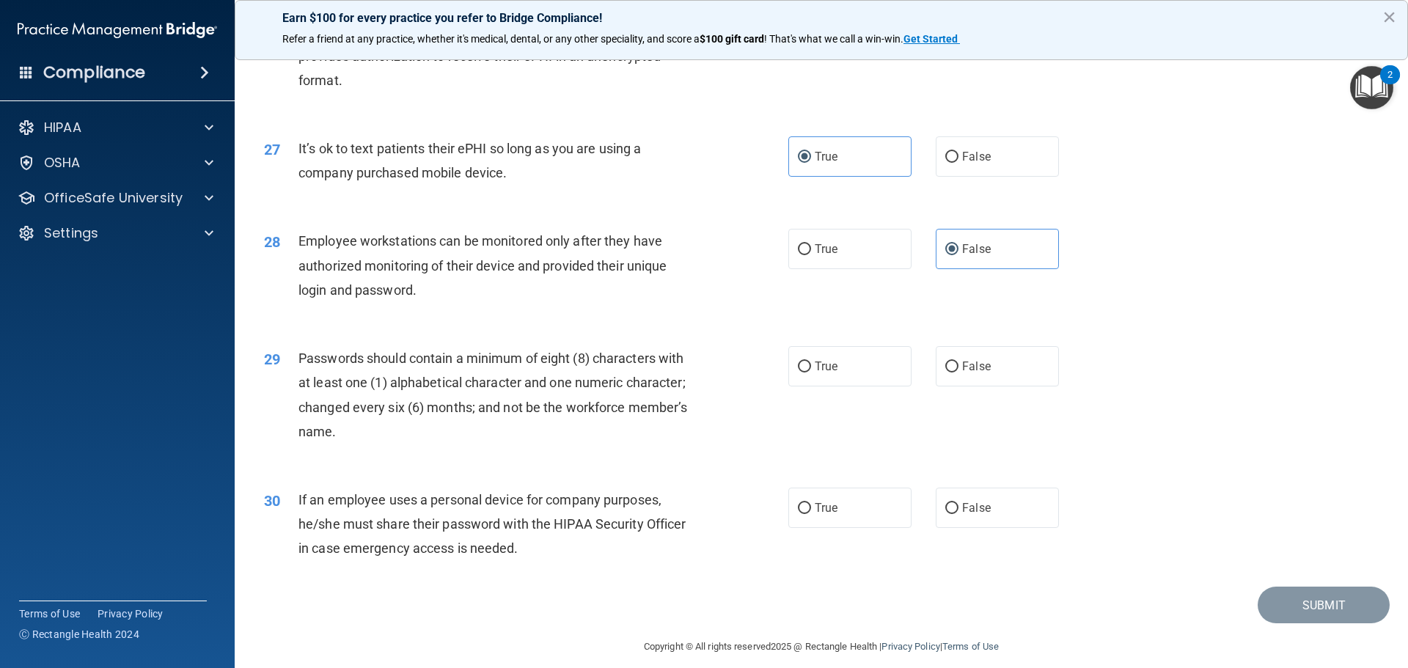
scroll to position [3014, 0]
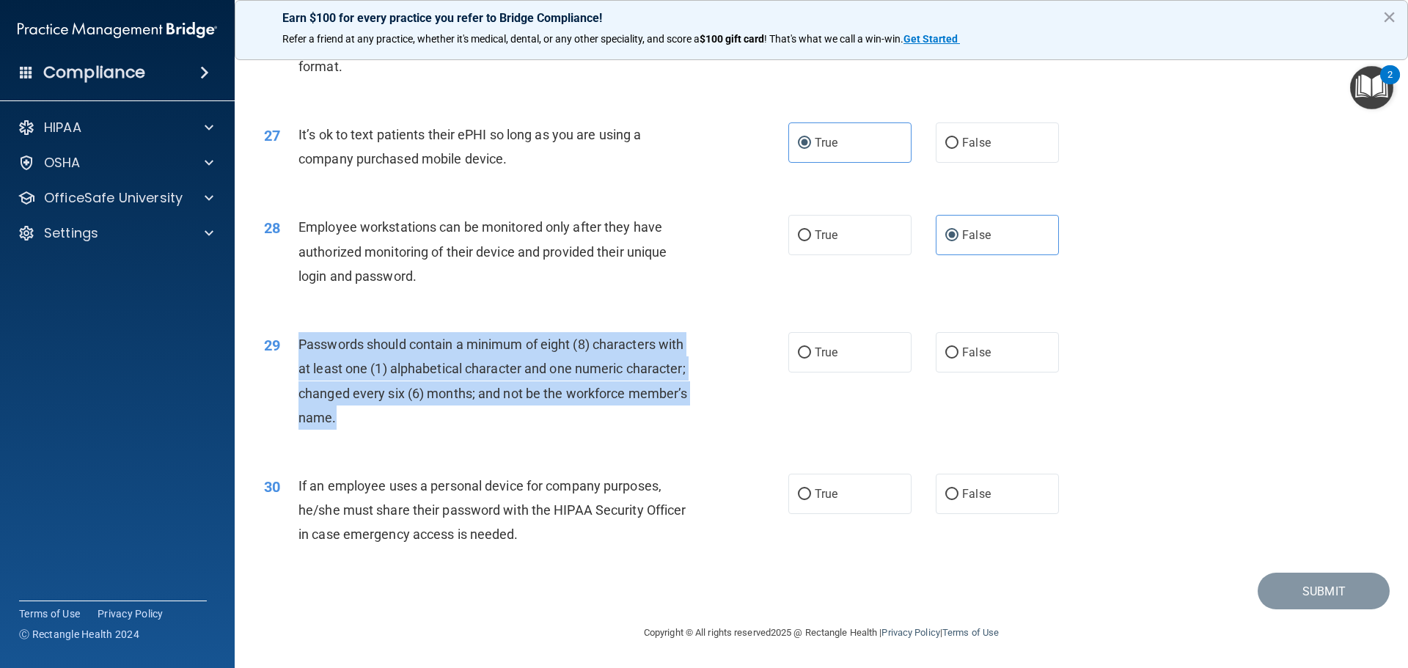
drag, startPoint x: 354, startPoint y: 424, endPoint x: 311, endPoint y: 378, distance: 63.3
click at [305, 370] on div "Passwords should contain a minimum of eight (8) characters with at least one (1…" at bounding box center [504, 381] width 410 height 98
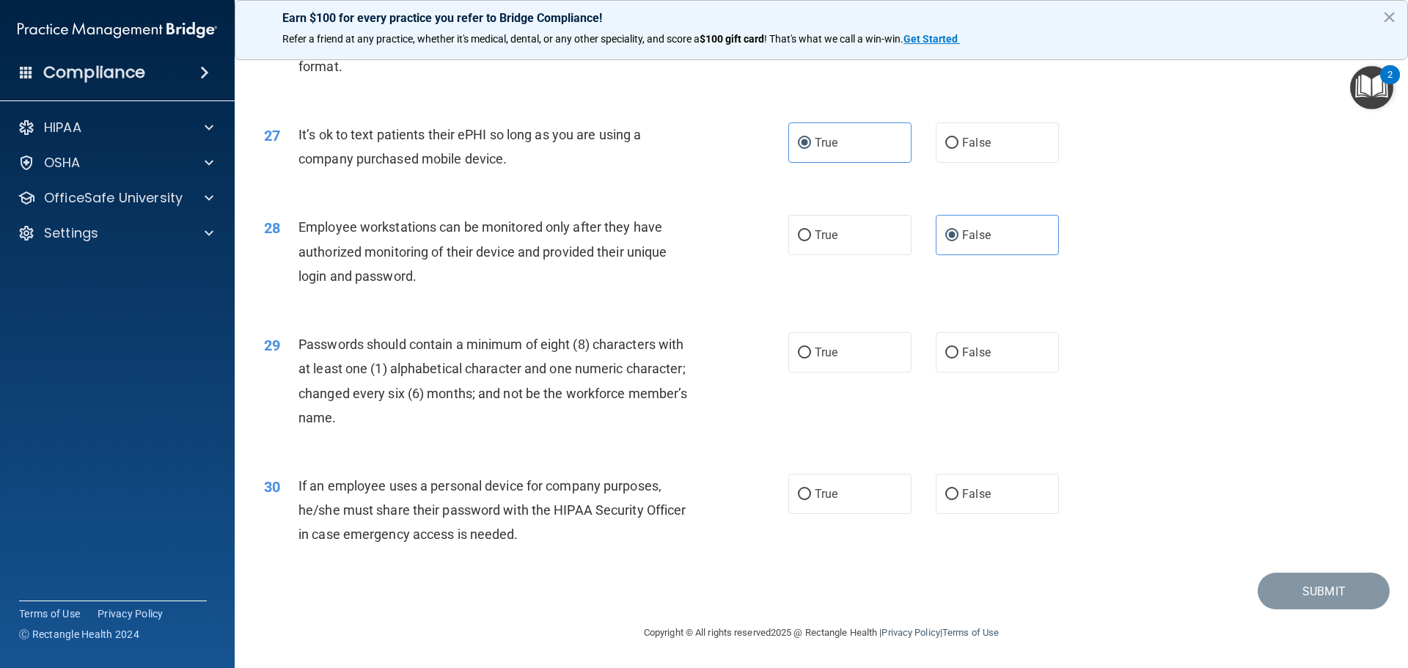
click at [492, 445] on div "29 Passwords should contain a minimum of eight (8) characters with at least one…" at bounding box center [821, 385] width 1137 height 142
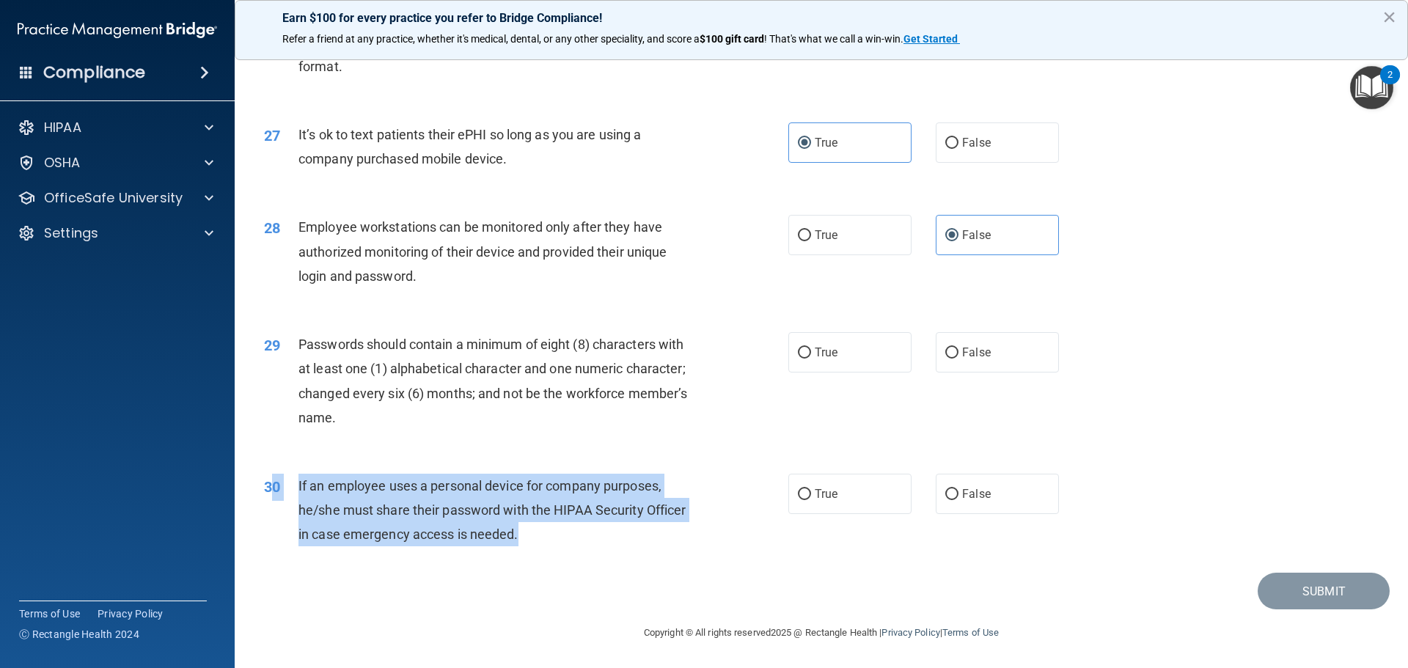
drag, startPoint x: 541, startPoint y: 550, endPoint x: 276, endPoint y: 486, distance: 273.3
click at [276, 486] on div "30 If an employee uses a personal device for company purposes, he/she must shar…" at bounding box center [526, 514] width 568 height 81
click at [487, 512] on span "If an employee uses a personal device for company purposes, he/she must share t…" at bounding box center [492, 510] width 387 height 64
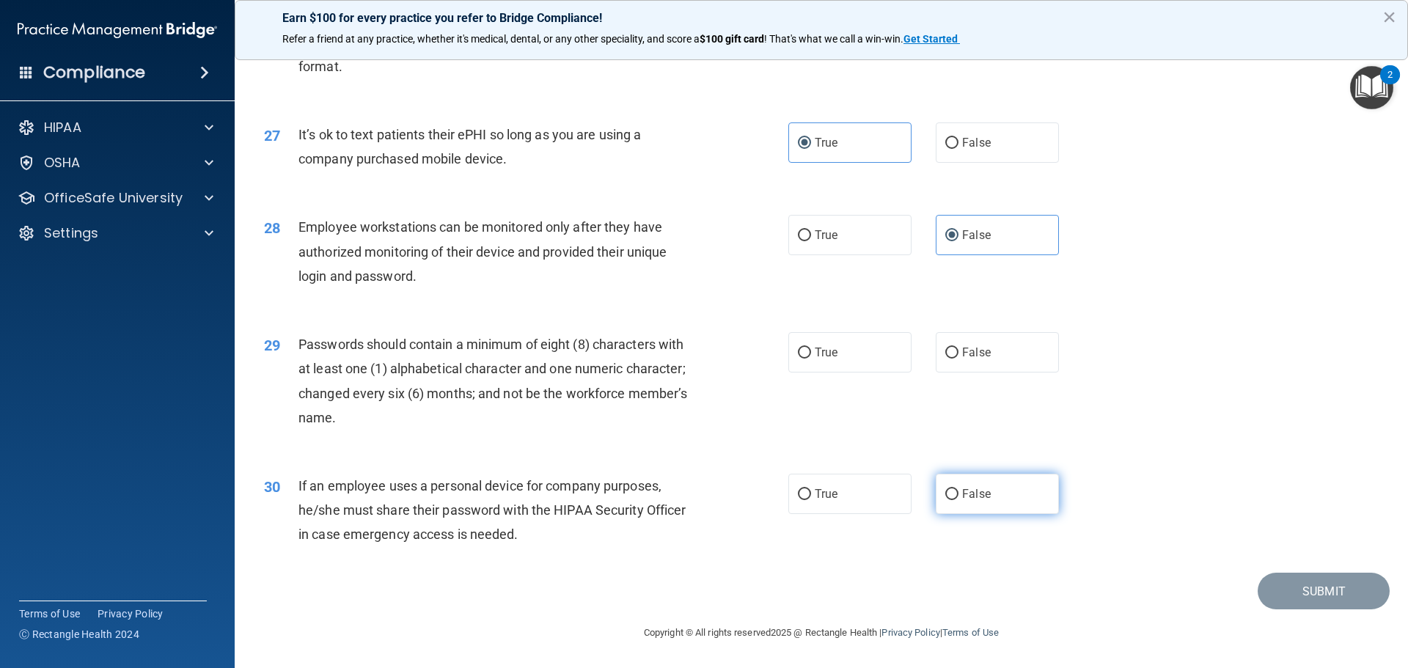
click at [959, 504] on label "False" at bounding box center [997, 494] width 123 height 40
click at [959, 500] on input "False" at bounding box center [952, 494] width 13 height 11
radio input "true"
click at [836, 357] on label "True" at bounding box center [850, 352] width 123 height 40
click at [811, 357] on input "True" at bounding box center [804, 353] width 13 height 11
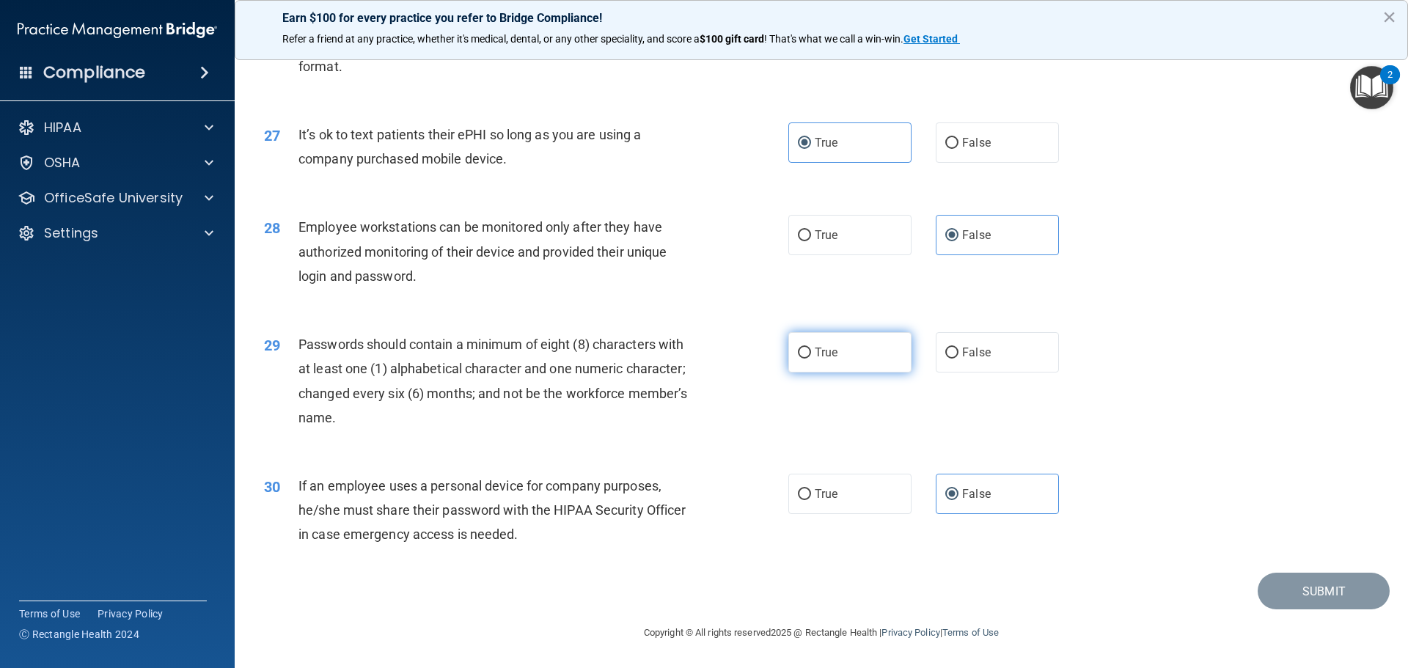
radio input "true"
click at [1289, 596] on button "Submit" at bounding box center [1324, 591] width 132 height 37
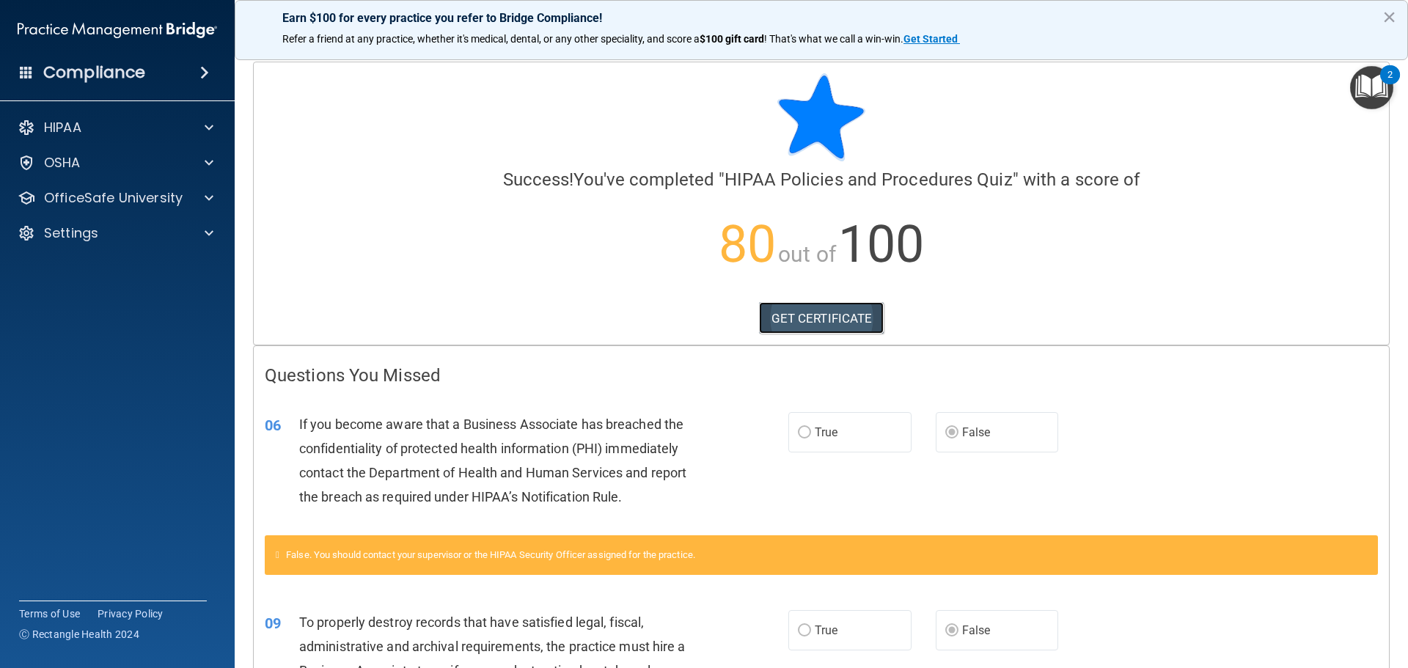
click at [811, 318] on link "GET CERTIFICATE" at bounding box center [821, 318] width 125 height 32
click at [112, 197] on p "OfficeSafe University" at bounding box center [113, 198] width 139 height 18
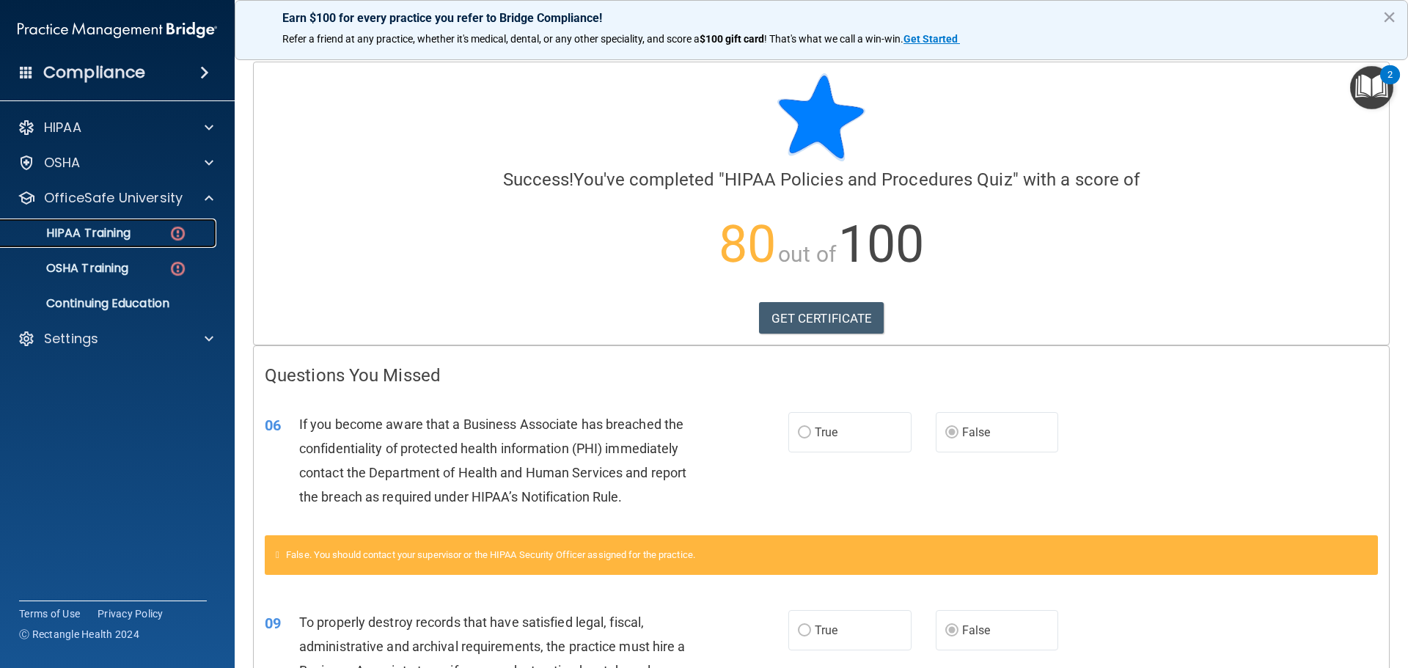
click at [129, 227] on p "HIPAA Training" at bounding box center [70, 233] width 121 height 15
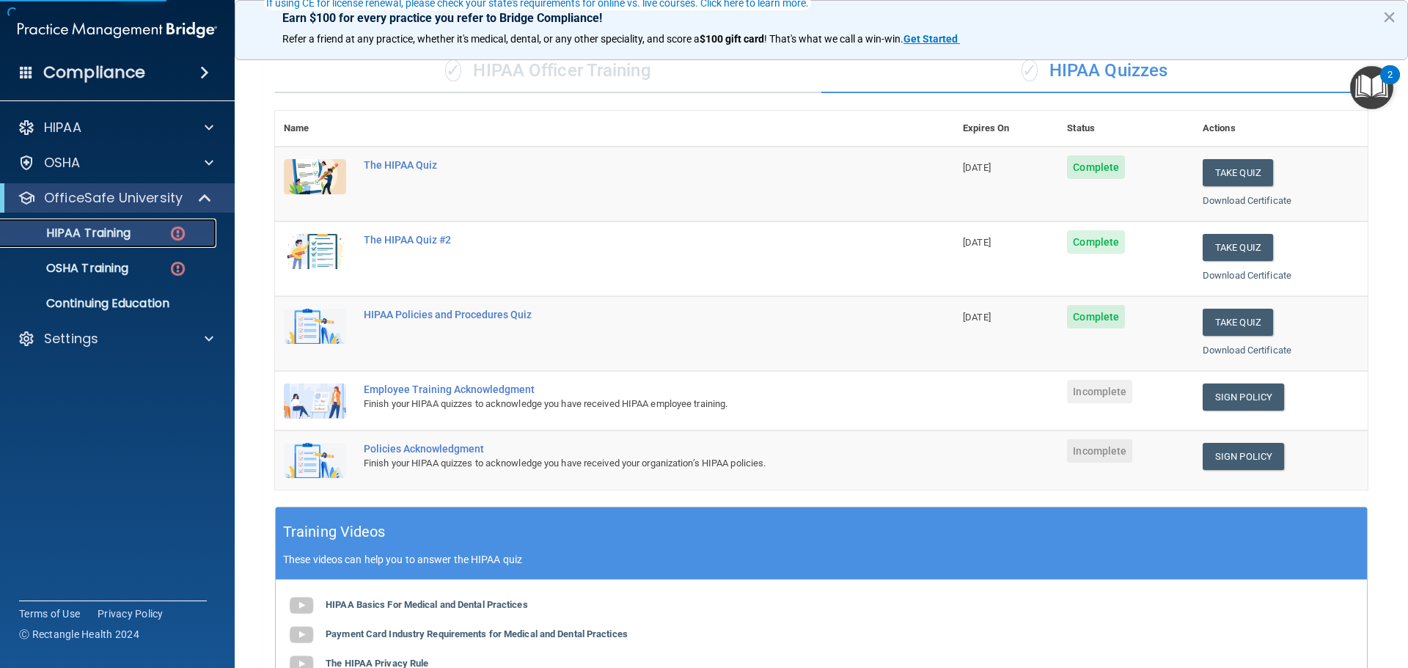
scroll to position [147, 0]
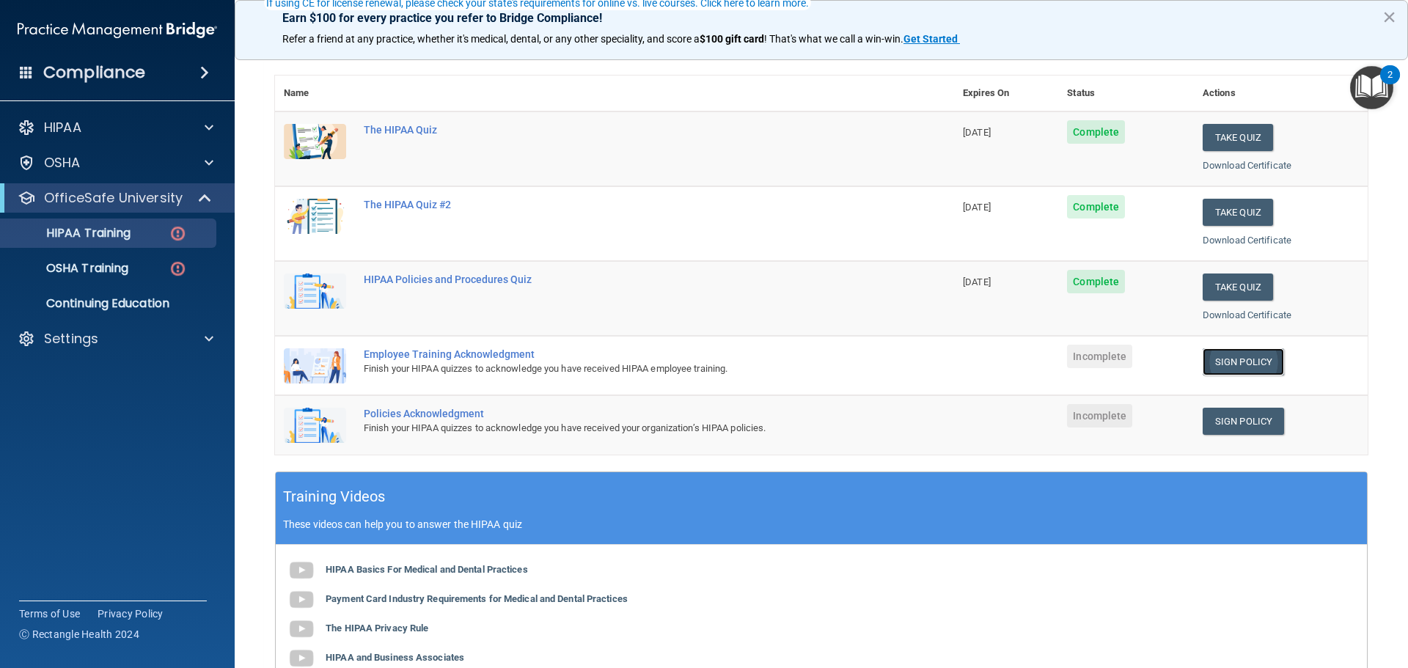
click at [1253, 359] on link "Sign Policy" at bounding box center [1243, 361] width 81 height 27
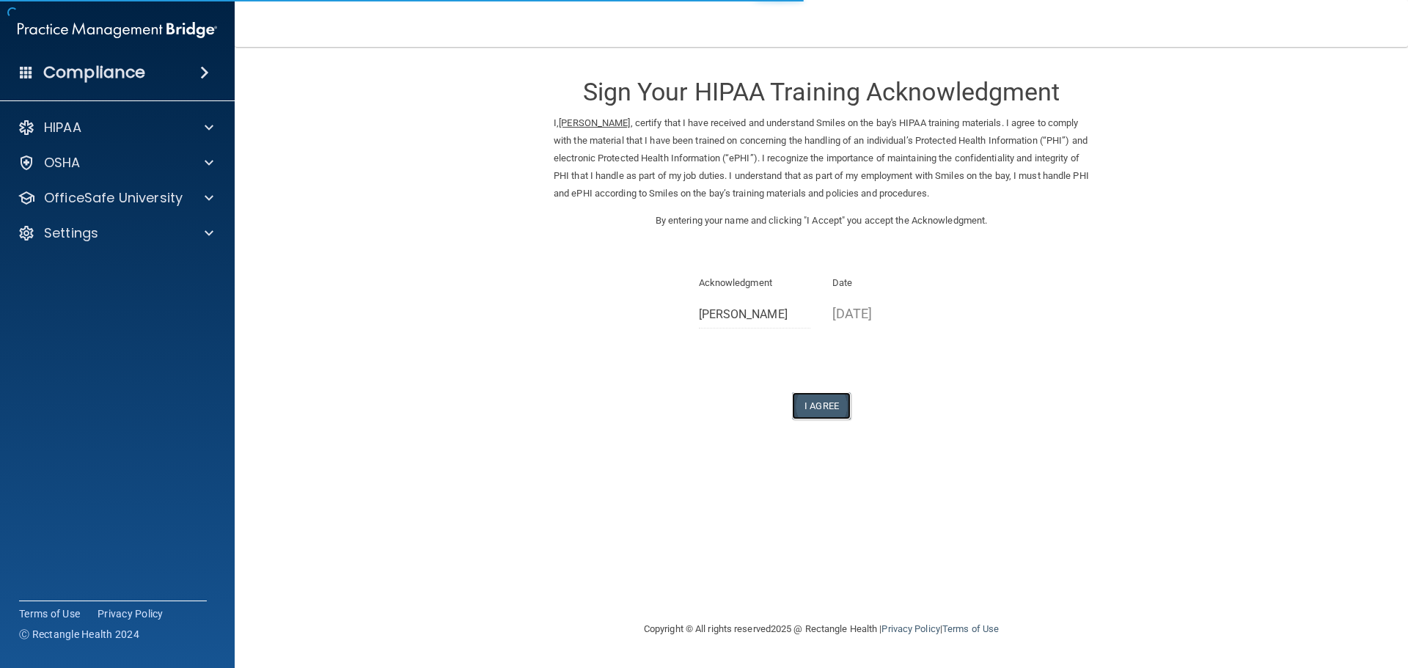
click at [809, 403] on button "I Agree" at bounding box center [821, 405] width 59 height 27
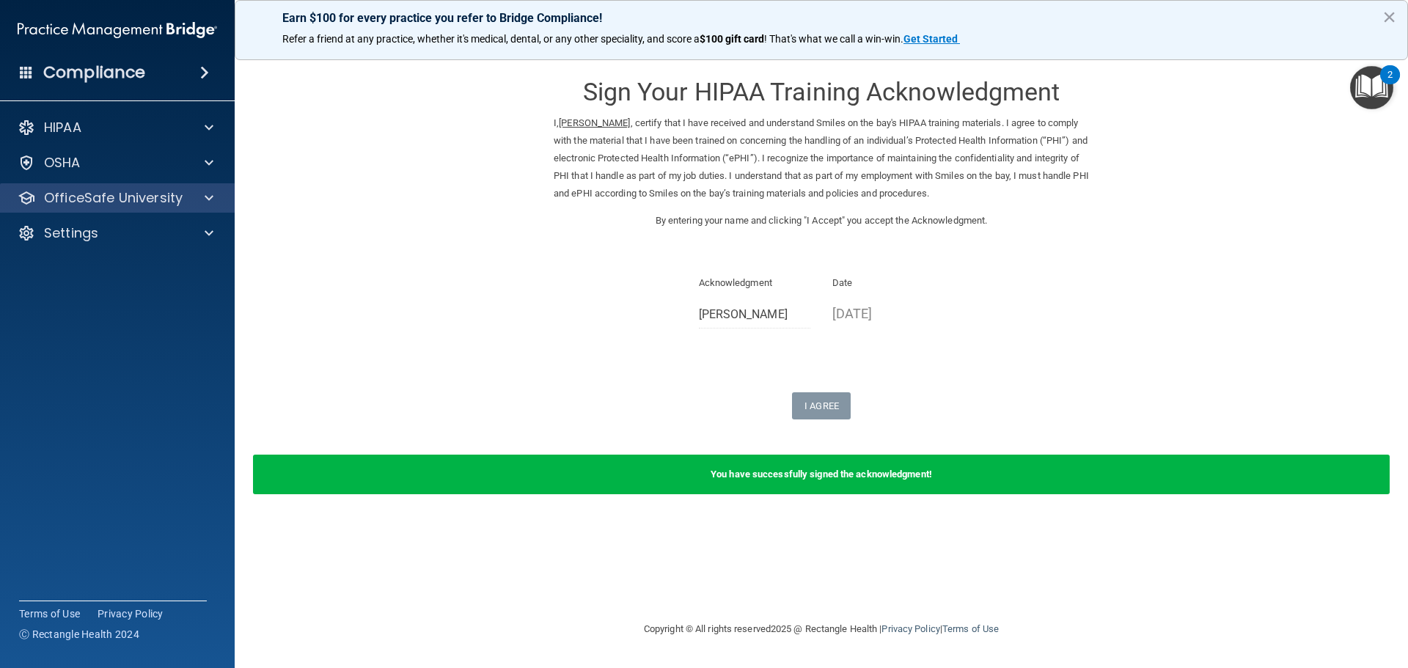
click at [130, 211] on div "OfficeSafe University" at bounding box center [117, 197] width 235 height 29
click at [111, 208] on div "OfficeSafe University" at bounding box center [117, 197] width 235 height 29
click at [194, 205] on div at bounding box center [207, 198] width 37 height 18
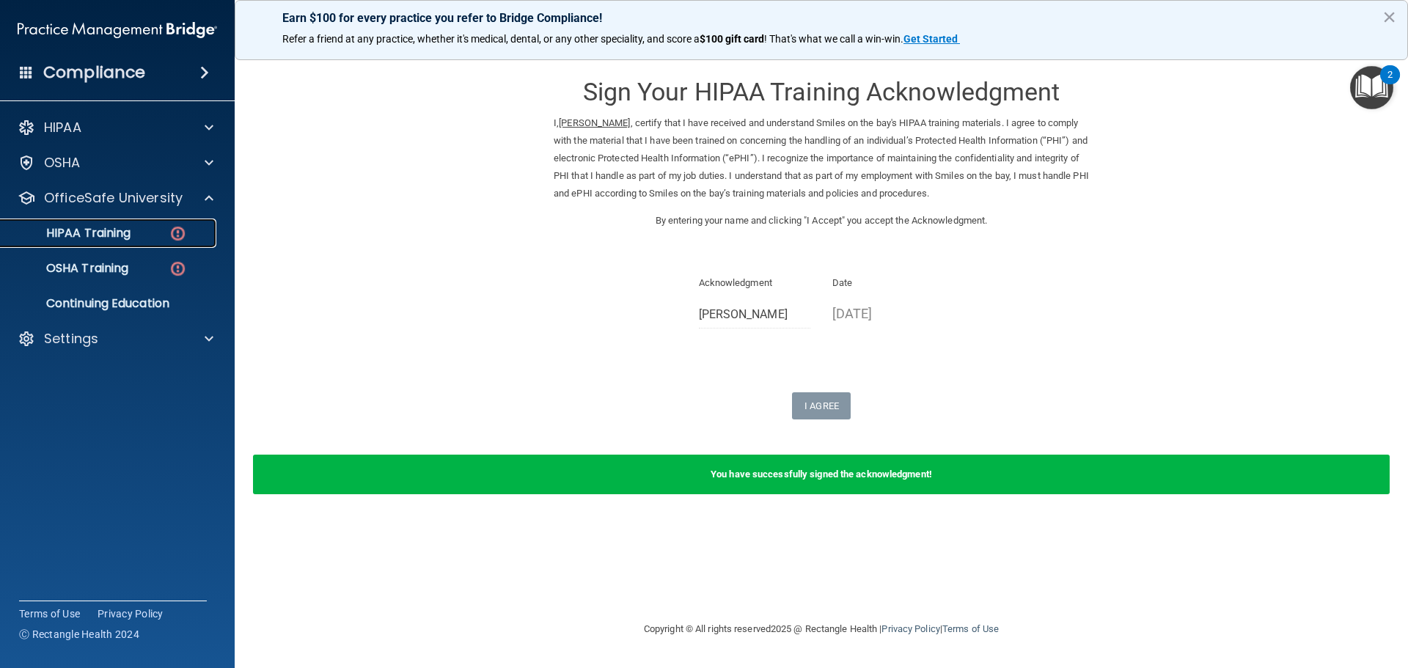
click at [142, 230] on div "HIPAA Training" at bounding box center [110, 233] width 200 height 15
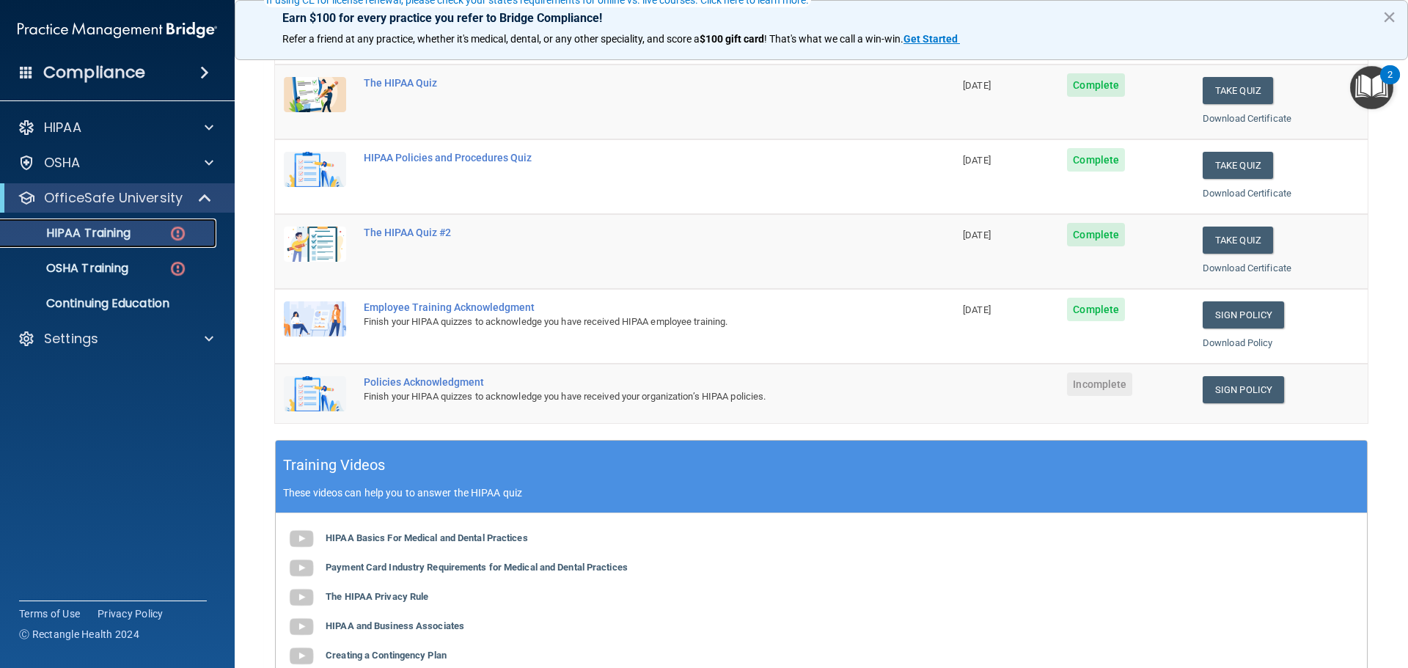
scroll to position [293, 0]
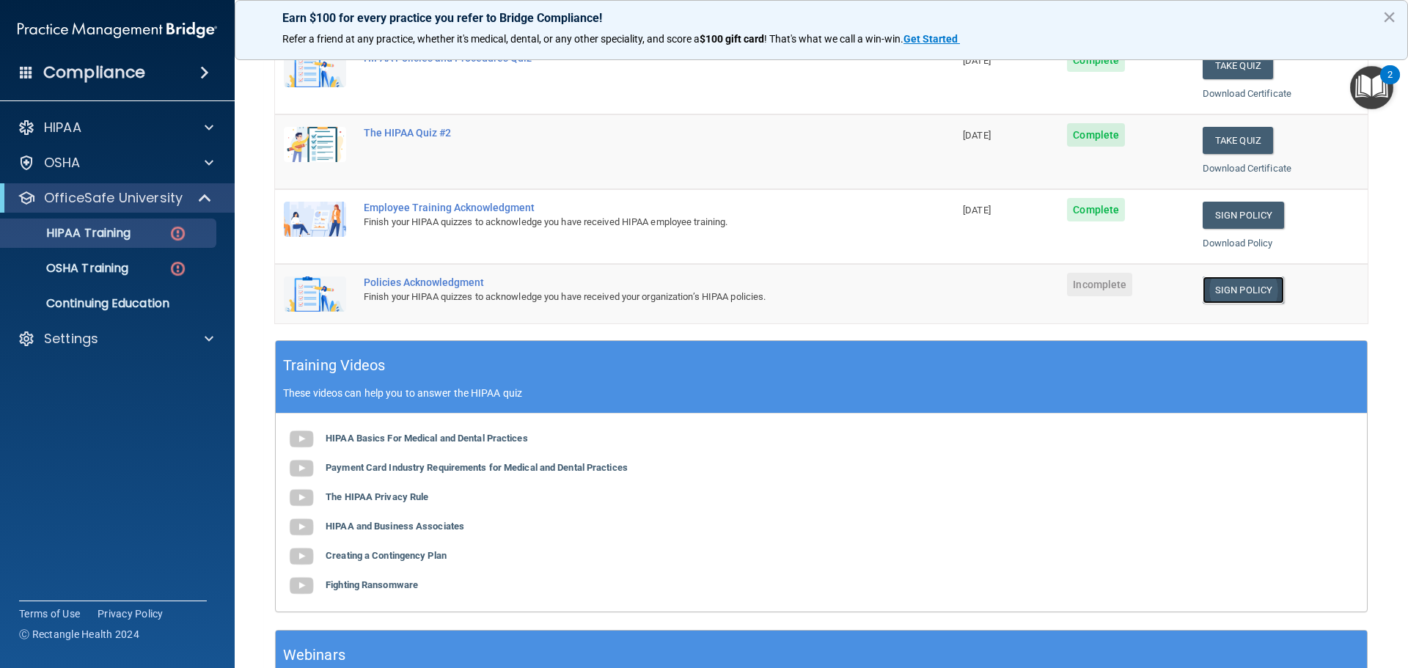
click at [1222, 290] on link "Sign Policy" at bounding box center [1243, 290] width 81 height 27
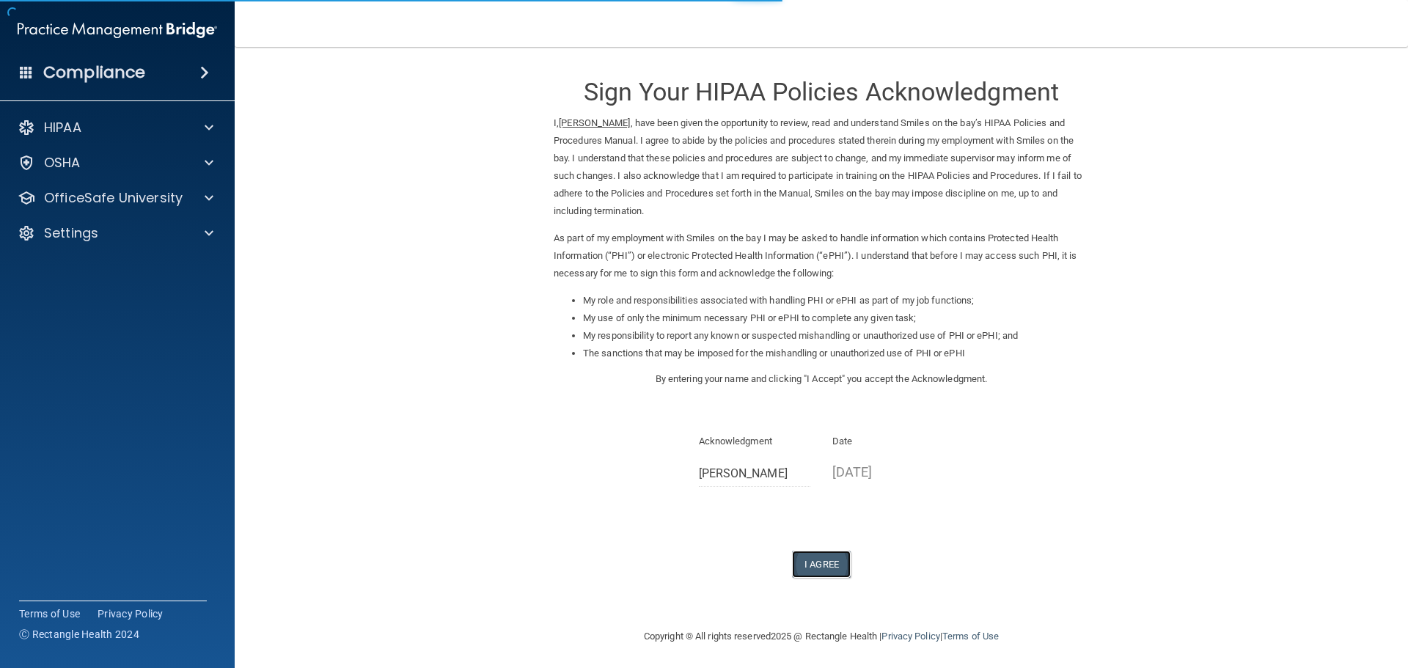
click at [822, 566] on button "I Agree" at bounding box center [821, 564] width 59 height 27
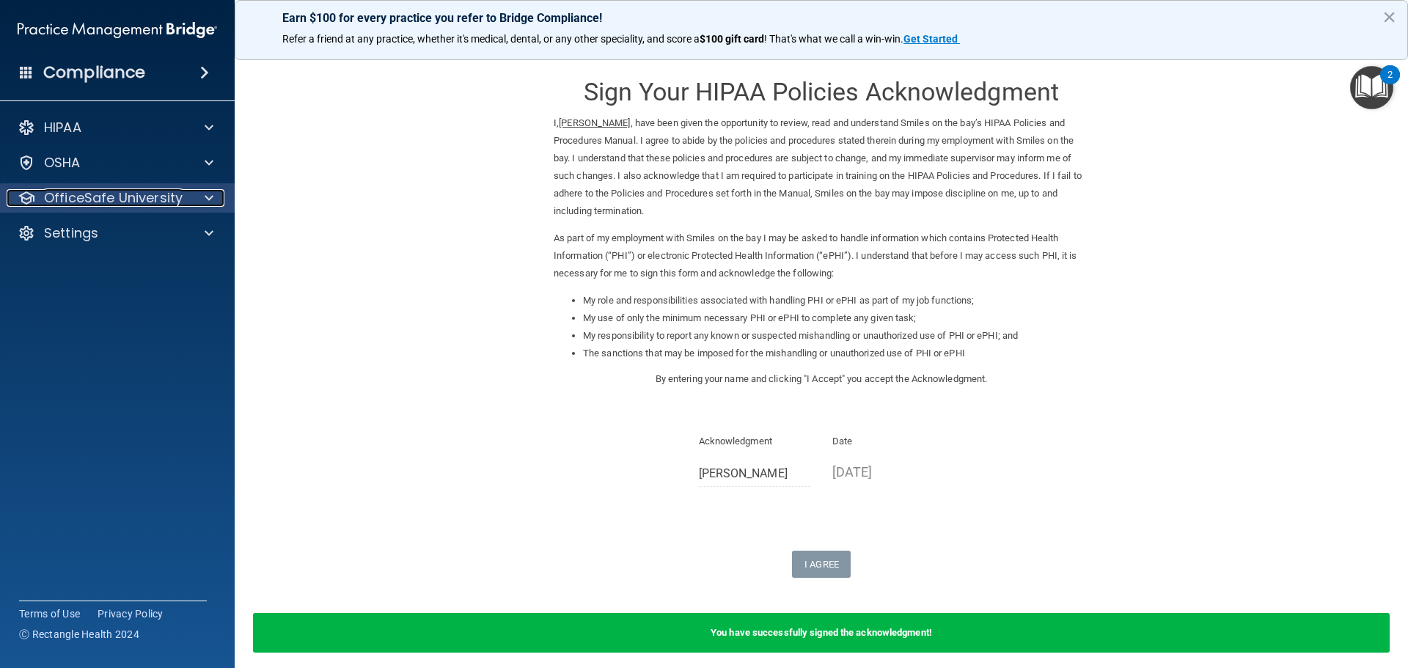
click at [142, 203] on p "OfficeSafe University" at bounding box center [113, 198] width 139 height 18
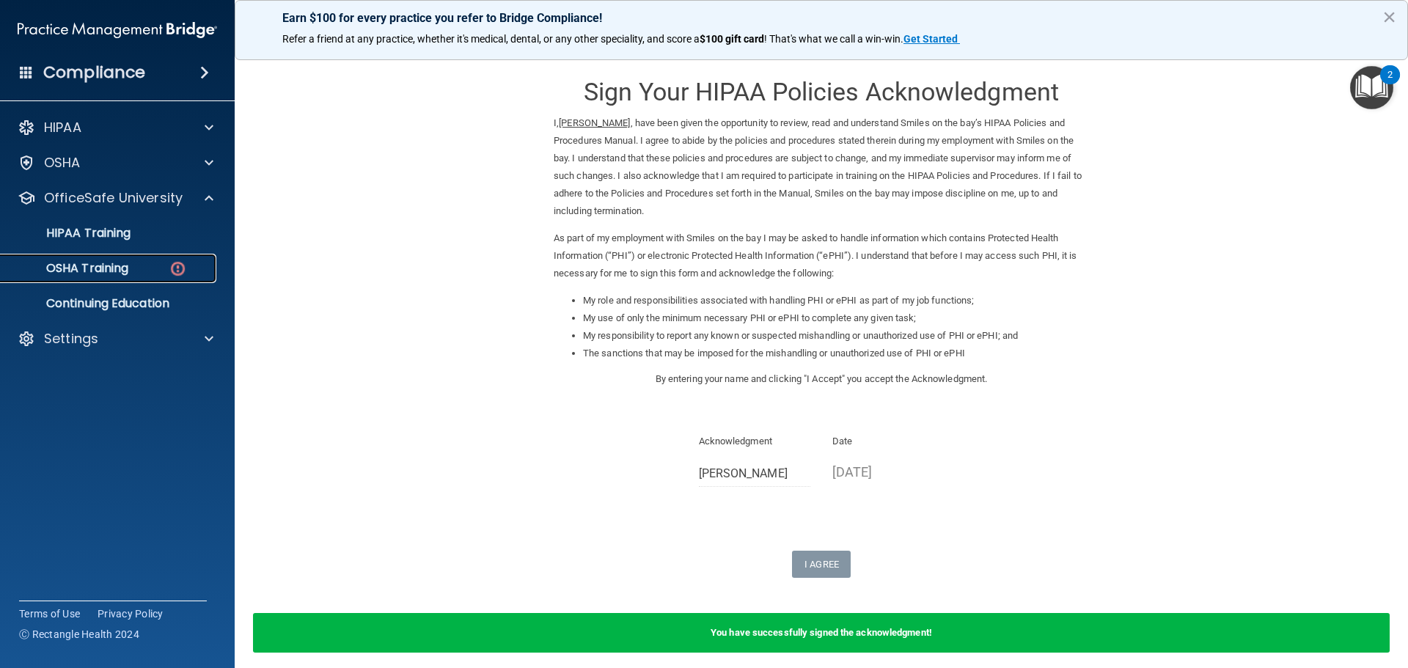
click at [131, 280] on link "OSHA Training" at bounding box center [100, 268] width 231 height 29
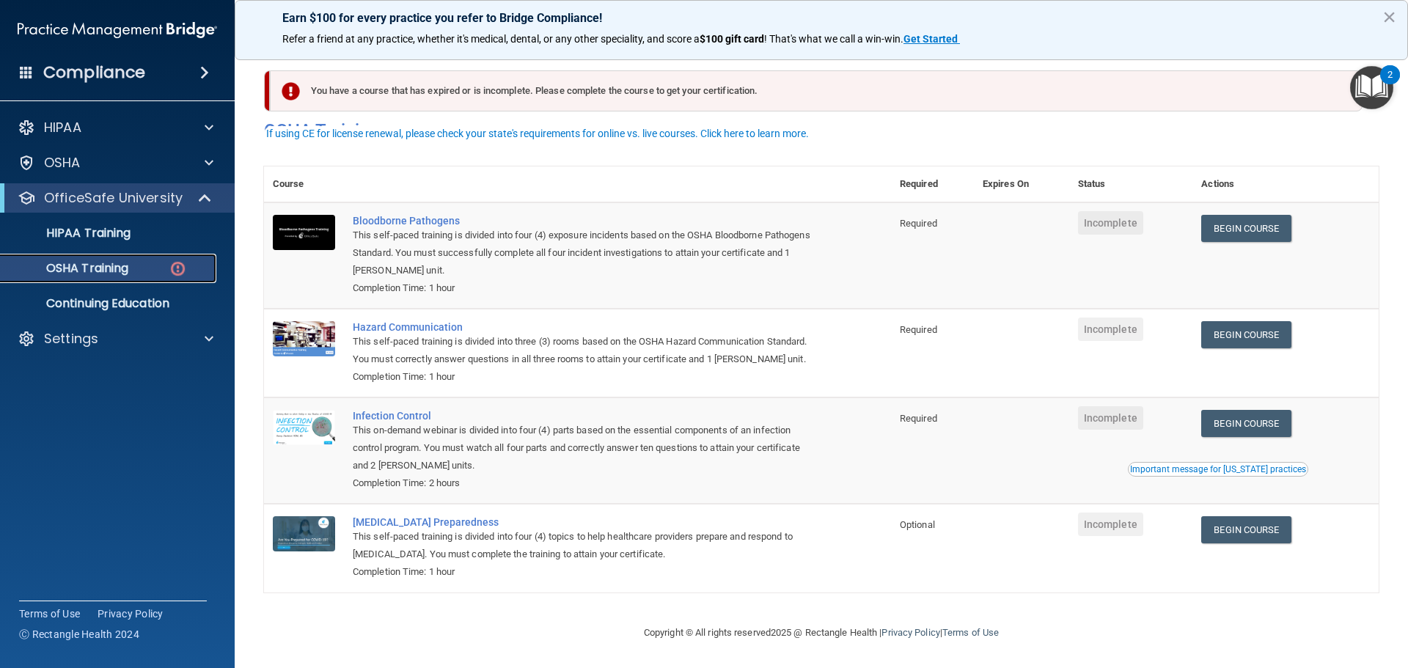
scroll to position [24, 0]
click at [1231, 215] on link "Begin Course" at bounding box center [1246, 228] width 89 height 27
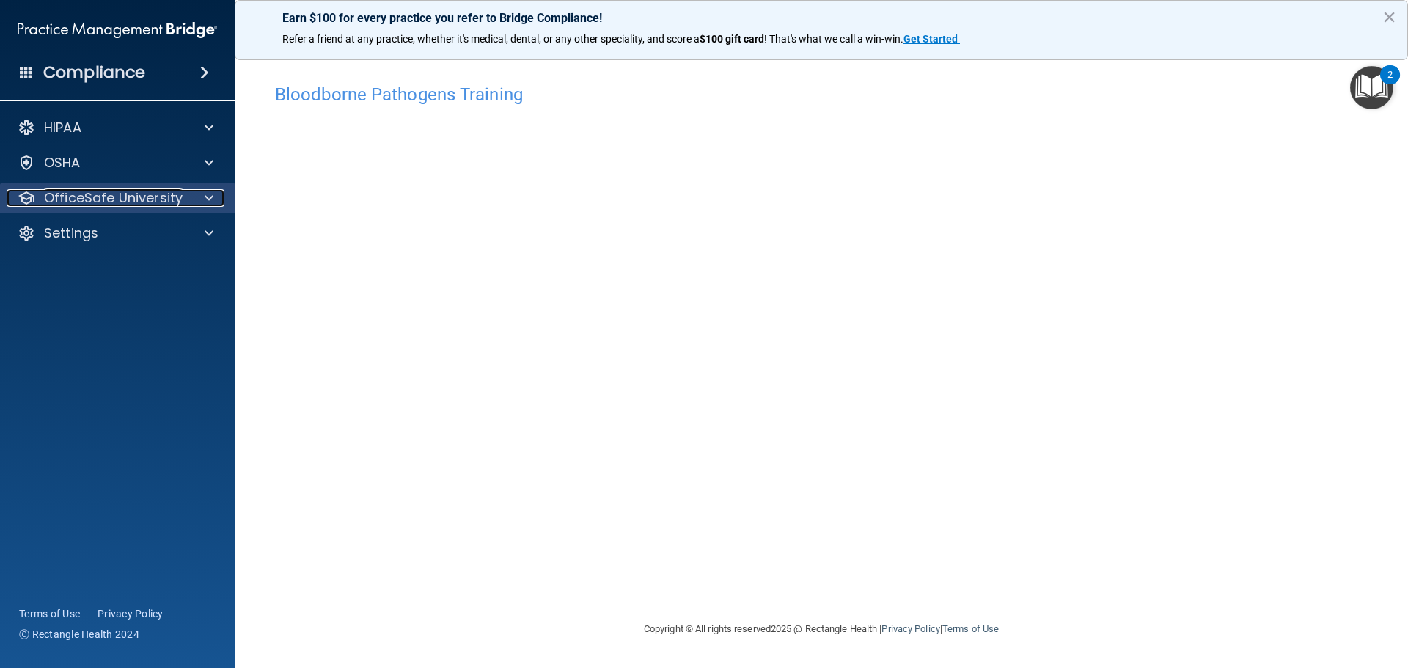
click at [86, 205] on p "OfficeSafe University" at bounding box center [113, 198] width 139 height 18
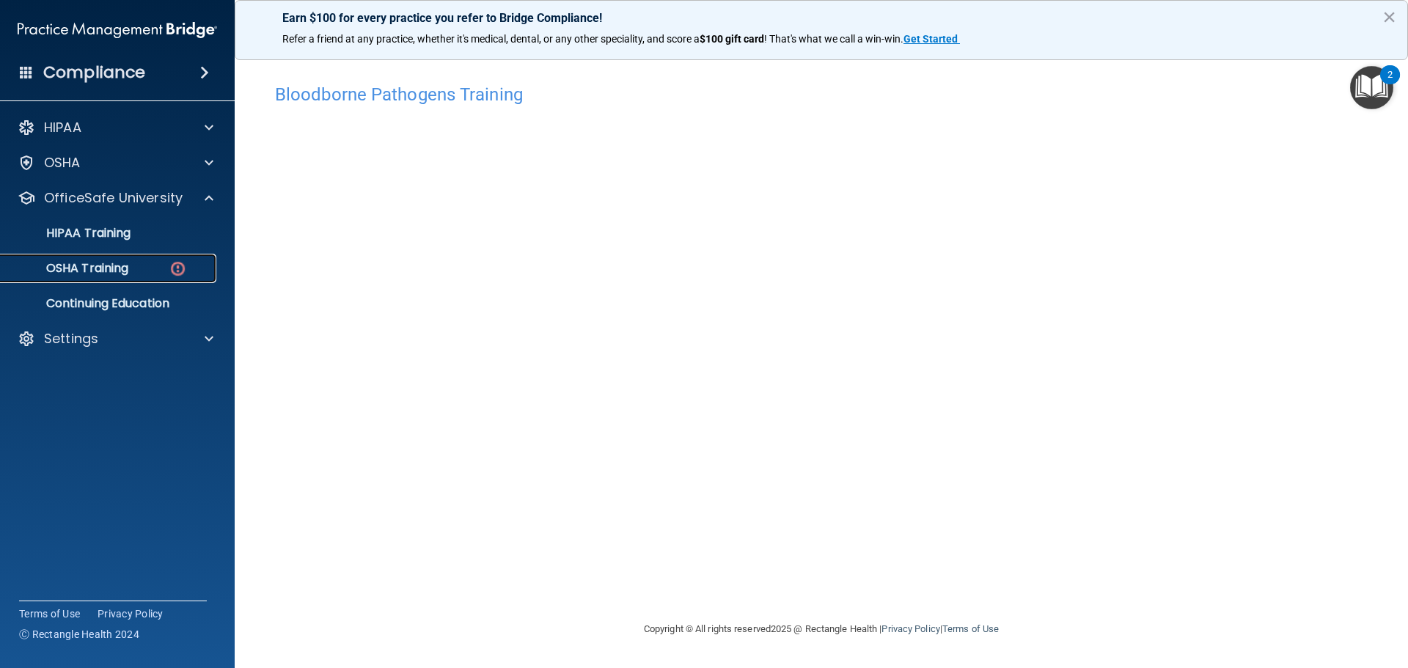
click at [100, 282] on link "OSHA Training" at bounding box center [100, 268] width 231 height 29
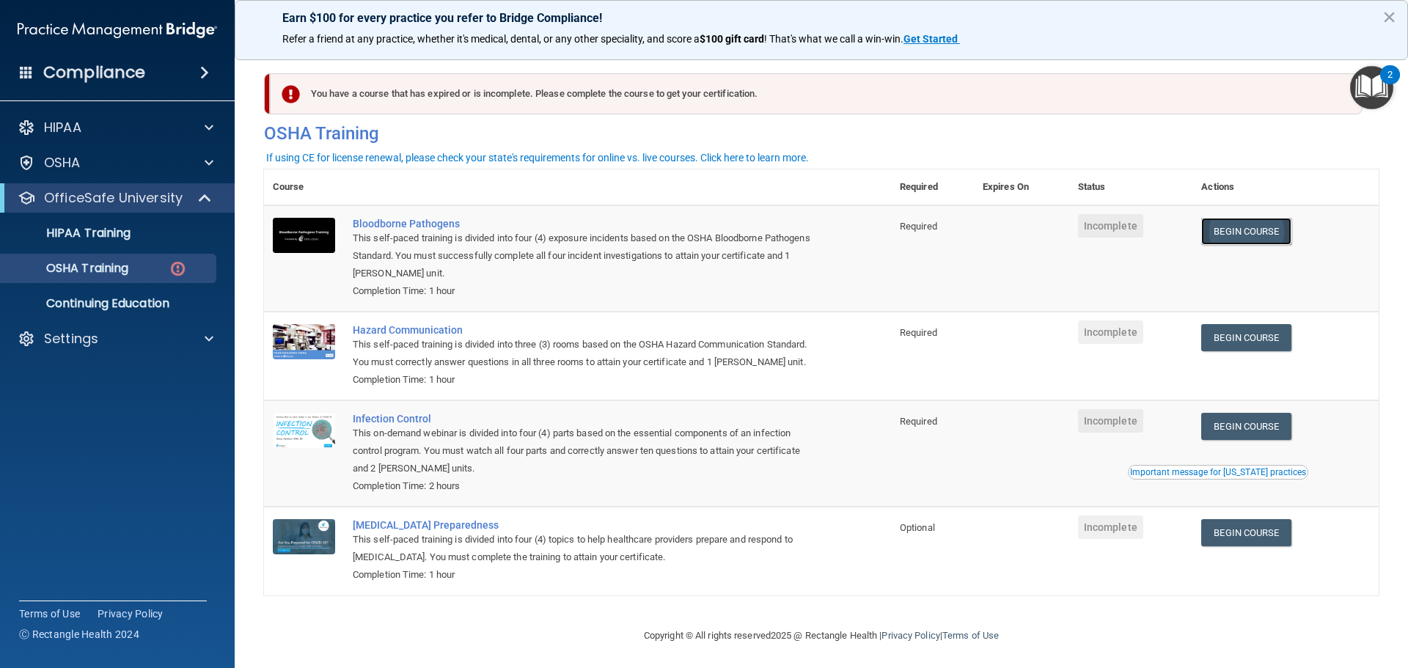
click at [1235, 236] on link "Begin Course" at bounding box center [1246, 231] width 89 height 27
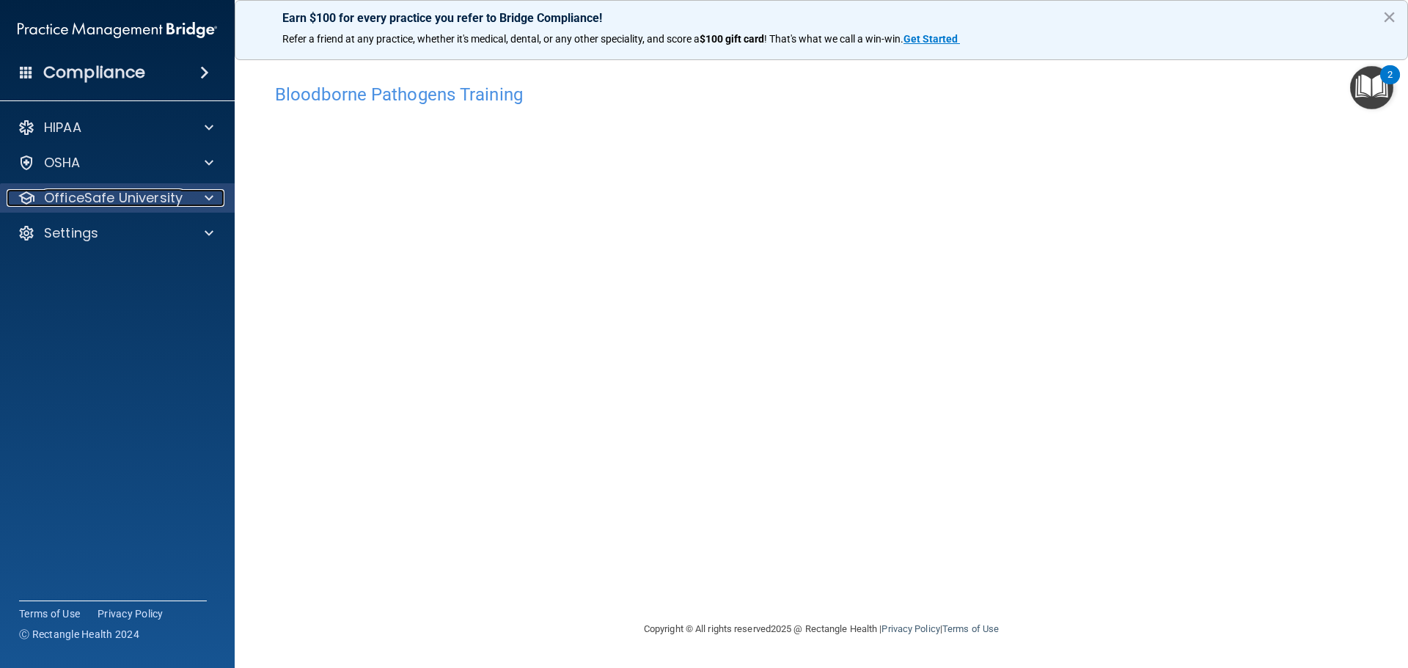
click at [125, 201] on p "OfficeSafe University" at bounding box center [113, 198] width 139 height 18
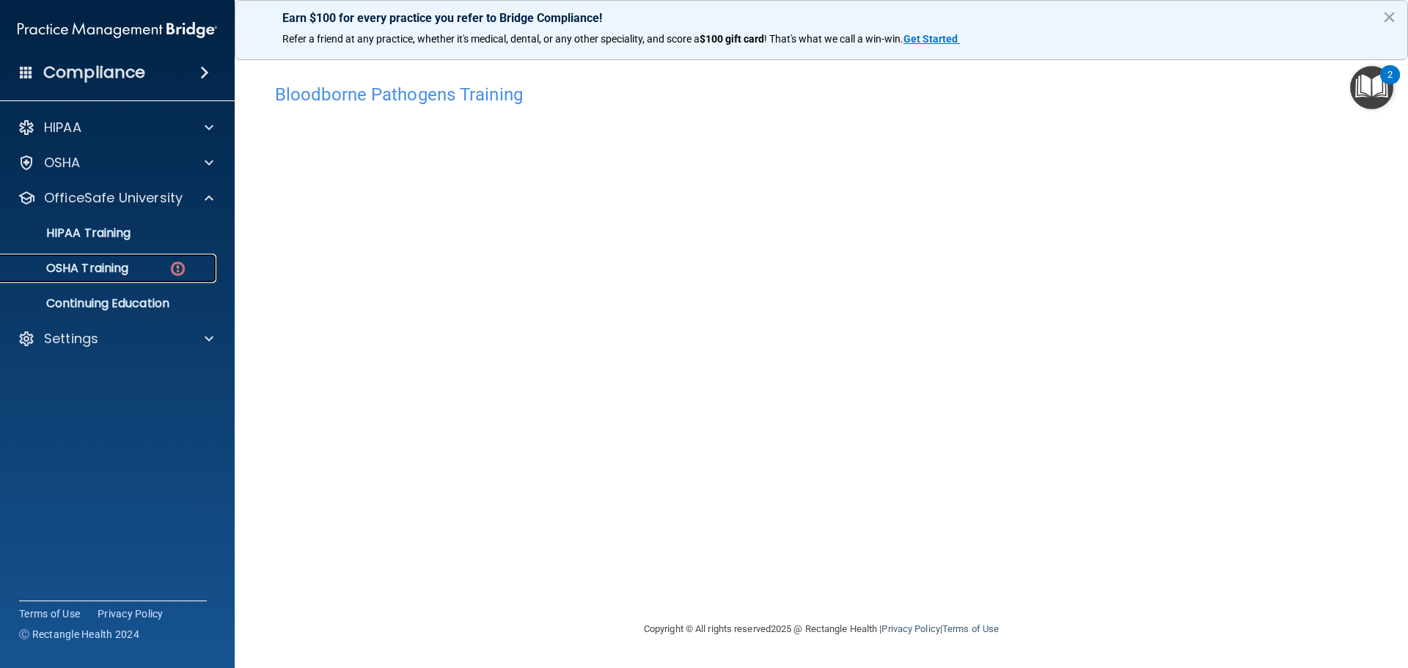
click at [119, 274] on p "OSHA Training" at bounding box center [69, 268] width 119 height 15
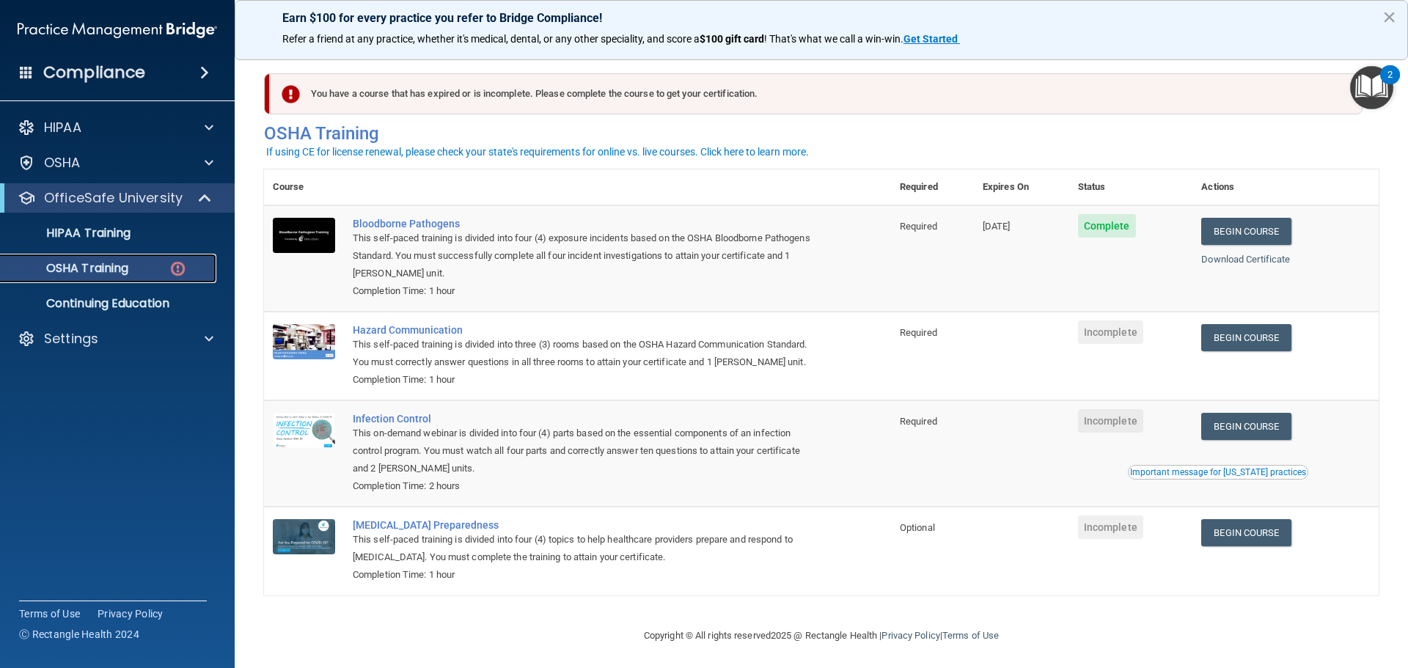
scroll to position [24, 0]
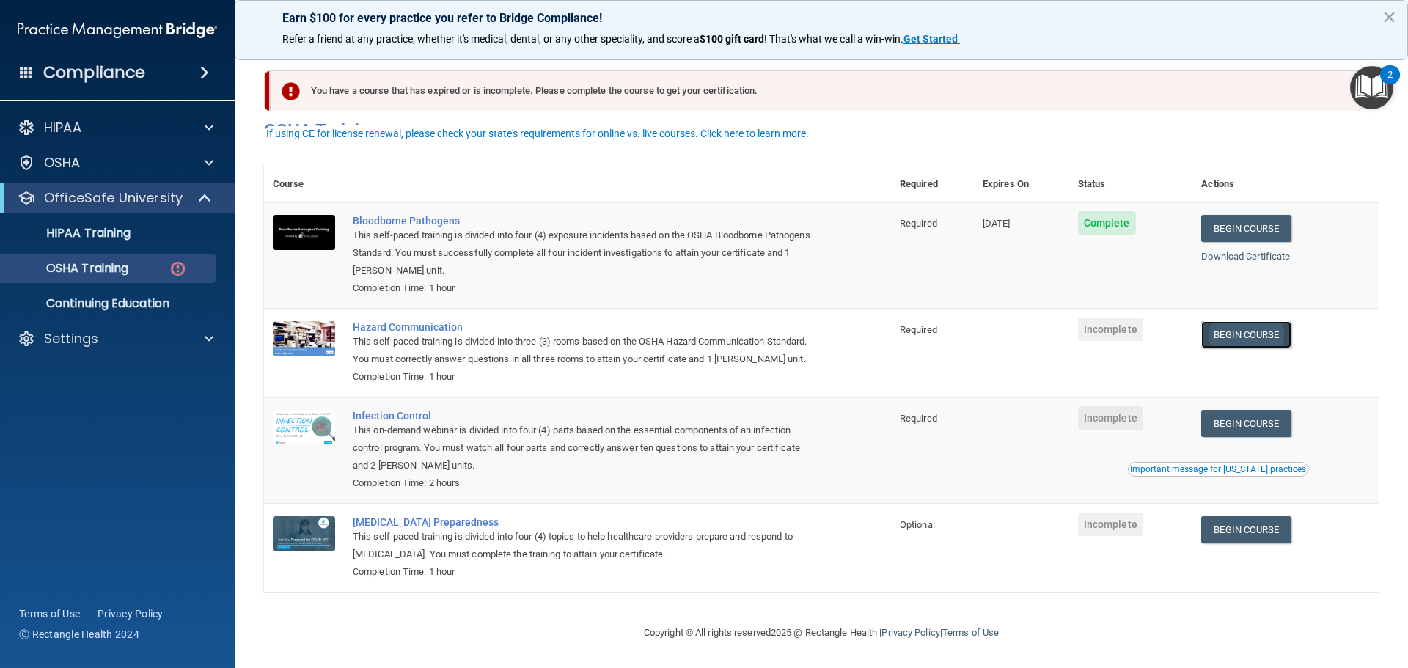
click at [1254, 321] on link "Begin Course" at bounding box center [1246, 334] width 89 height 27
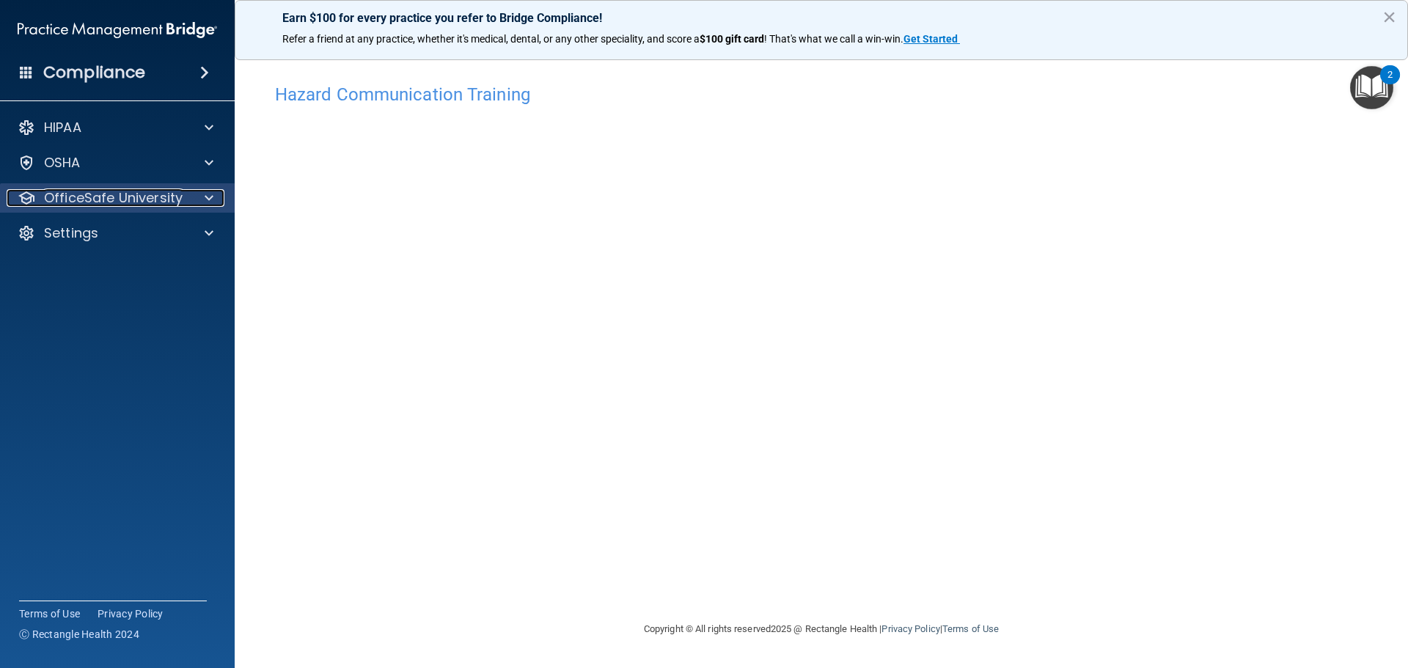
click at [178, 206] on p "OfficeSafe University" at bounding box center [113, 198] width 139 height 18
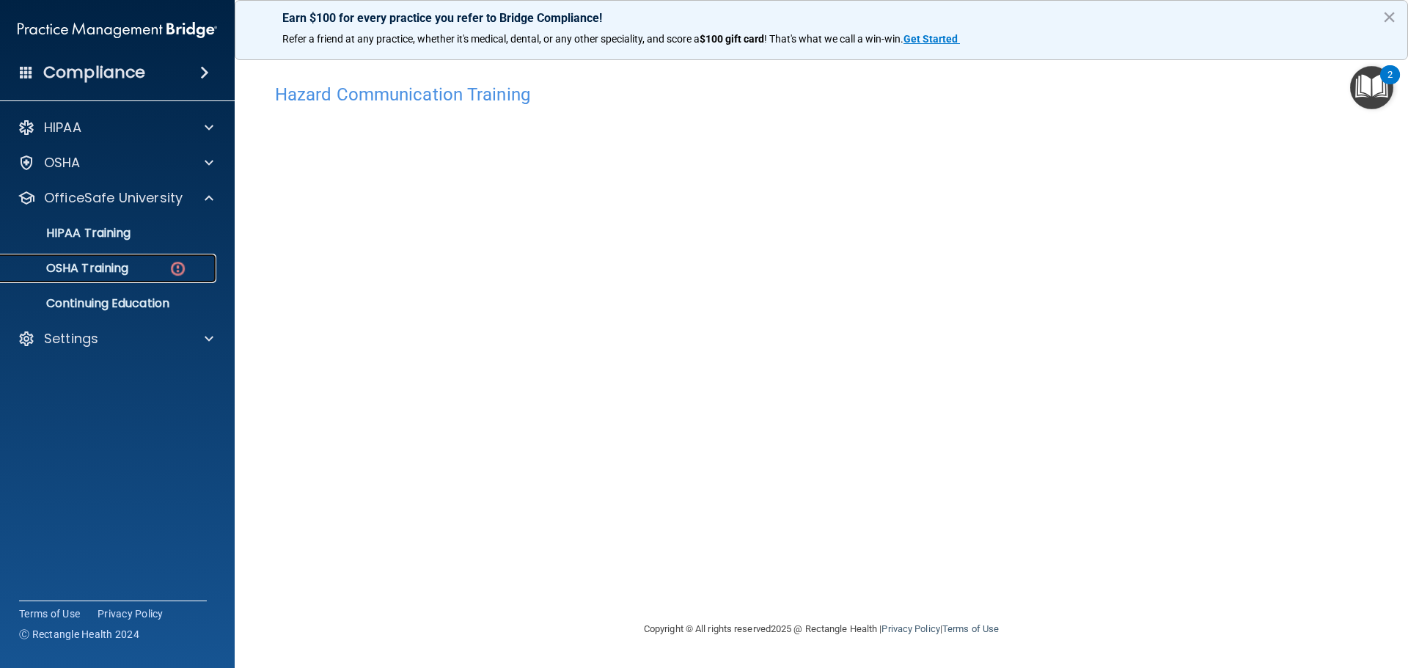
click at [92, 256] on link "OSHA Training" at bounding box center [100, 268] width 231 height 29
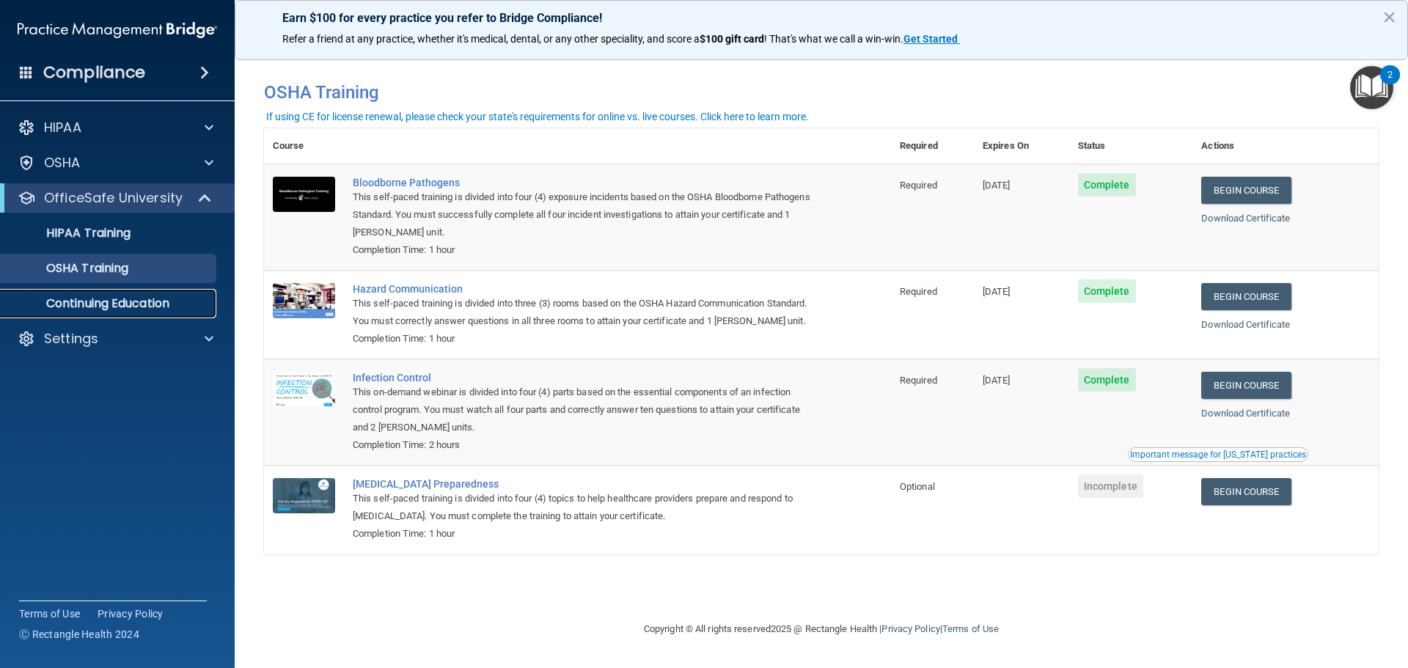
click at [179, 312] on link "Continuing Education" at bounding box center [100, 303] width 231 height 29
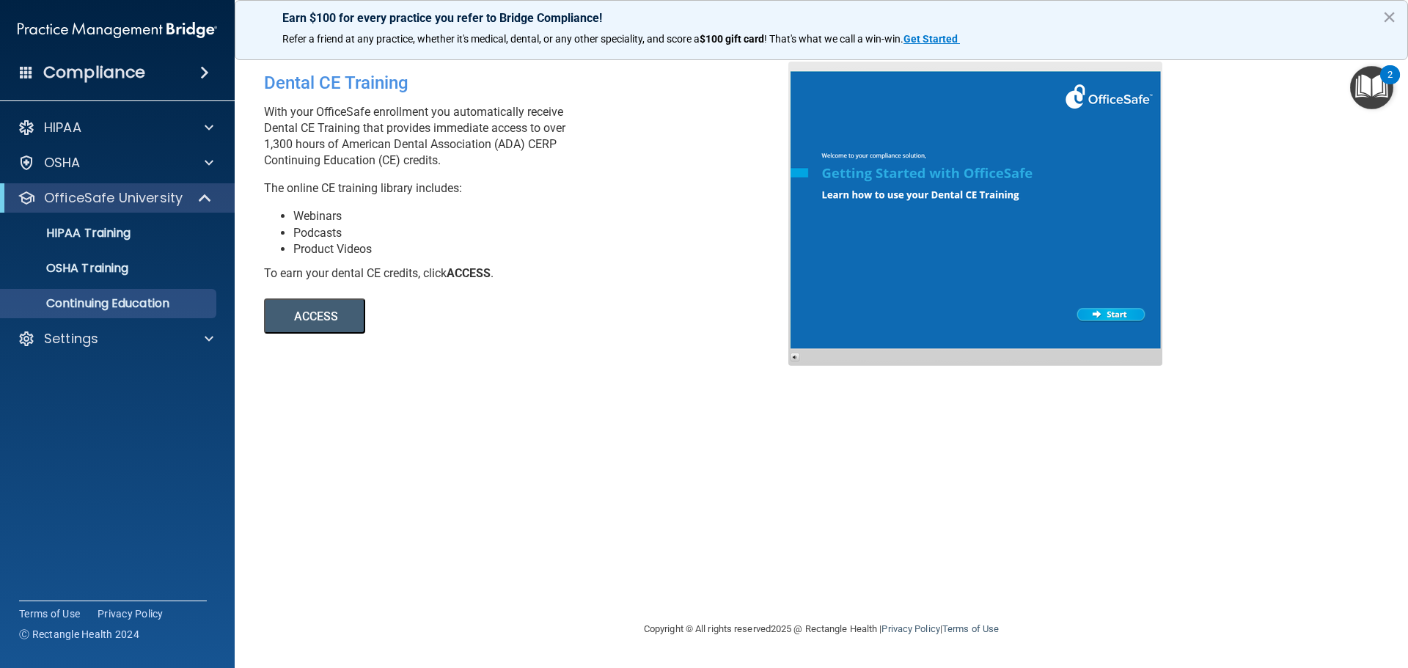
click at [307, 330] on button "ACCESS" at bounding box center [314, 316] width 101 height 35
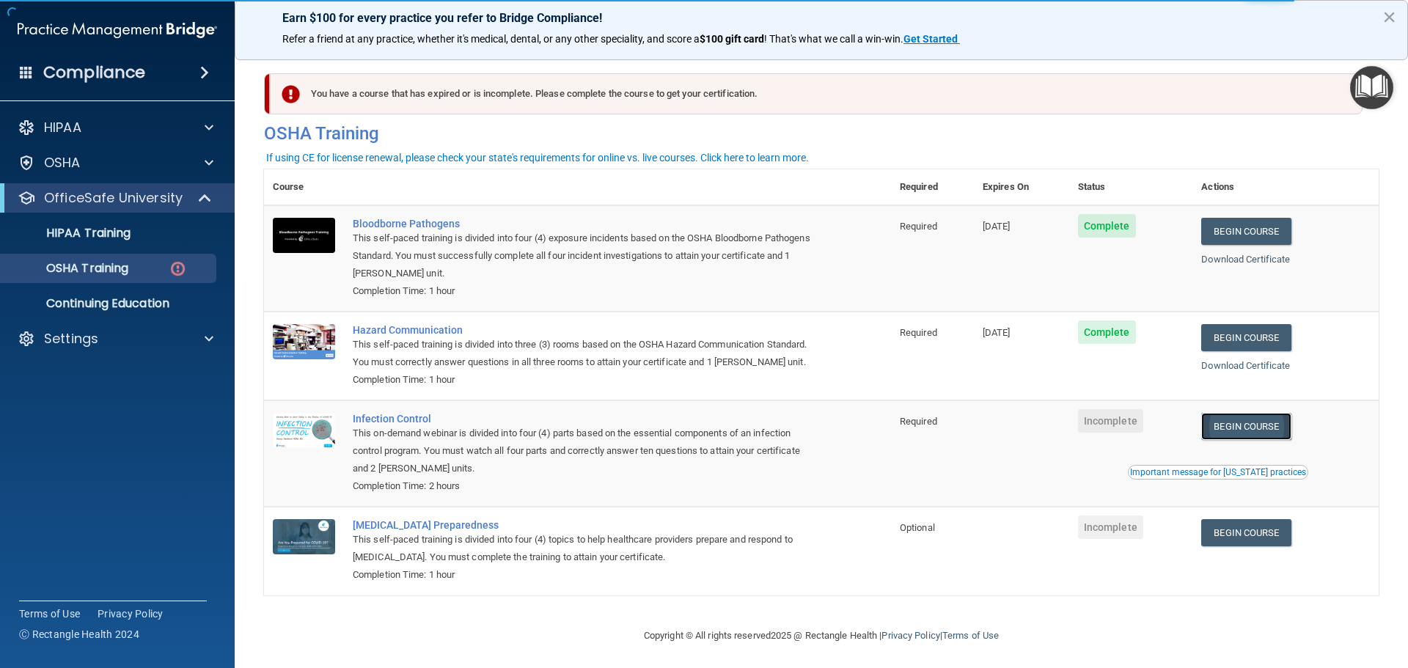
click at [1256, 435] on link "Begin Course" at bounding box center [1246, 426] width 89 height 27
